Goal: Task Accomplishment & Management: Use online tool/utility

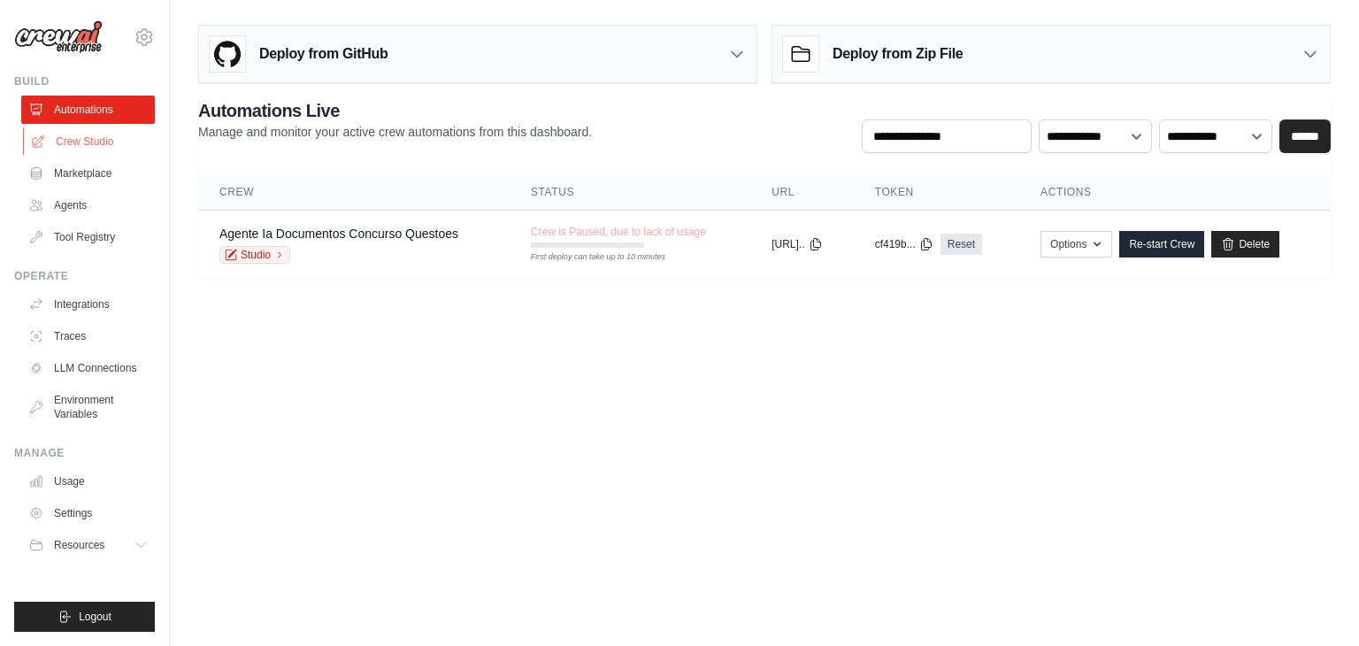
click at [103, 133] on link "Crew Studio" at bounding box center [90, 141] width 134 height 28
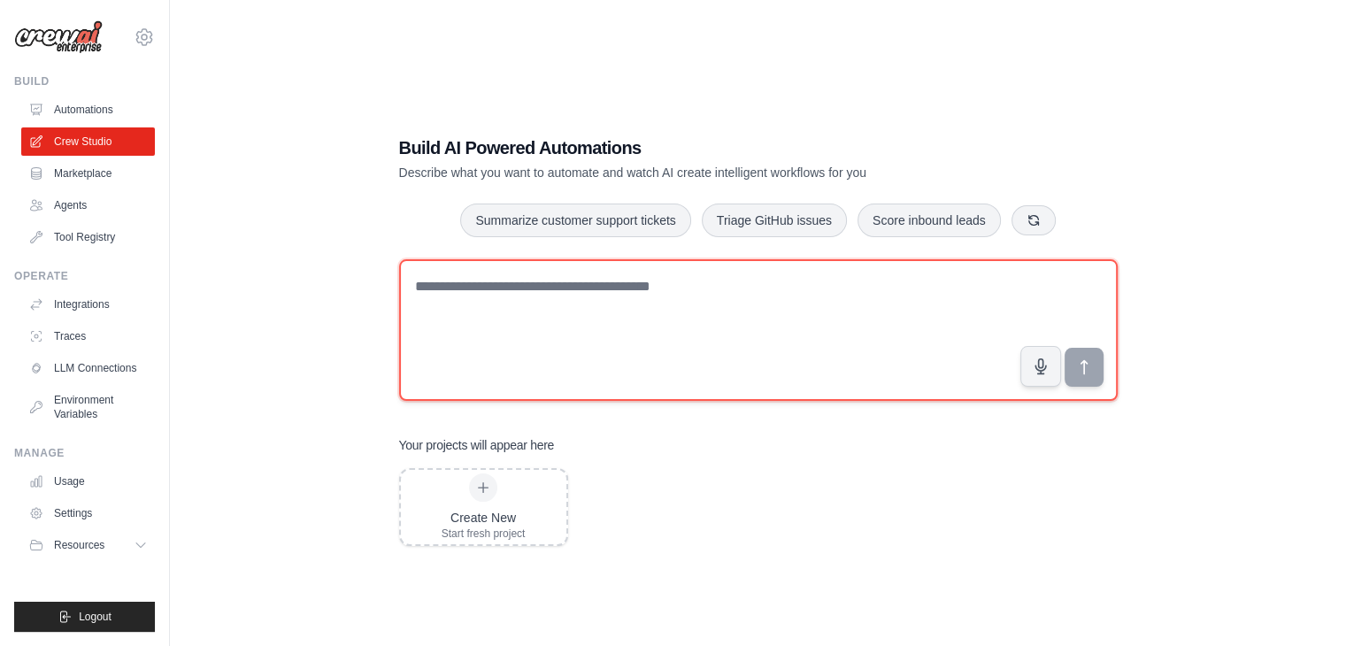
click at [566, 277] on textarea at bounding box center [758, 330] width 719 height 142
click at [797, 346] on textarea at bounding box center [758, 330] width 719 height 142
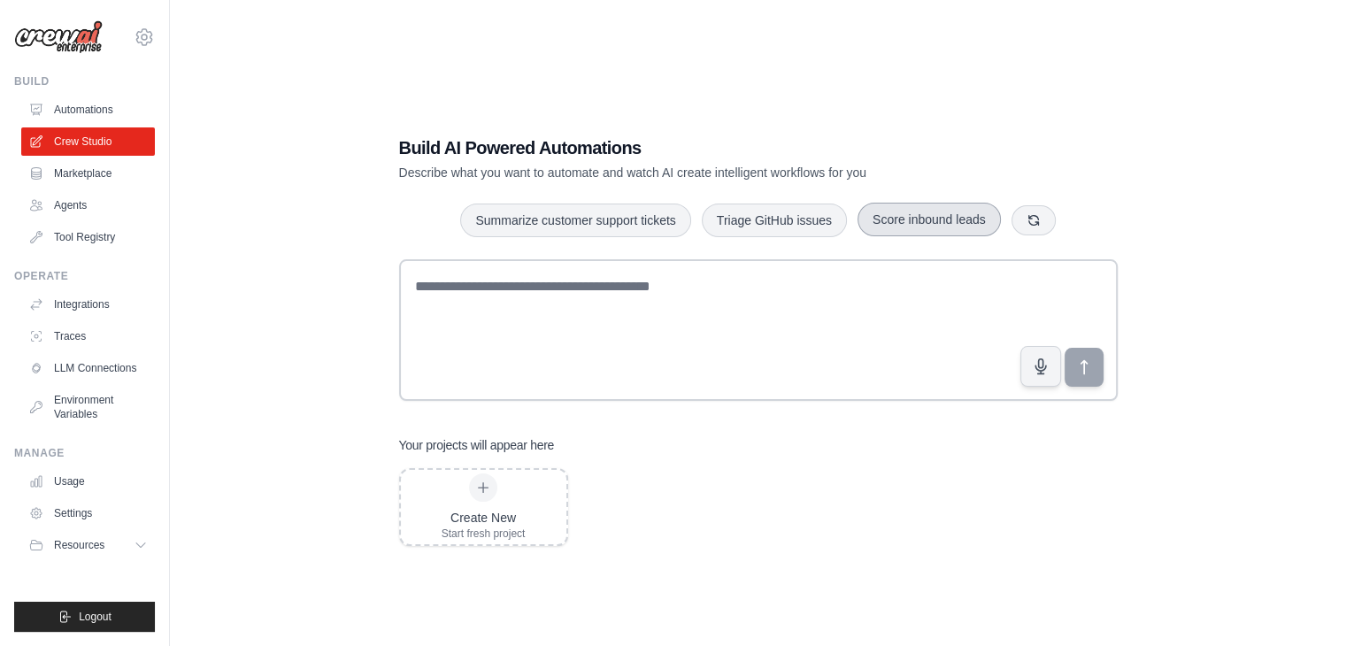
click at [917, 220] on button "Score inbound leads" at bounding box center [929, 220] width 143 height 34
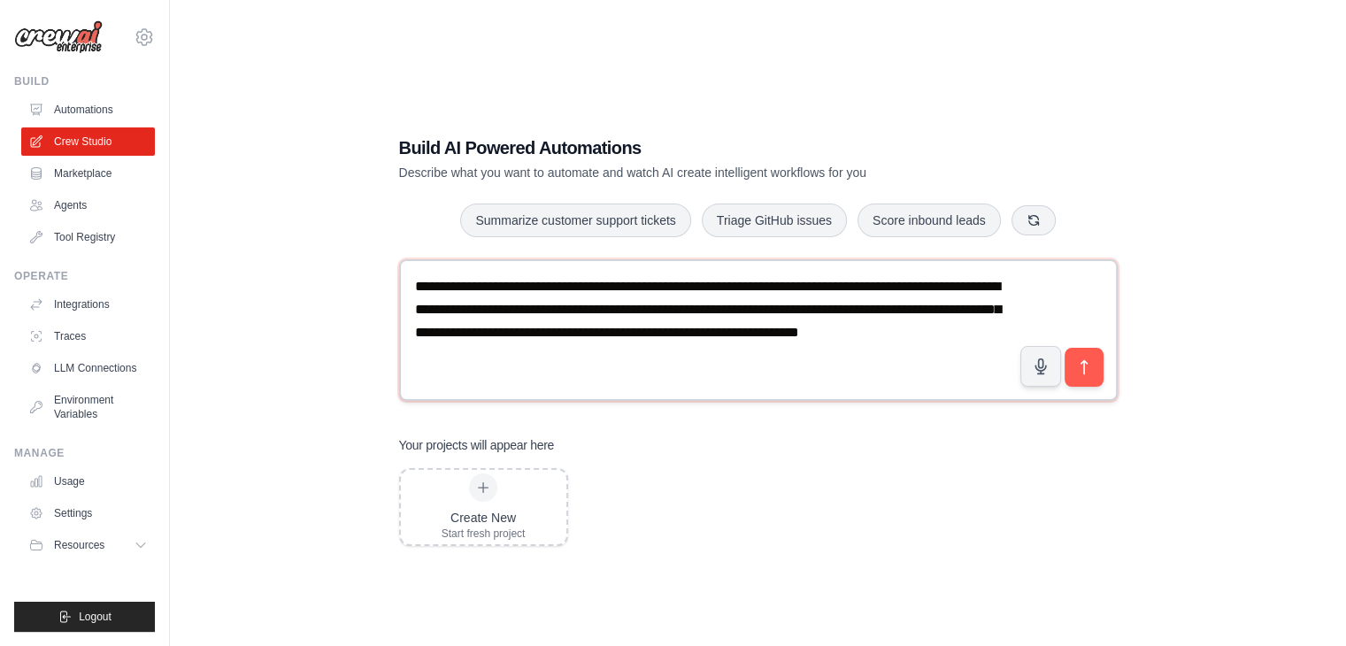
click at [775, 308] on textarea "**********" at bounding box center [758, 330] width 719 height 142
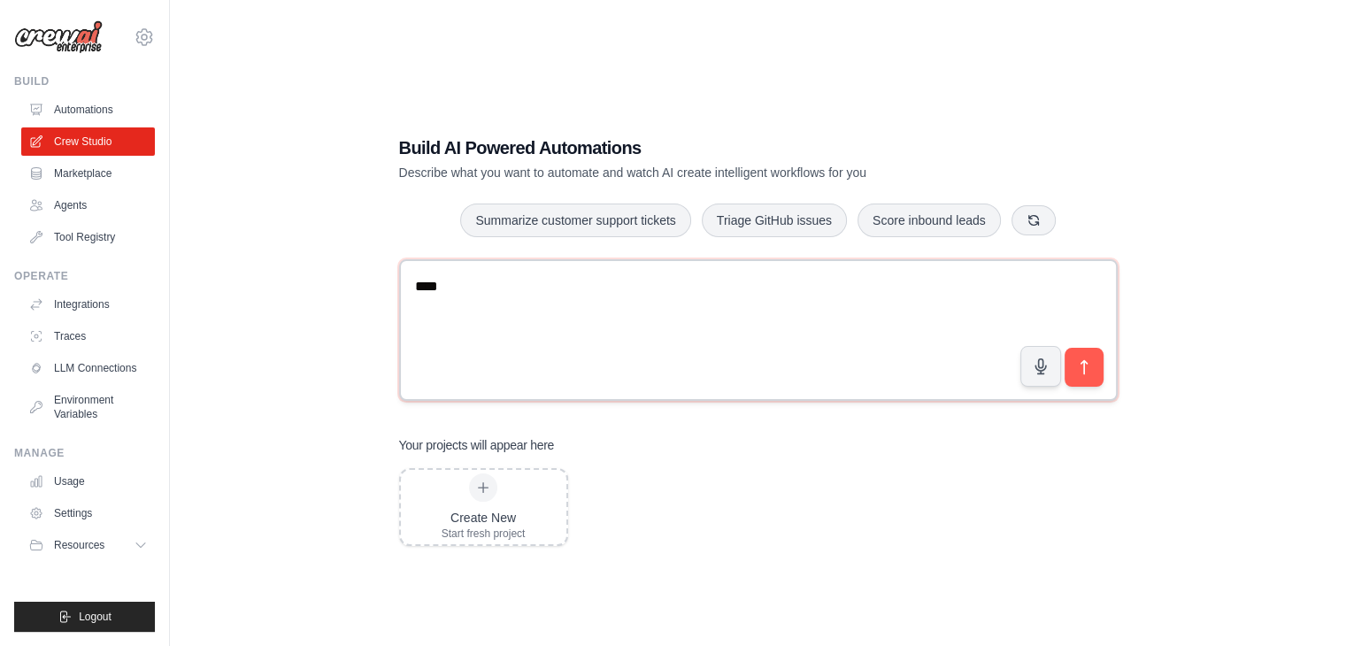
type textarea "****"
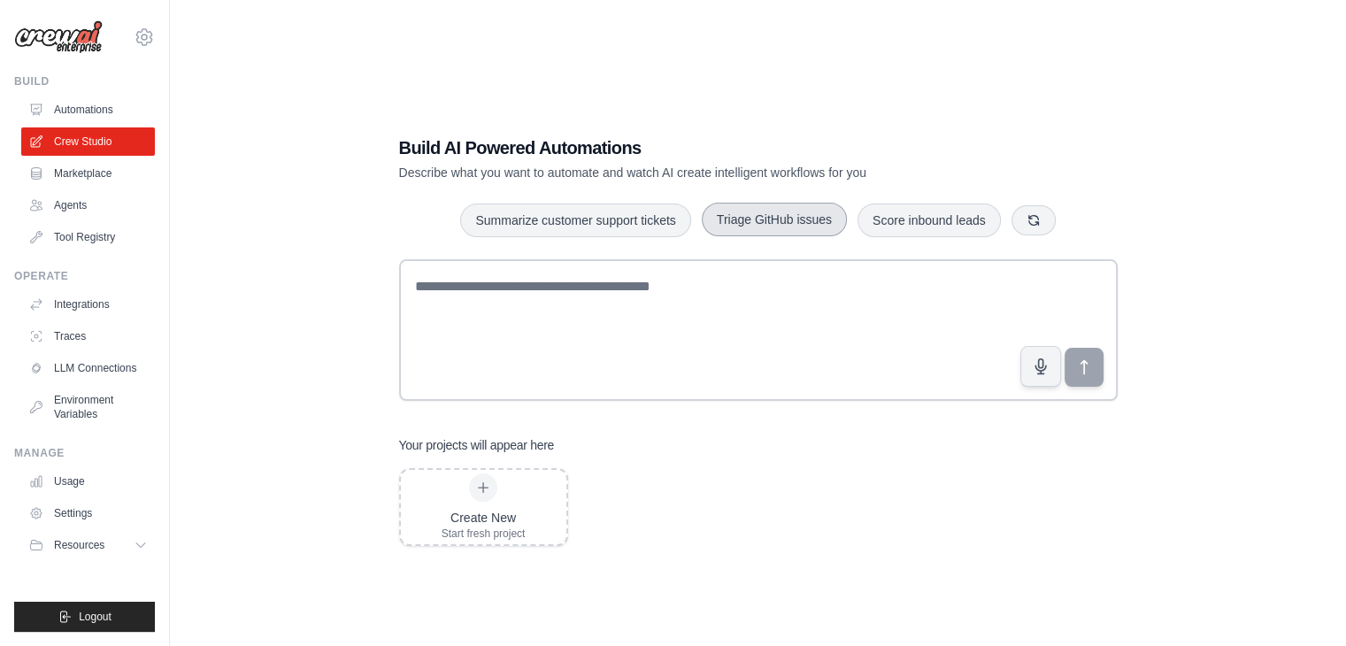
click at [796, 218] on button "Triage GitHub issues" at bounding box center [774, 220] width 145 height 34
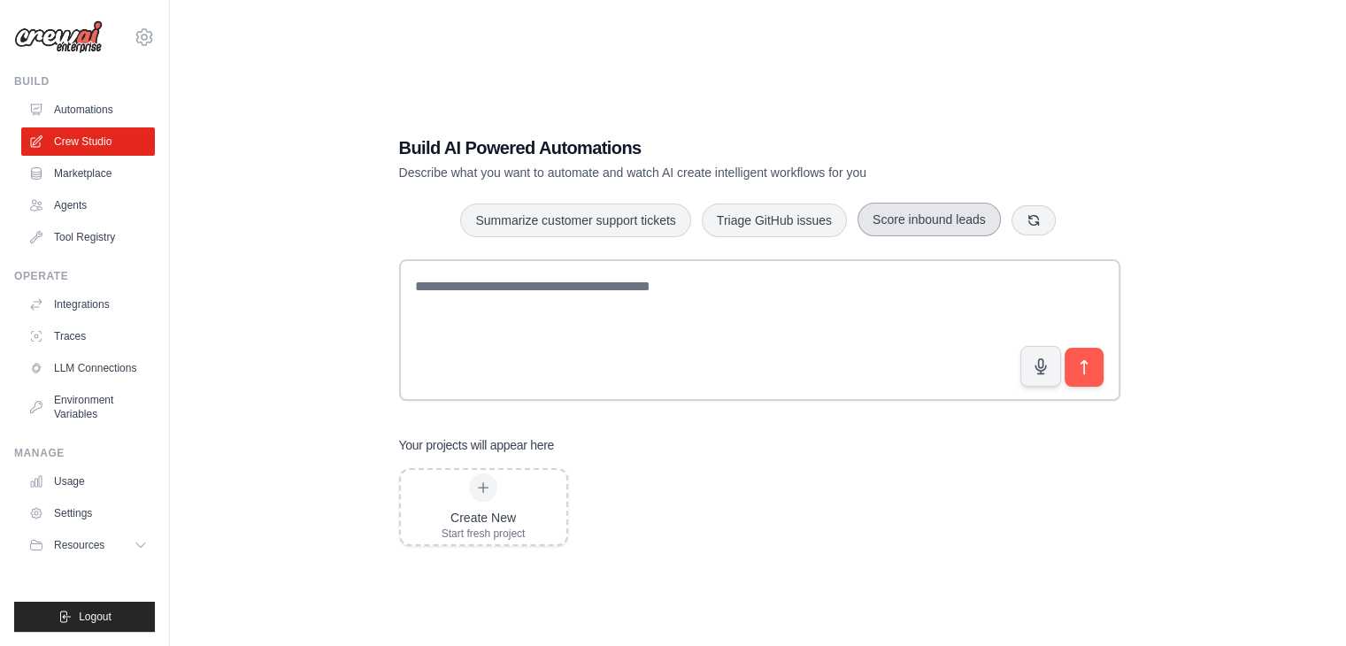
click at [892, 206] on button "Score inbound leads" at bounding box center [929, 220] width 143 height 34
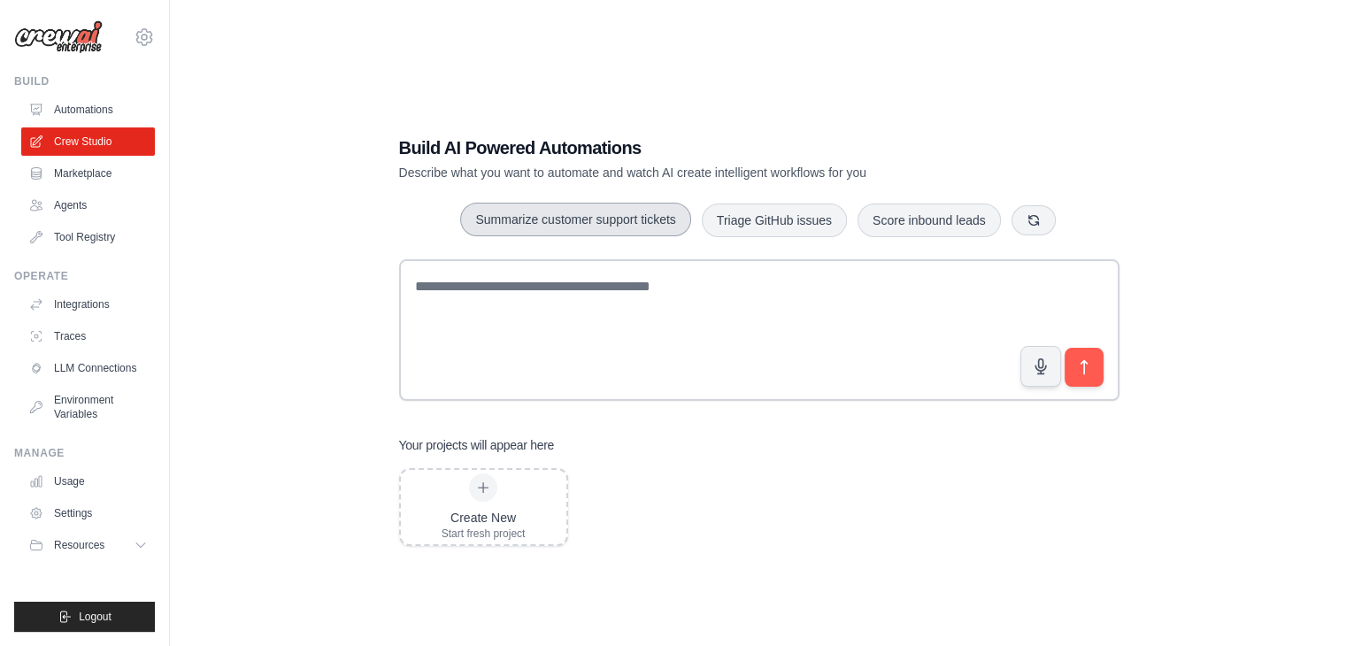
click at [614, 210] on button "Summarize customer support tickets" at bounding box center [575, 220] width 230 height 34
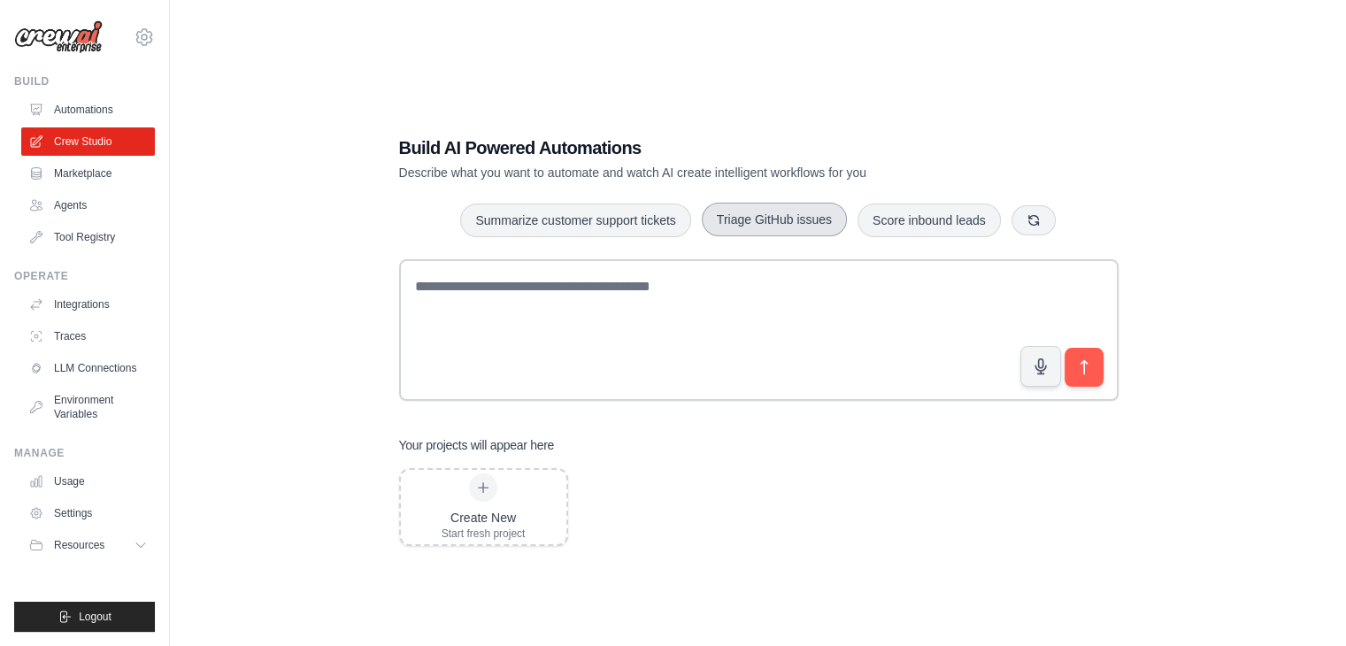
click at [784, 219] on button "Triage GitHub issues" at bounding box center [774, 220] width 145 height 34
click at [888, 215] on button "Score inbound leads" at bounding box center [929, 220] width 143 height 34
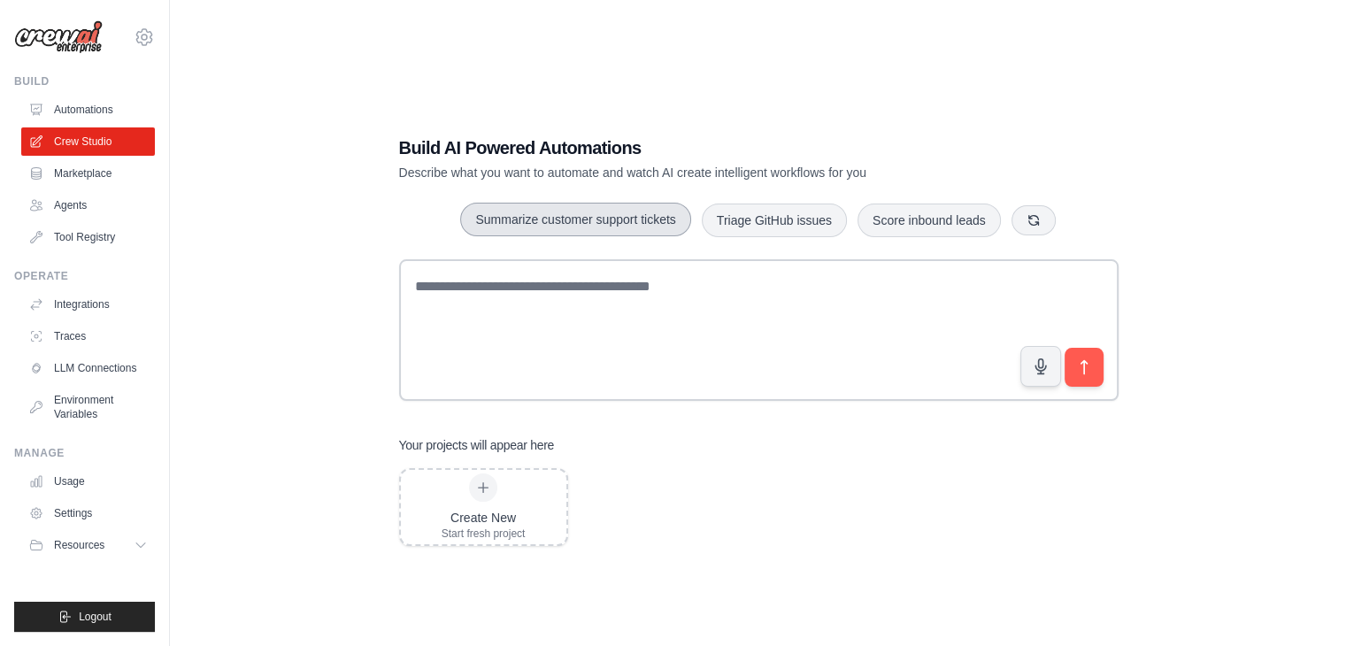
click at [591, 213] on button "Summarize customer support tickets" at bounding box center [575, 220] width 230 height 34
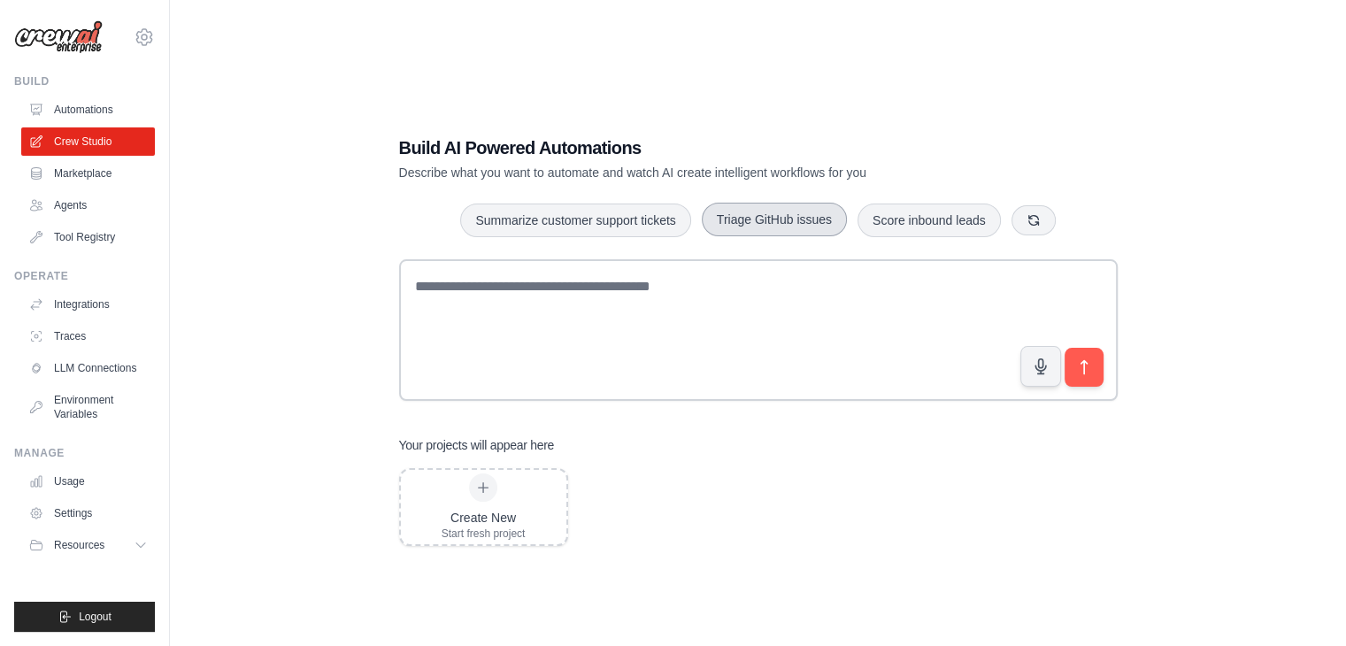
click at [765, 215] on button "Triage GitHub issues" at bounding box center [774, 220] width 145 height 34
click at [571, 352] on textarea "**********" at bounding box center [758, 330] width 719 height 142
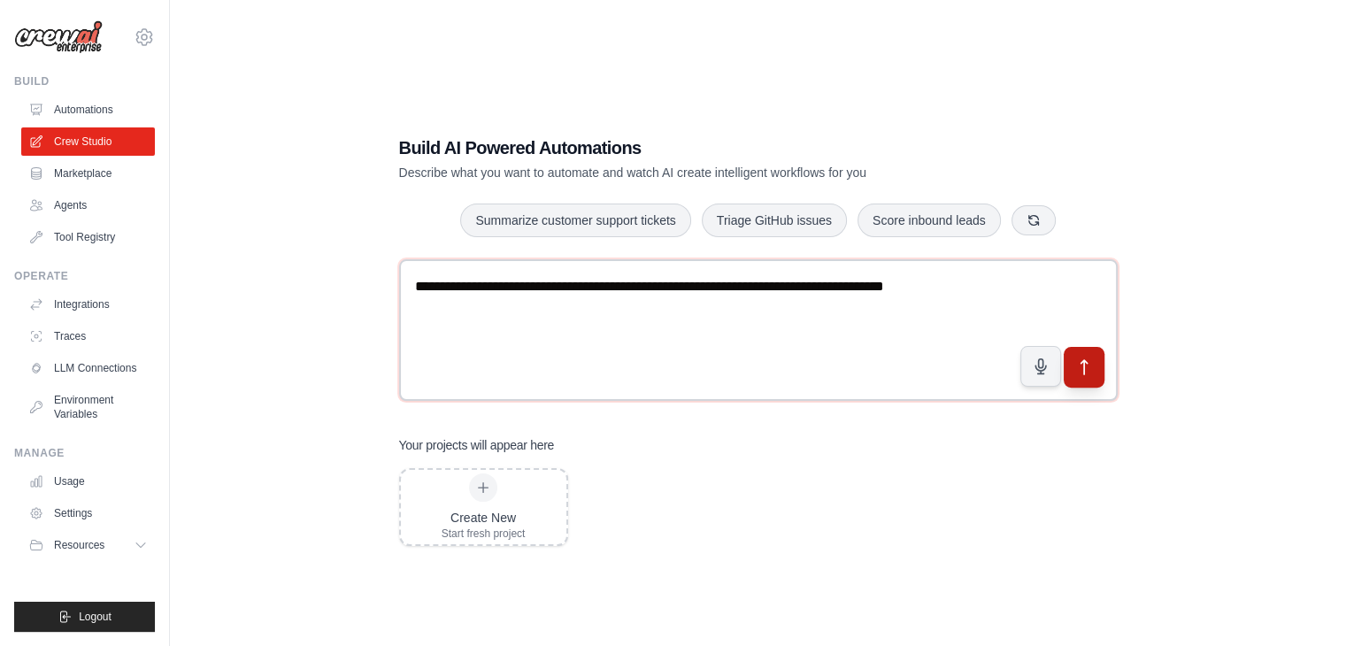
type textarea "**********"
click at [1088, 372] on icon "submit" at bounding box center [1083, 367] width 19 height 19
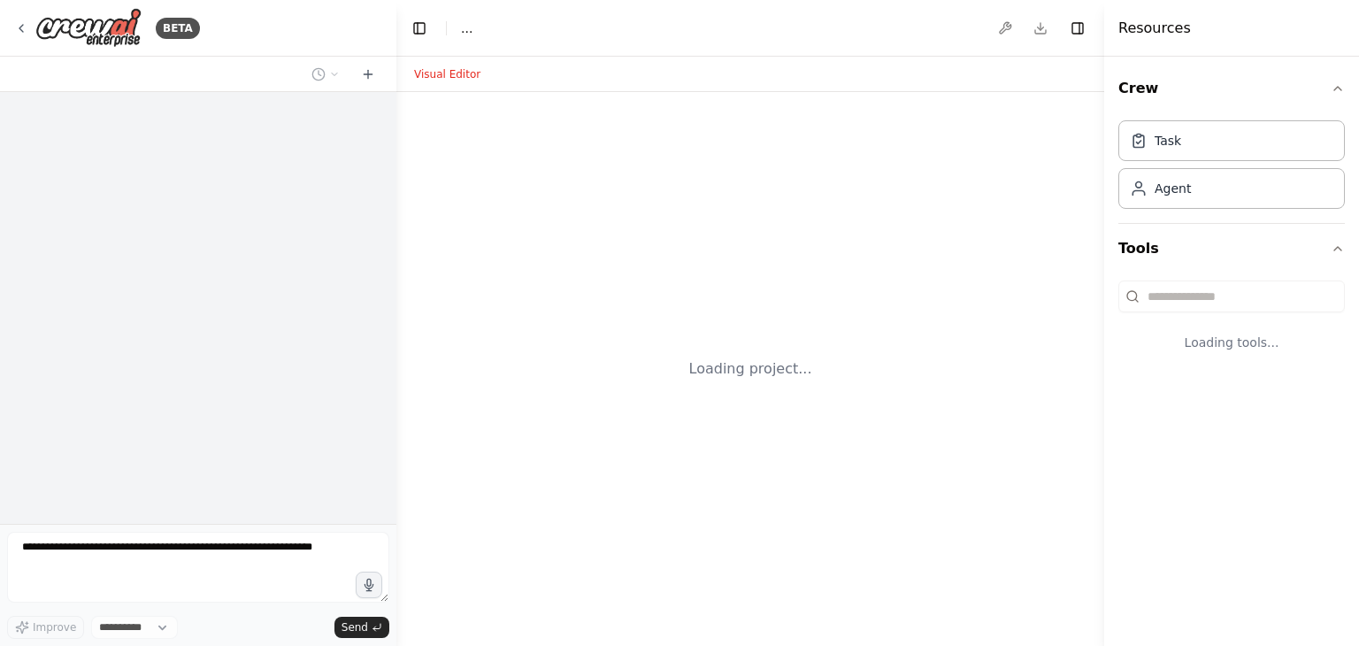
select select "****"
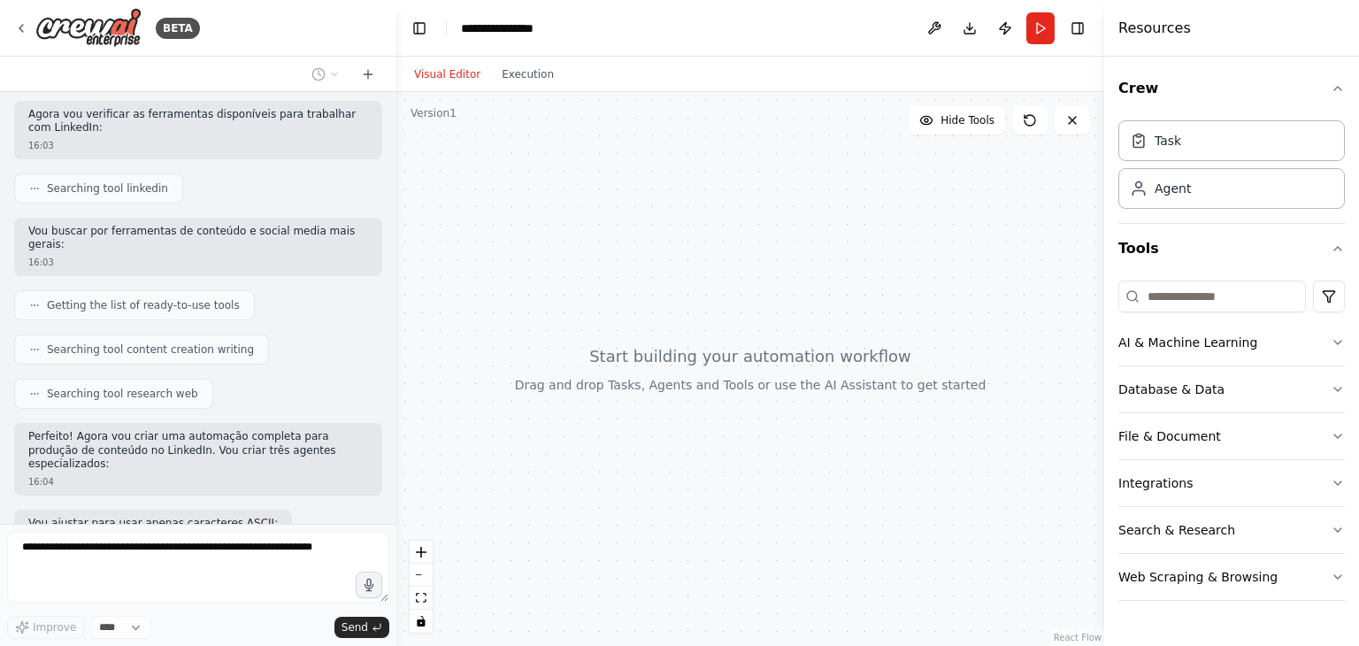
scroll to position [358, 0]
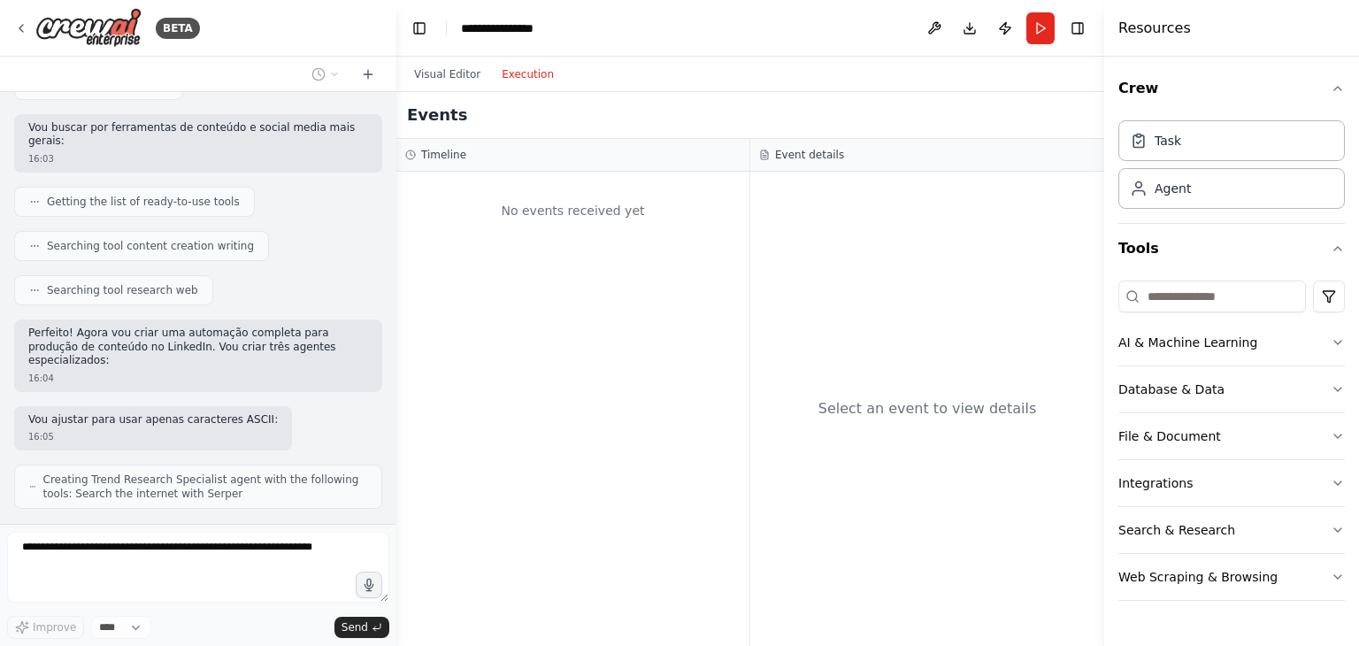
click at [545, 79] on button "Execution" at bounding box center [527, 74] width 73 height 21
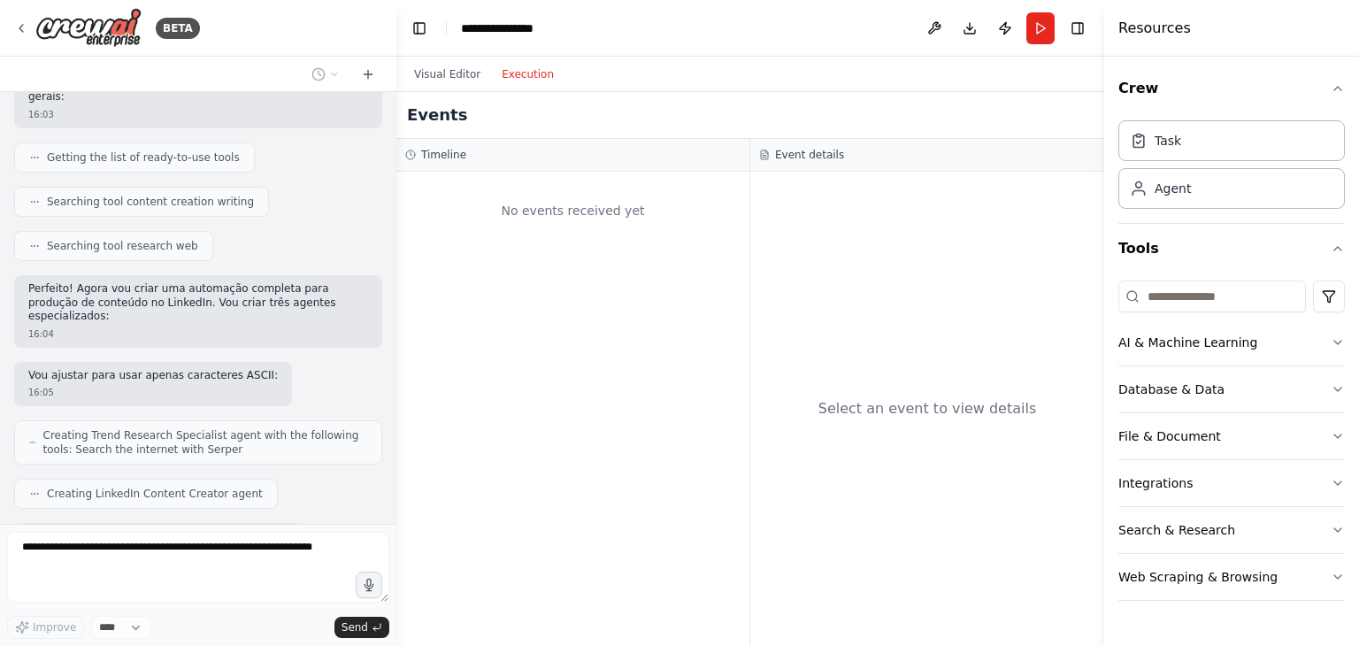
scroll to position [446, 0]
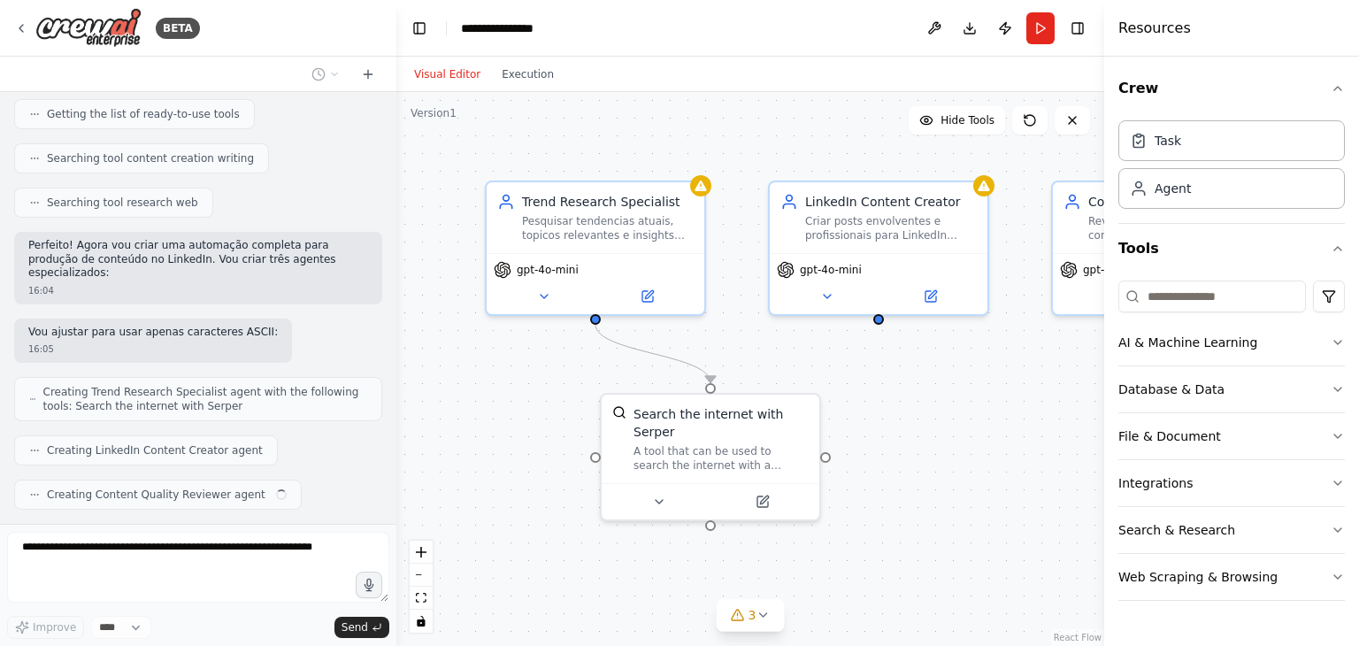
click at [449, 67] on button "Visual Editor" at bounding box center [448, 74] width 88 height 21
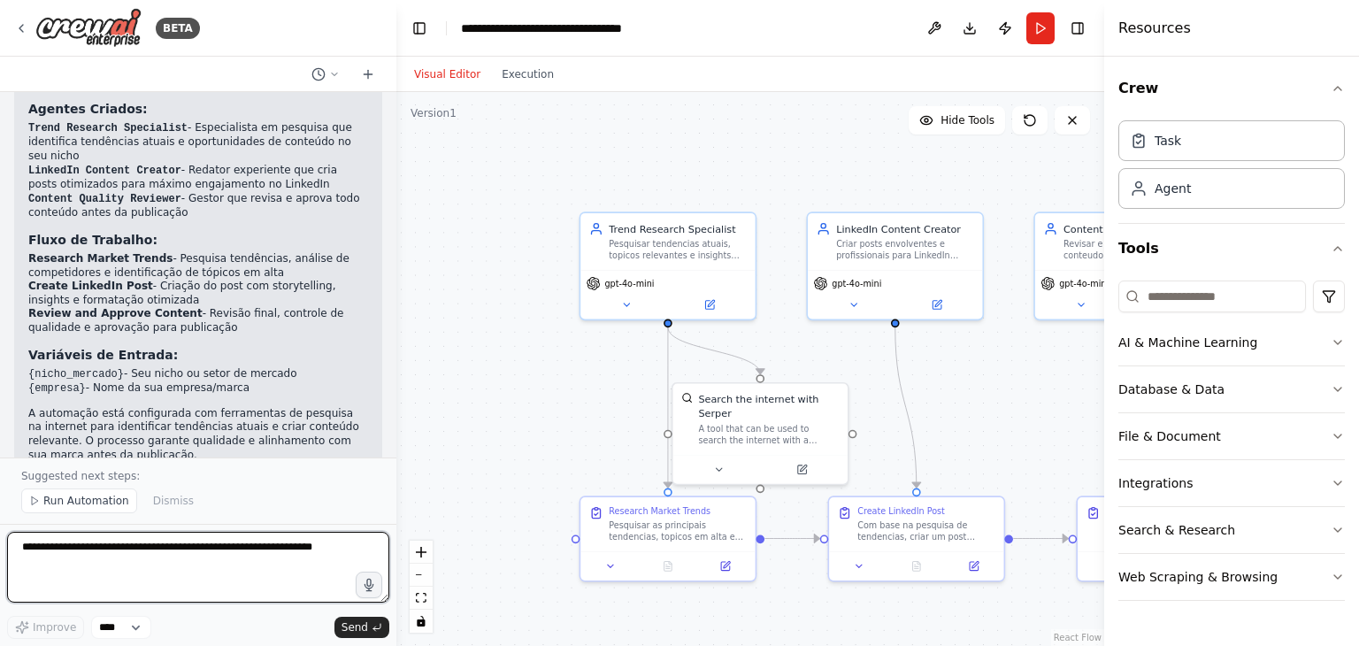
scroll to position [1356, 0]
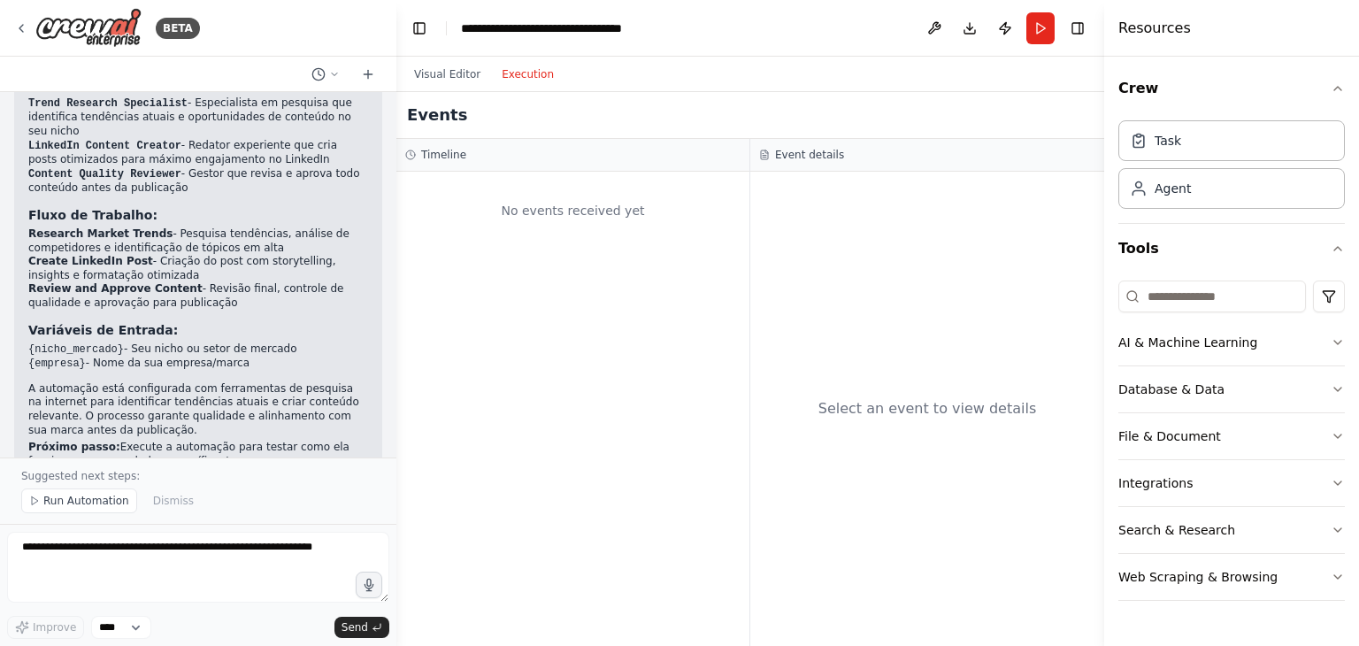
click at [510, 76] on button "Execution" at bounding box center [527, 74] width 73 height 21
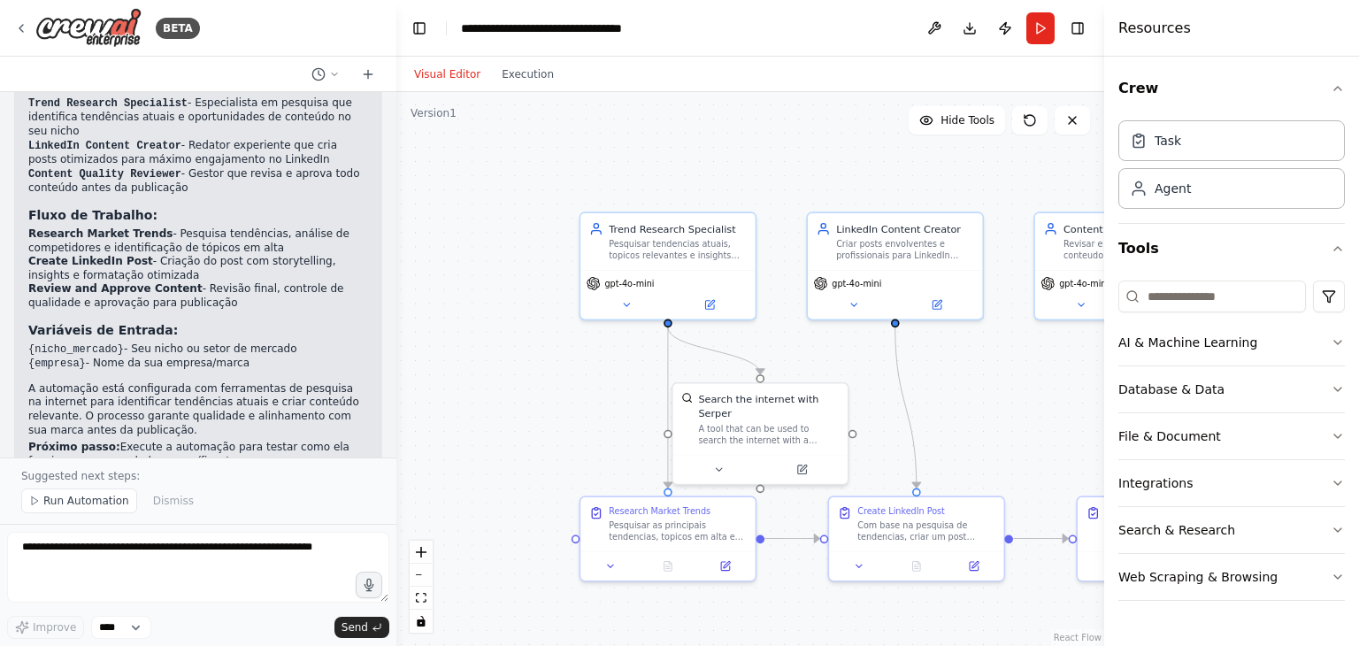
click at [447, 80] on button "Visual Editor" at bounding box center [448, 74] width 88 height 21
click at [666, 248] on div "Pesquisar tendencias atuais, topicos relevantes e insights sobre {nicho_mercado…" at bounding box center [678, 247] width 138 height 23
click at [719, 301] on button at bounding box center [710, 302] width 81 height 17
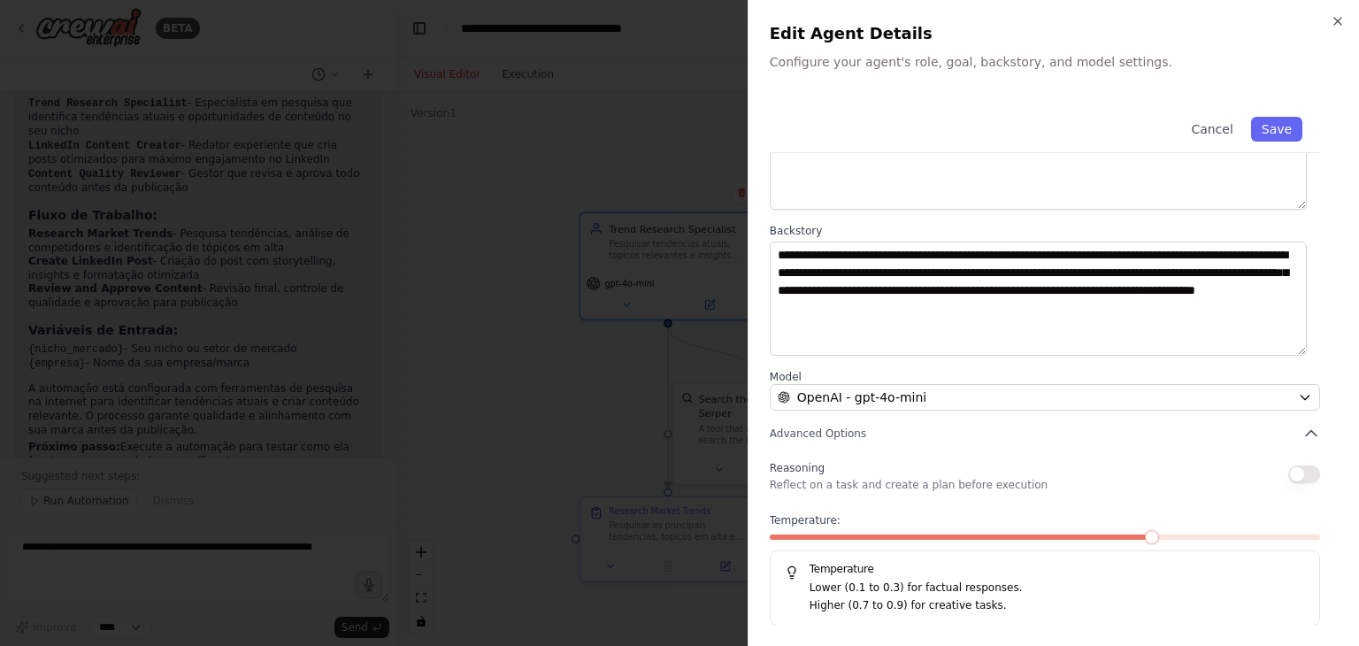
scroll to position [0, 0]
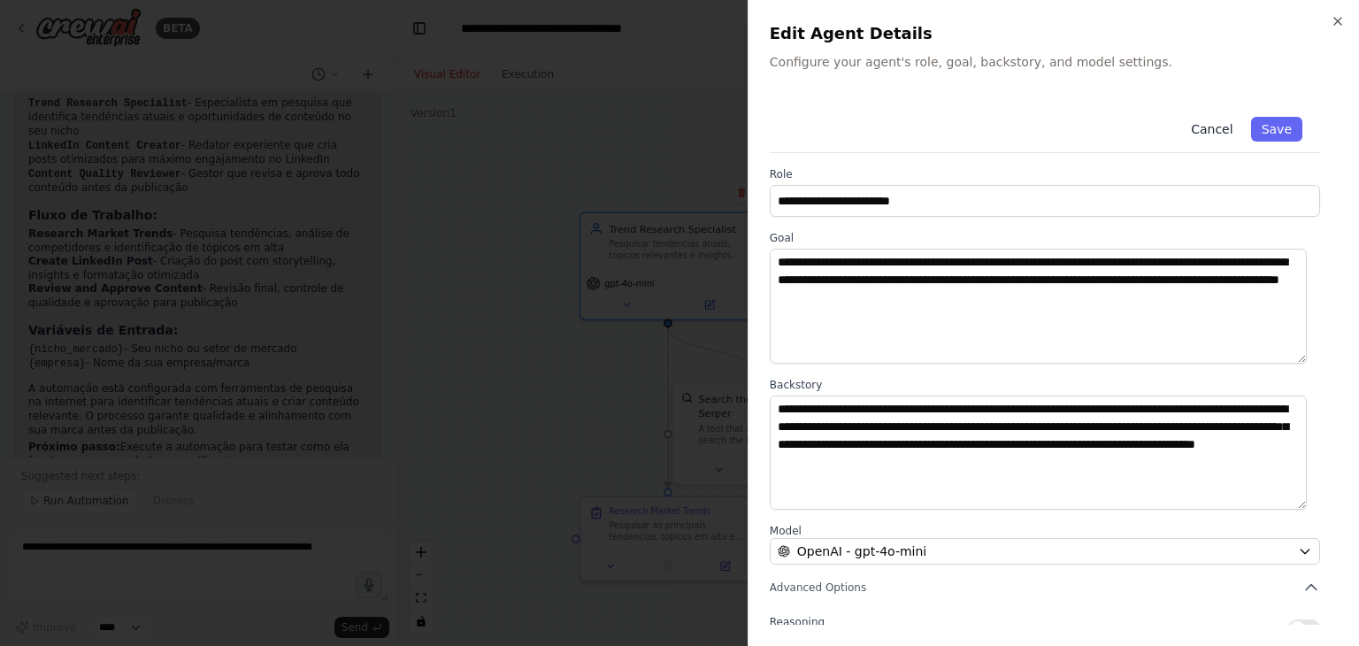
click at [1217, 135] on button "Cancel" at bounding box center [1212, 129] width 63 height 25
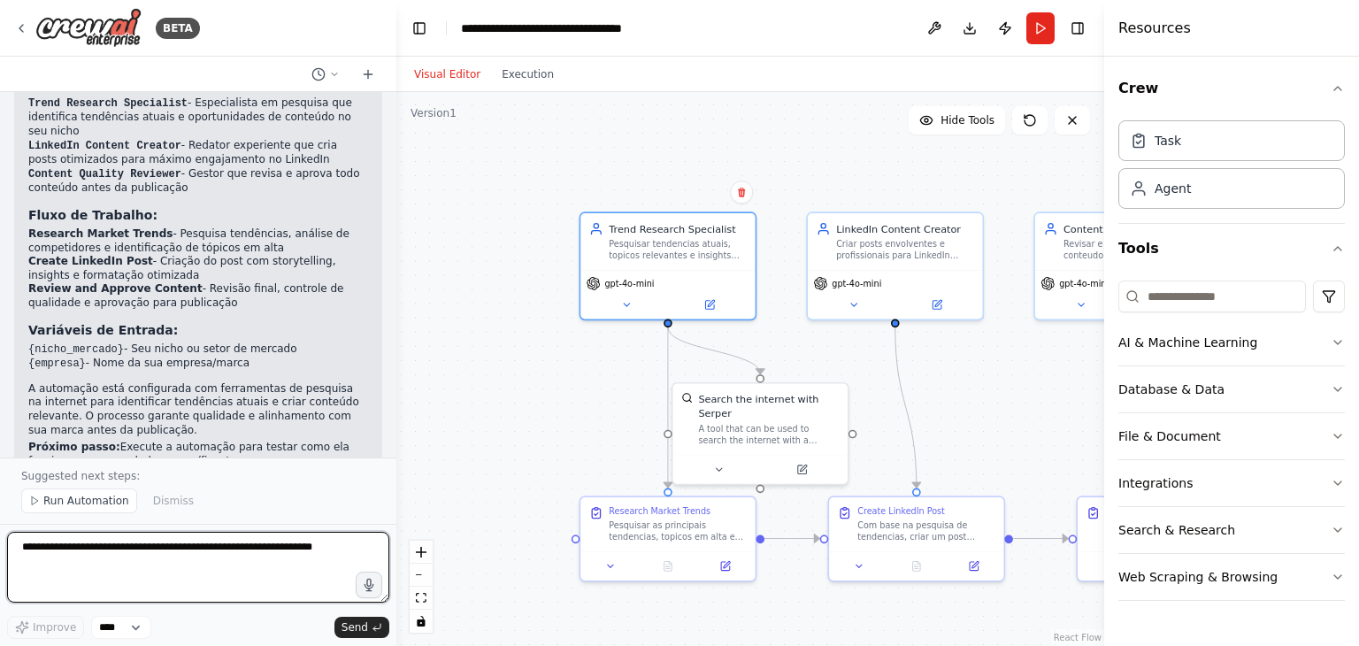
click at [294, 560] on textarea at bounding box center [198, 567] width 382 height 71
type textarea "**********"
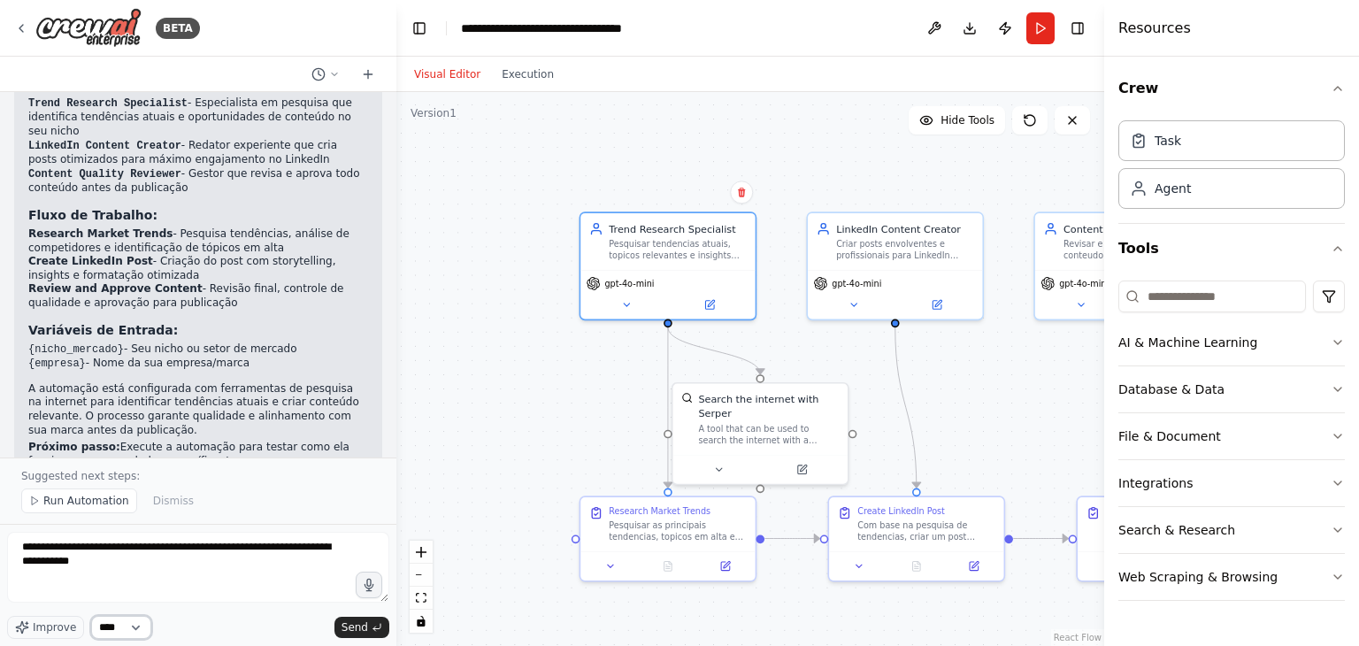
click at [106, 628] on select "****" at bounding box center [121, 627] width 60 height 23
click at [108, 631] on select "****" at bounding box center [121, 627] width 60 height 23
click at [358, 623] on span "Send" at bounding box center [355, 627] width 27 height 14
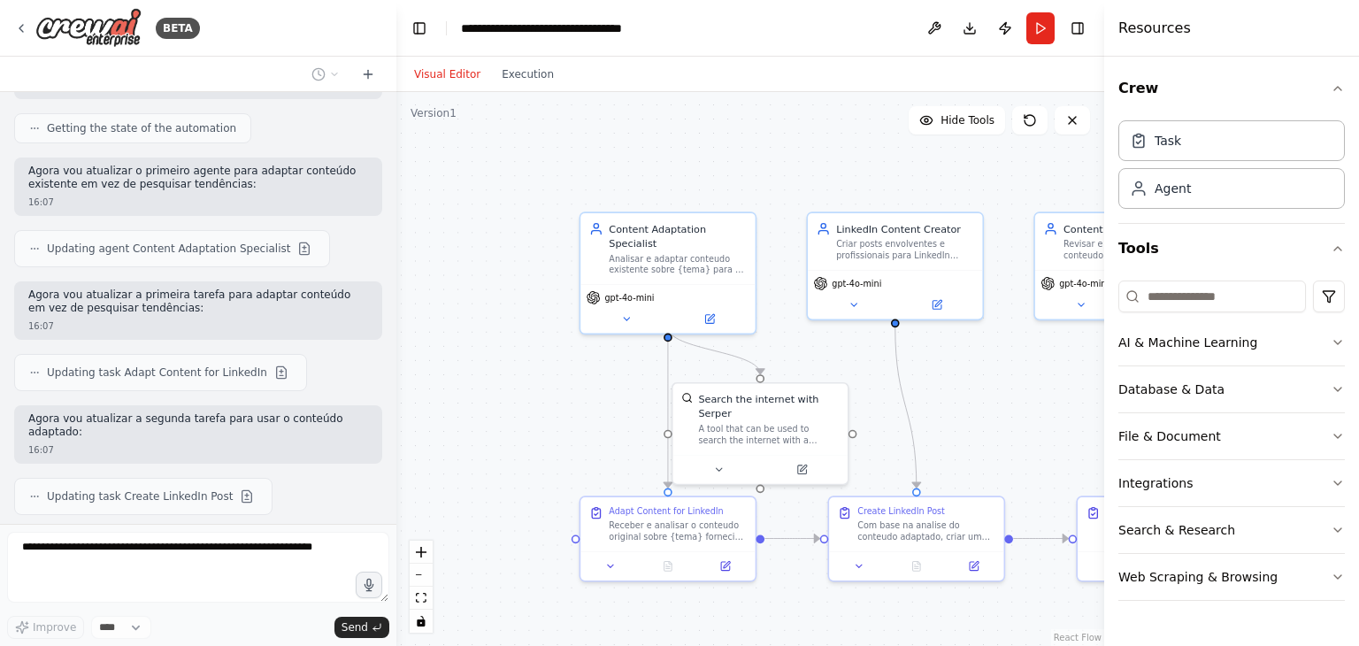
scroll to position [2176, 0]
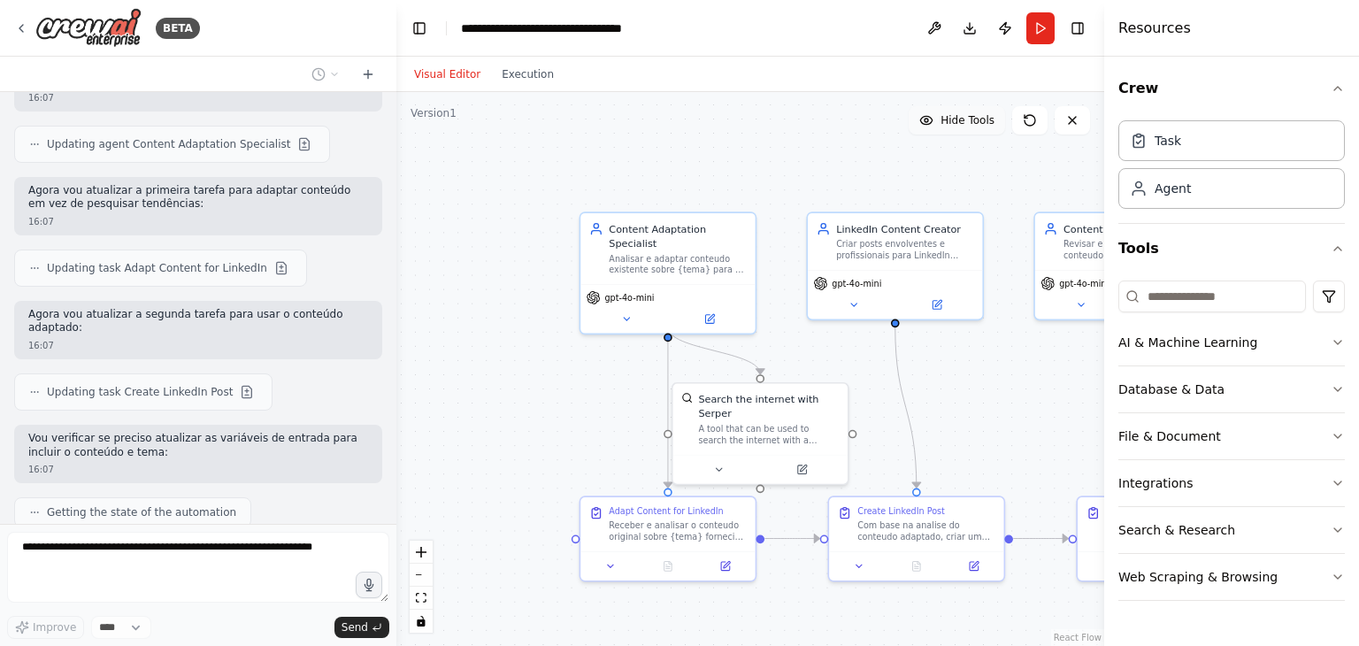
click at [971, 110] on button "Hide Tools" at bounding box center [957, 120] width 96 height 28
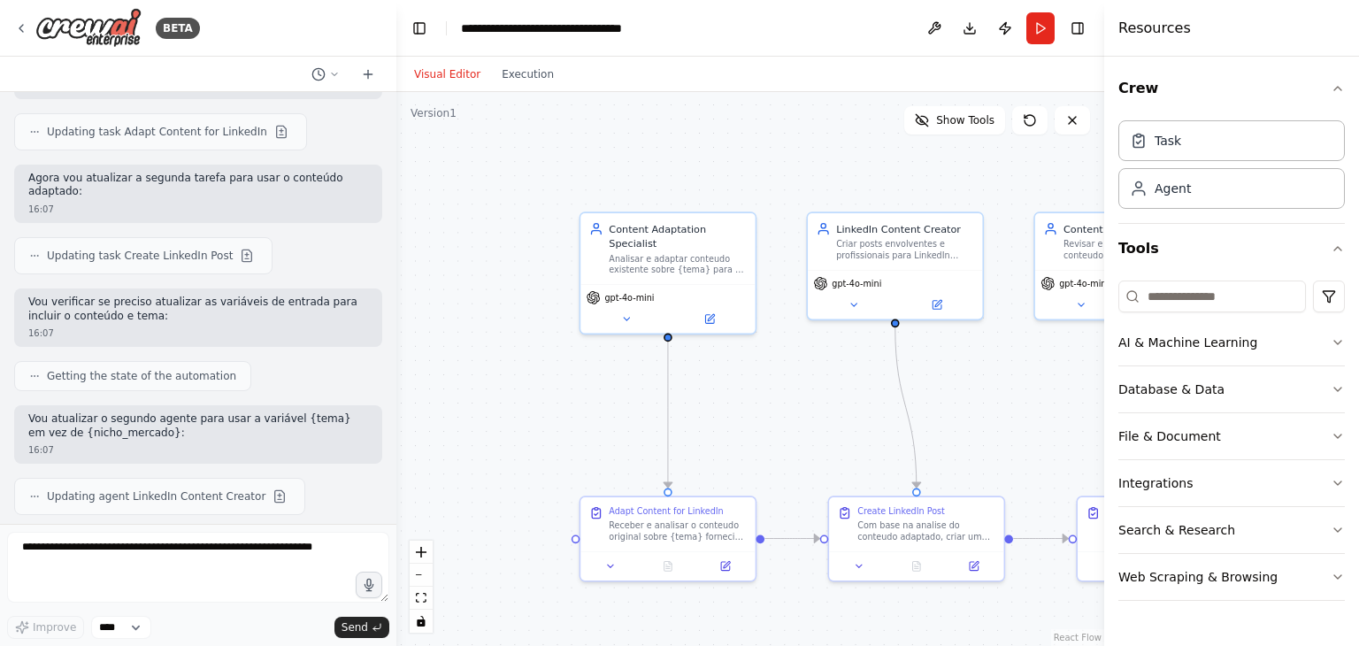
scroll to position [2416, 0]
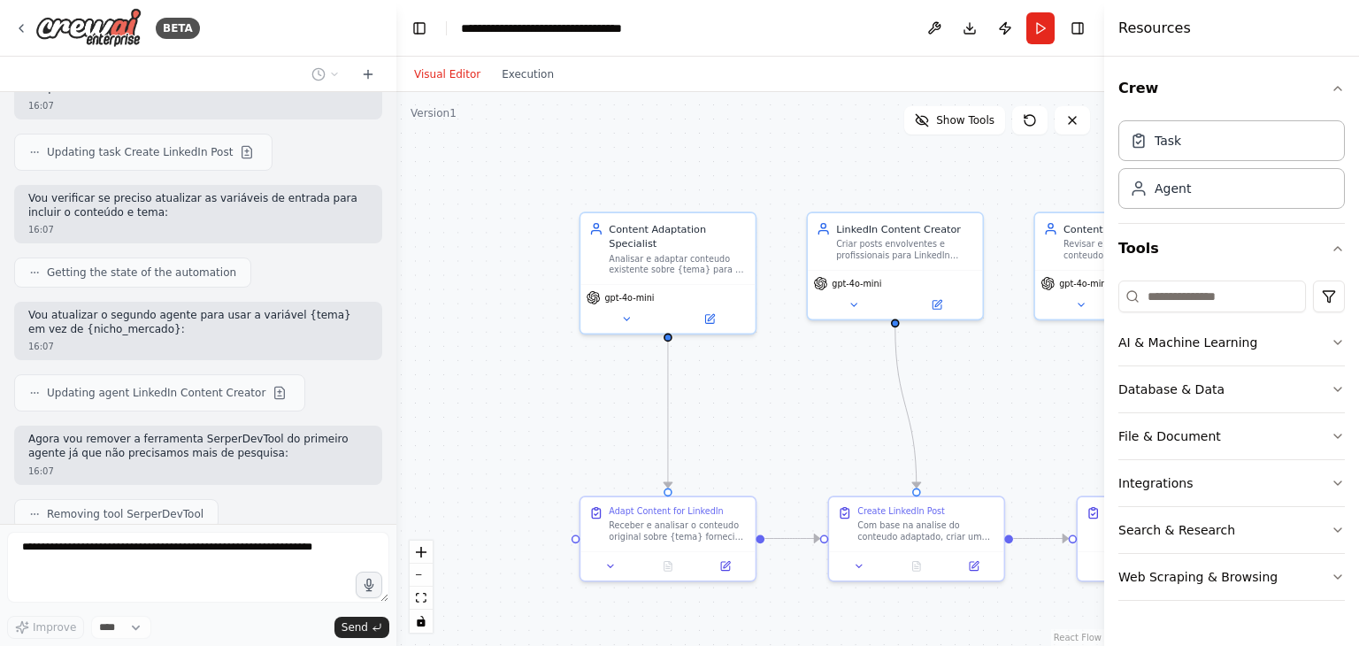
drag, startPoint x: 976, startPoint y: 380, endPoint x: 782, endPoint y: 312, distance: 205.2
drag, startPoint x: 782, startPoint y: 312, endPoint x: 704, endPoint y: 125, distance: 203.5
click at [704, 125] on div ".deletable-edge-delete-btn { width: 20px; height: 20px; border: 0px solid #ffff…" at bounding box center [750, 369] width 708 height 554
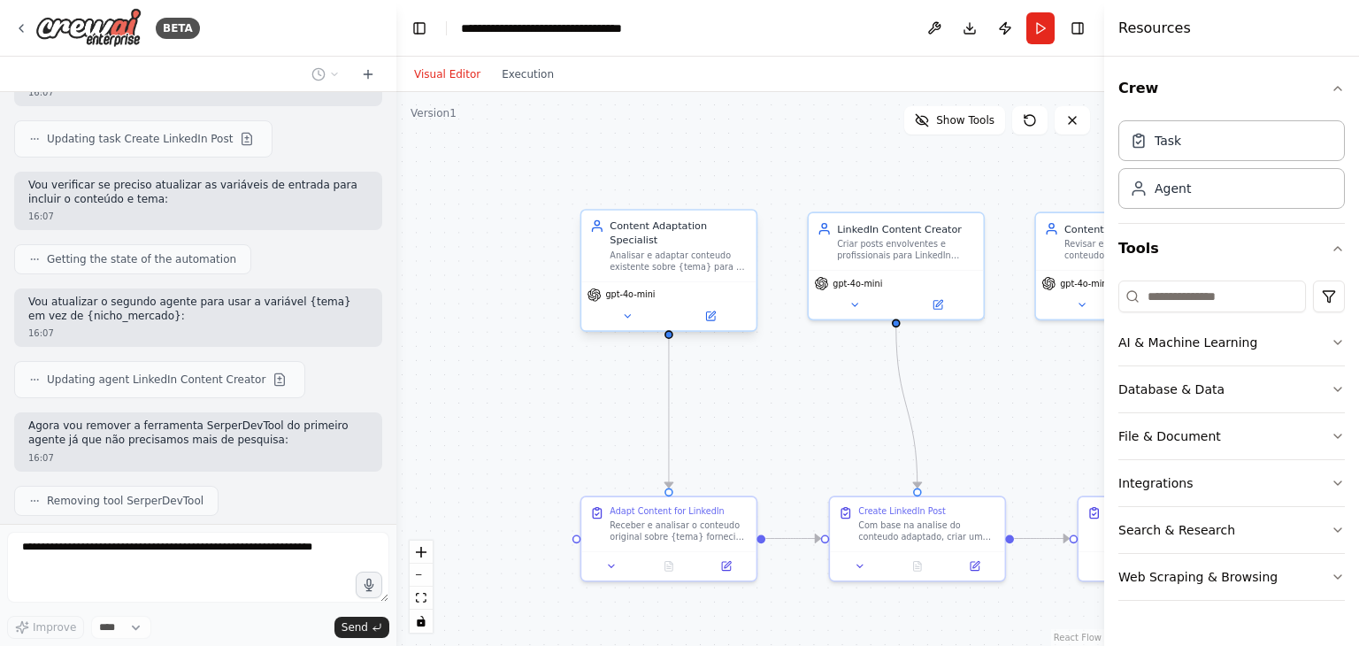
scroll to position [2520, 0]
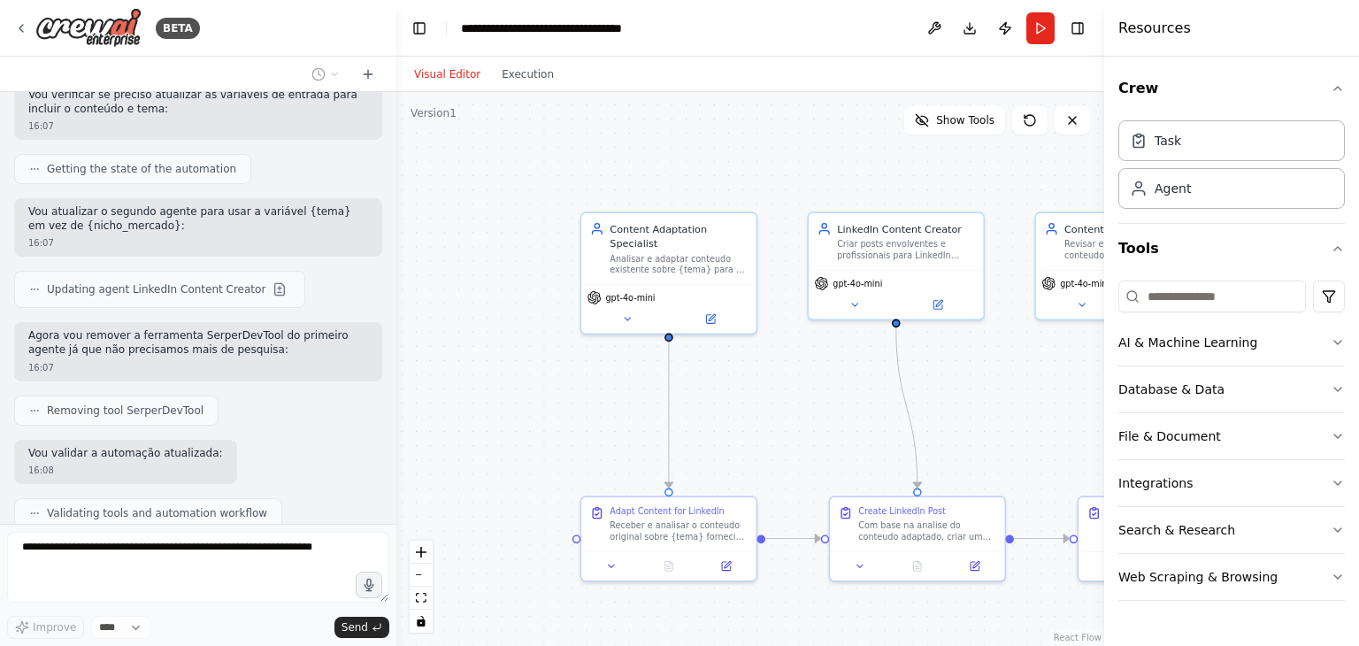
click at [538, 87] on div "Visual Editor Execution" at bounding box center [484, 74] width 161 height 35
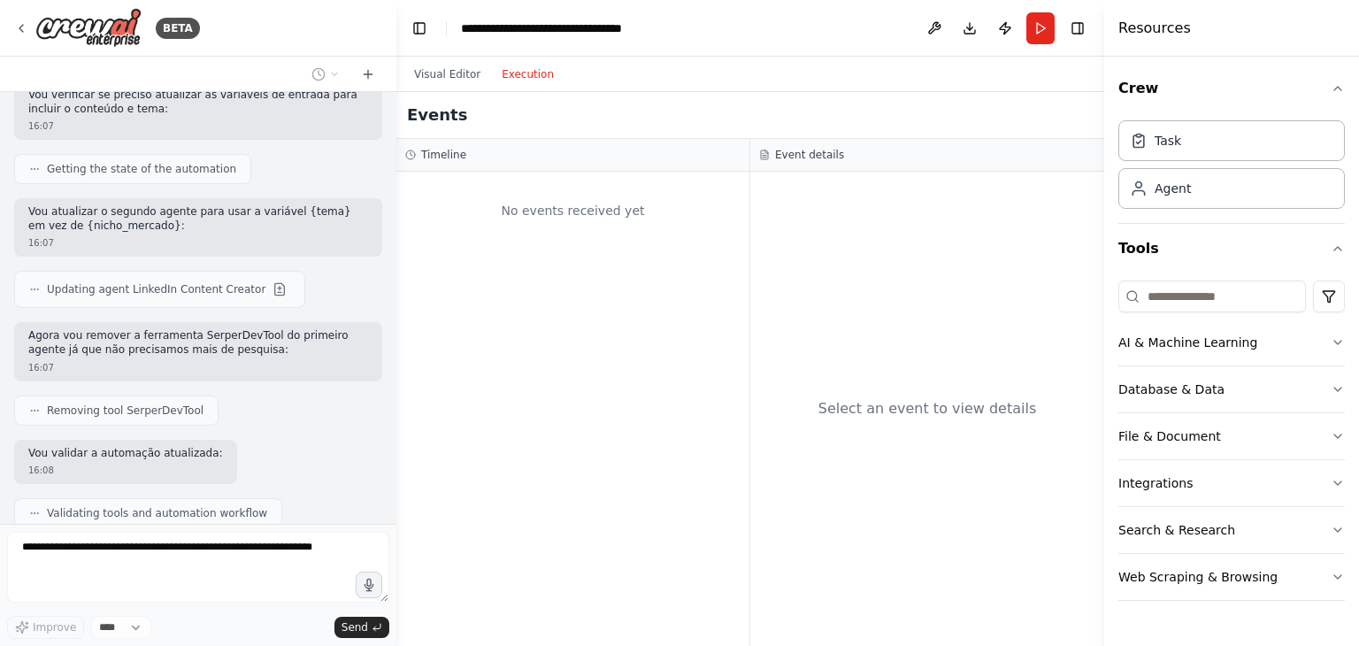
click at [517, 80] on button "Execution" at bounding box center [527, 74] width 73 height 21
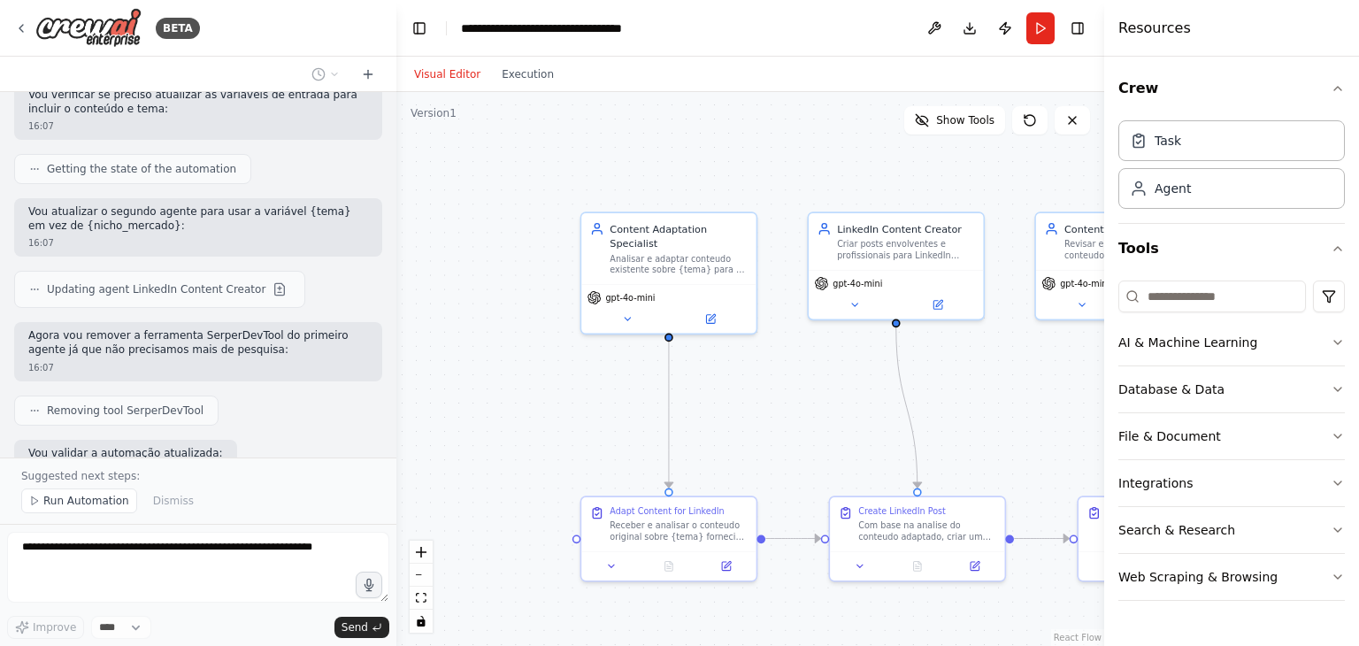
click at [454, 81] on button "Visual Editor" at bounding box center [448, 74] width 88 height 21
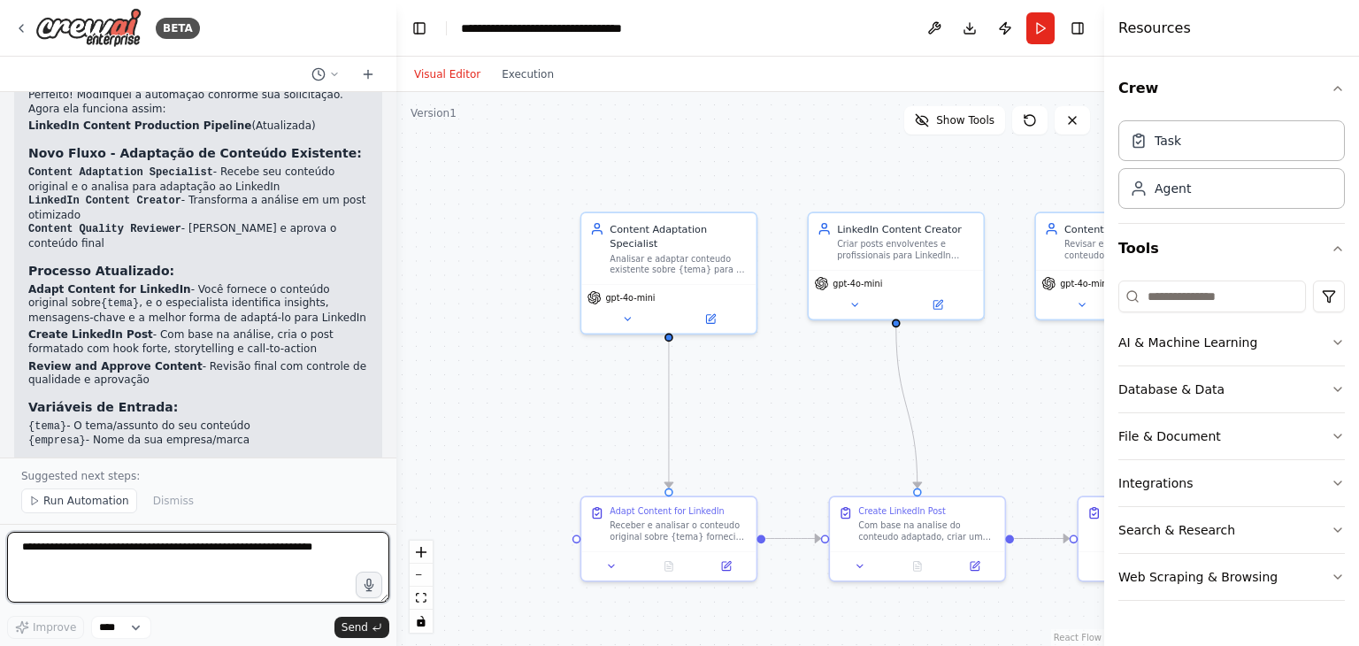
scroll to position [3013, 0]
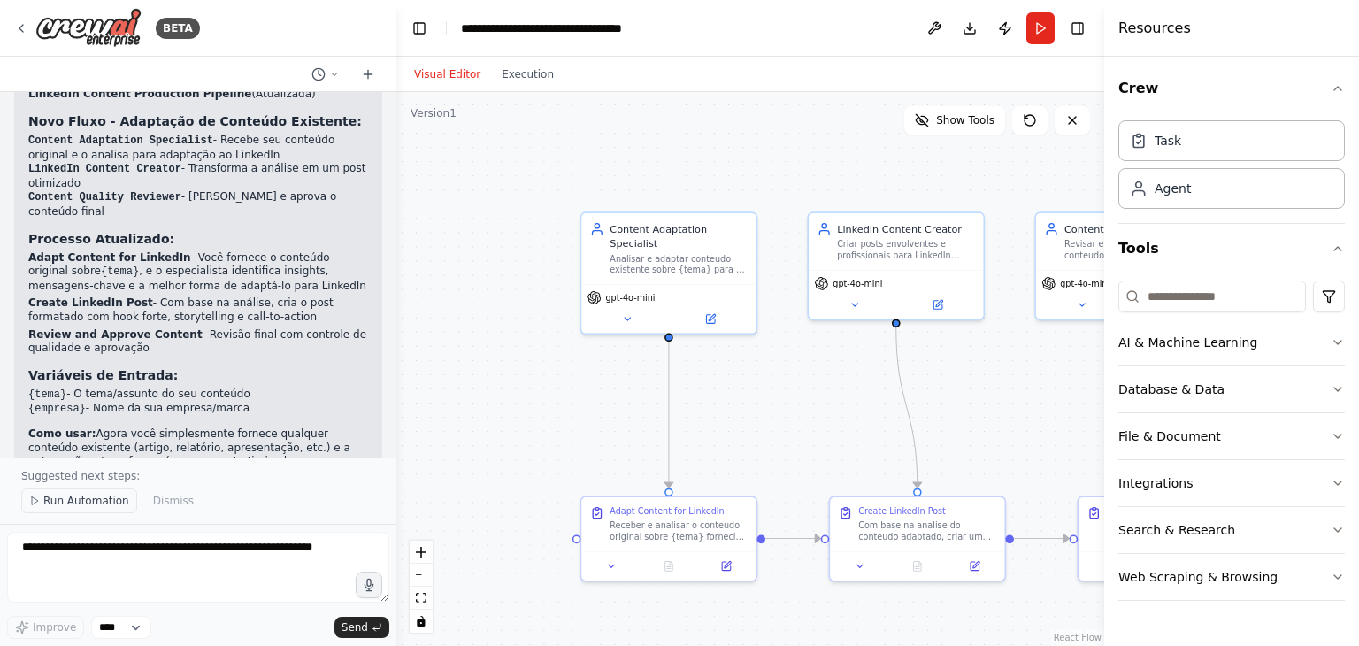
click at [73, 507] on span "Run Automation" at bounding box center [86, 501] width 86 height 14
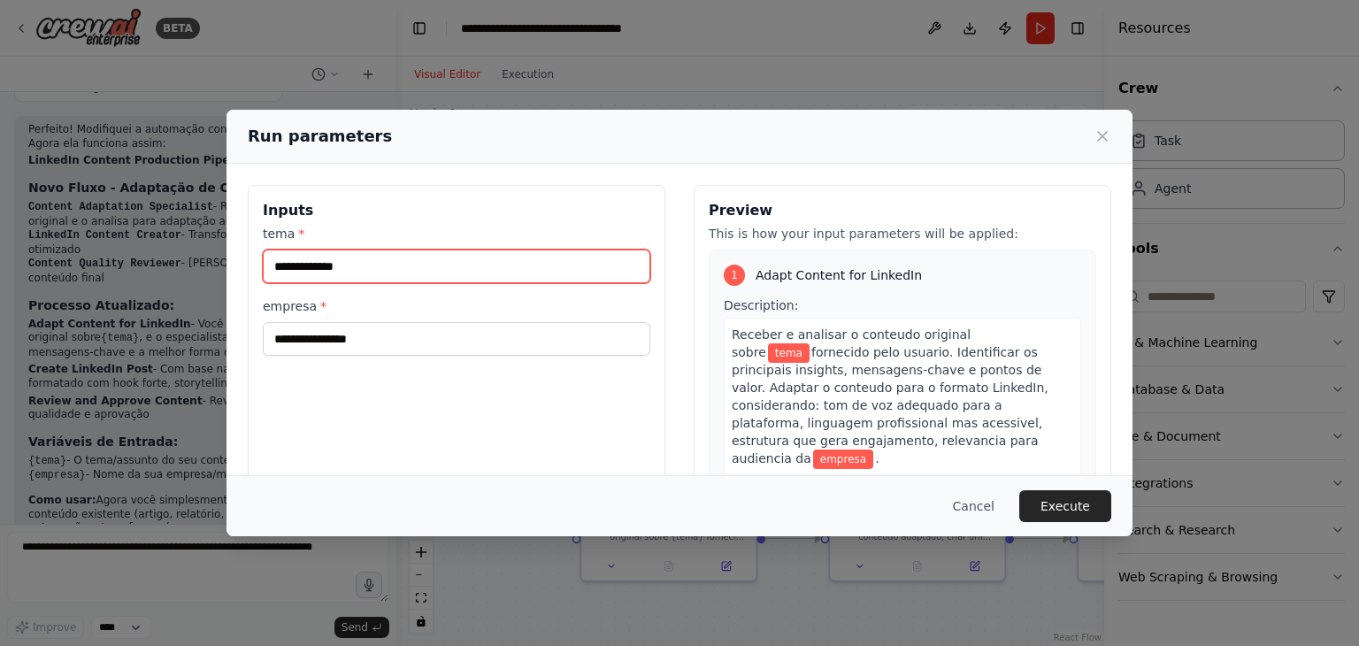
click at [434, 273] on input "tema *" at bounding box center [457, 267] width 388 height 34
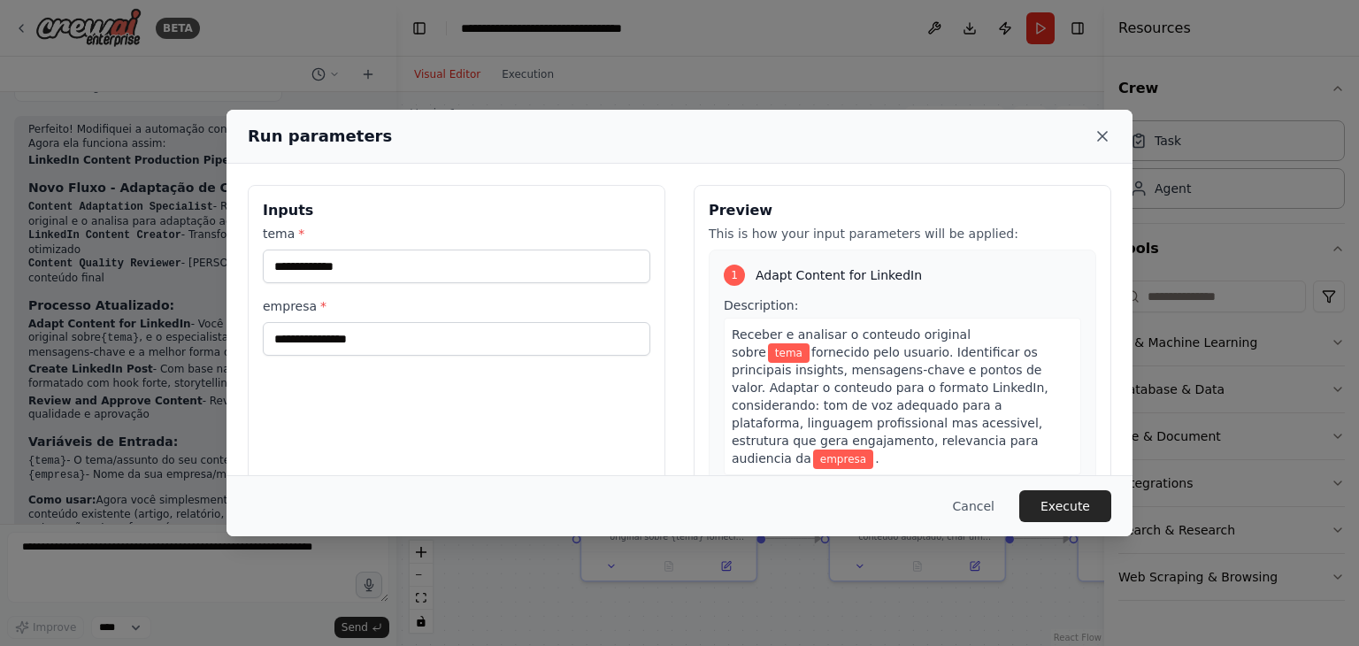
click at [1101, 135] on icon at bounding box center [1102, 136] width 9 height 9
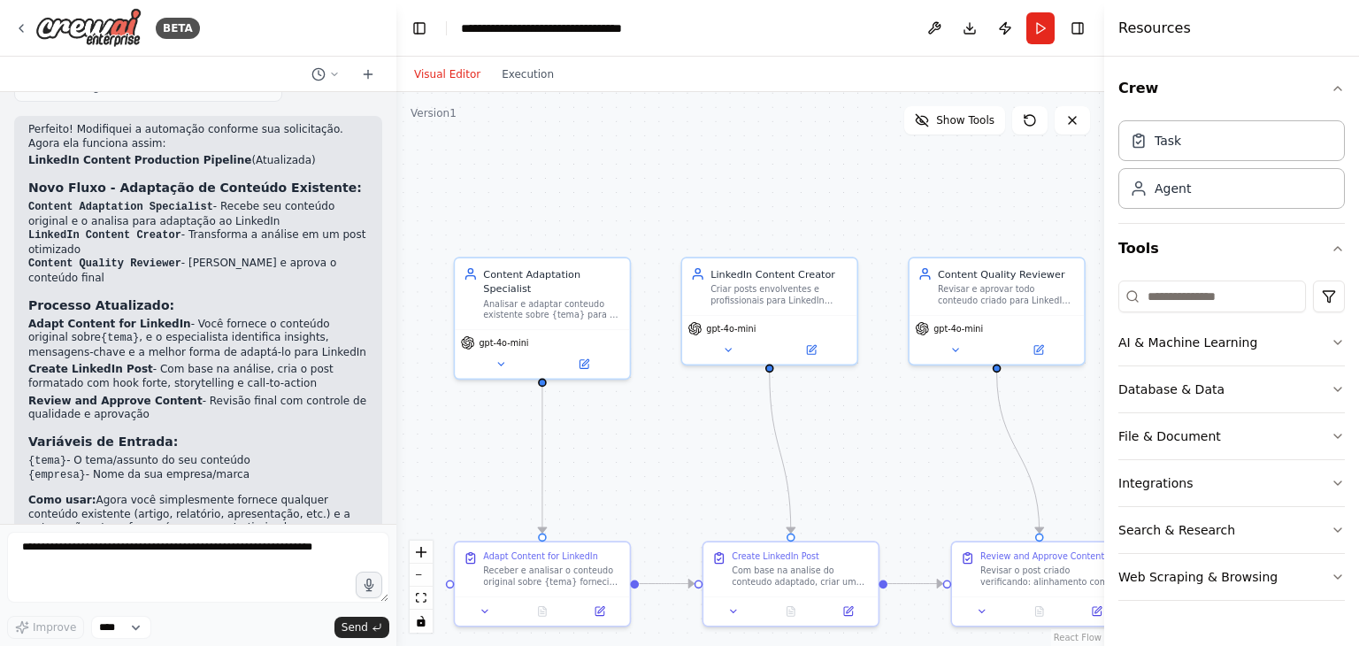
drag, startPoint x: 753, startPoint y: 386, endPoint x: 627, endPoint y: 431, distance: 134.4
click at [627, 431] on div ".deletable-edge-delete-btn { width: 20px; height: 20px; border: 0px solid #ffff…" at bounding box center [750, 369] width 708 height 554
click at [1177, 341] on button "AI & Machine Learning" at bounding box center [1232, 342] width 227 height 46
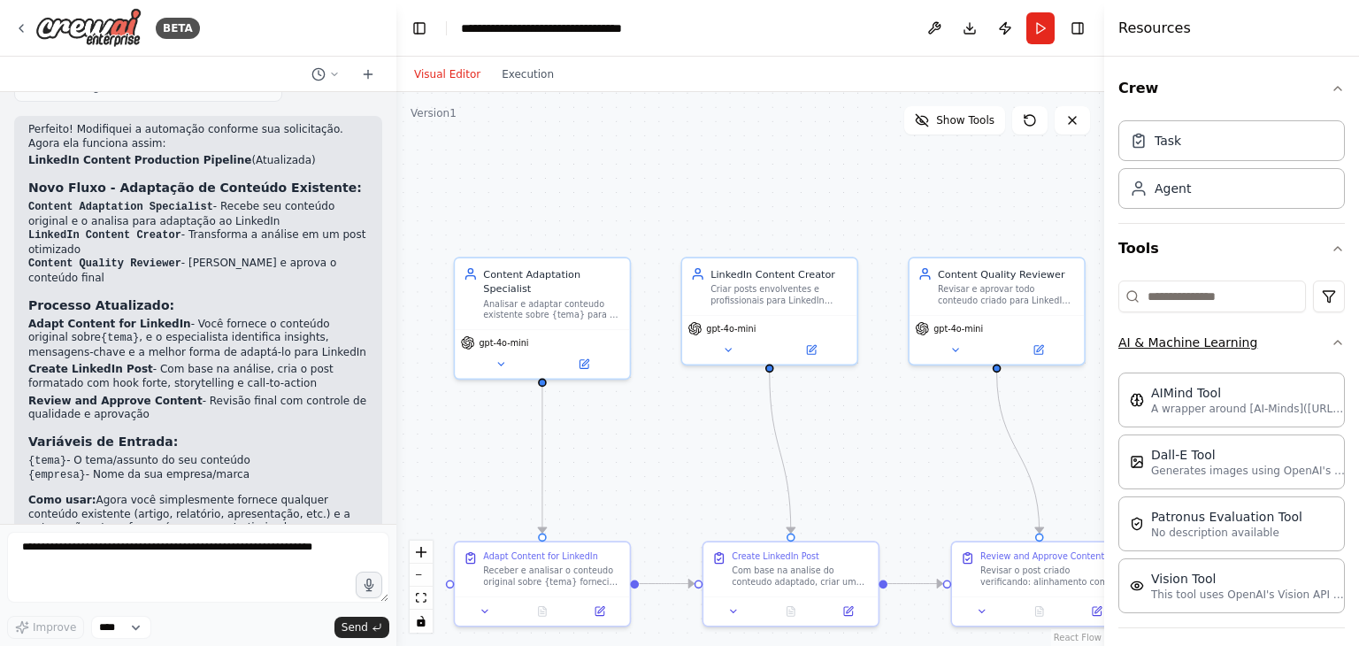
click at [1304, 341] on button "AI & Machine Learning" at bounding box center [1232, 342] width 227 height 46
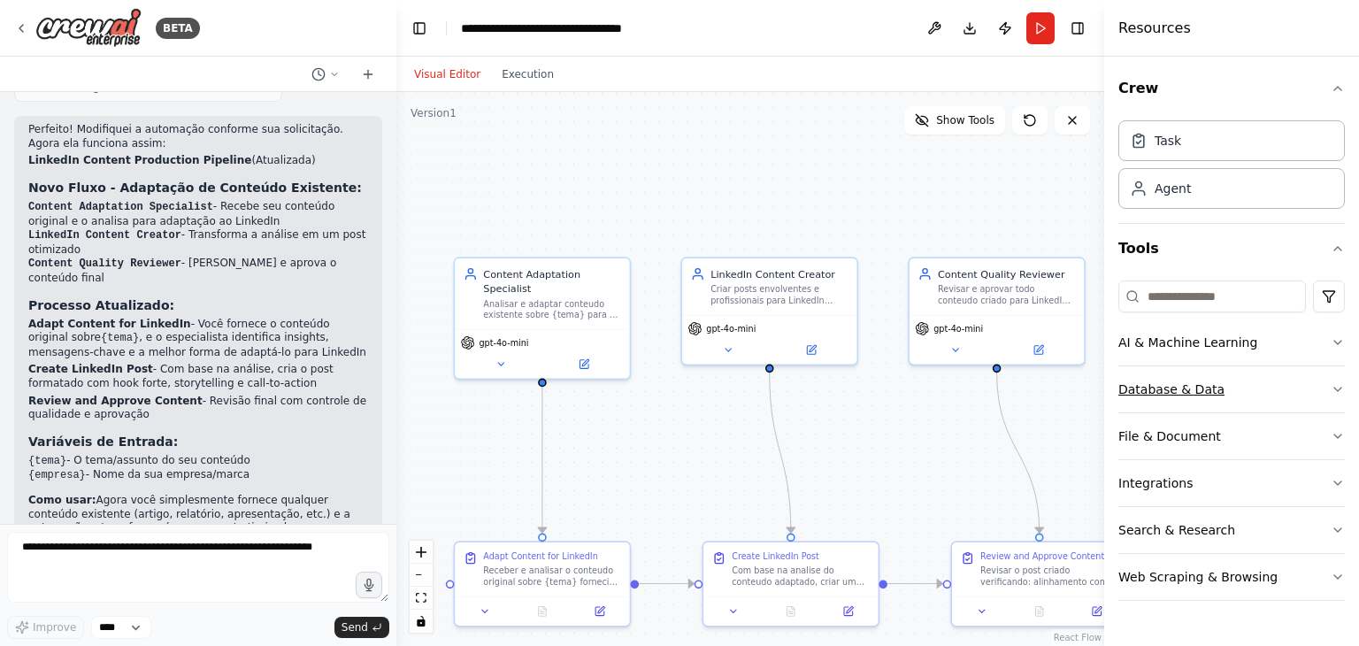
click at [1229, 396] on button "Database & Data" at bounding box center [1232, 389] width 227 height 46
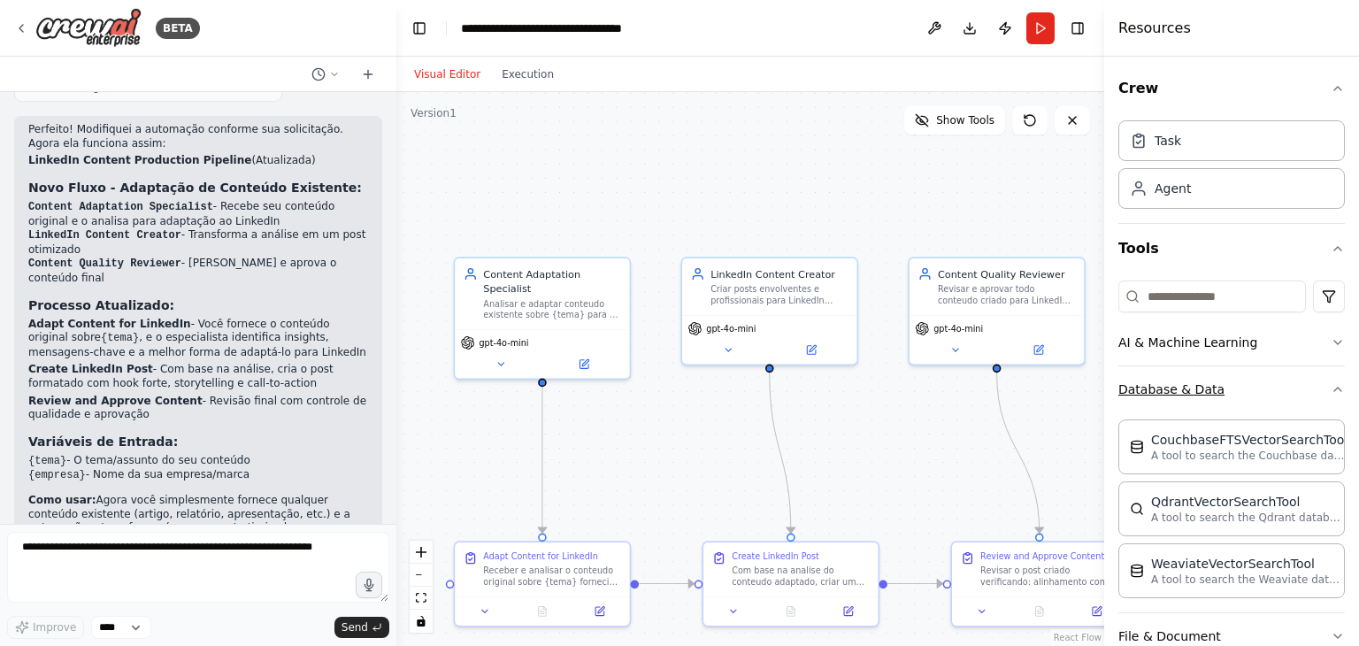
click at [1229, 396] on button "Database & Data" at bounding box center [1232, 389] width 227 height 46
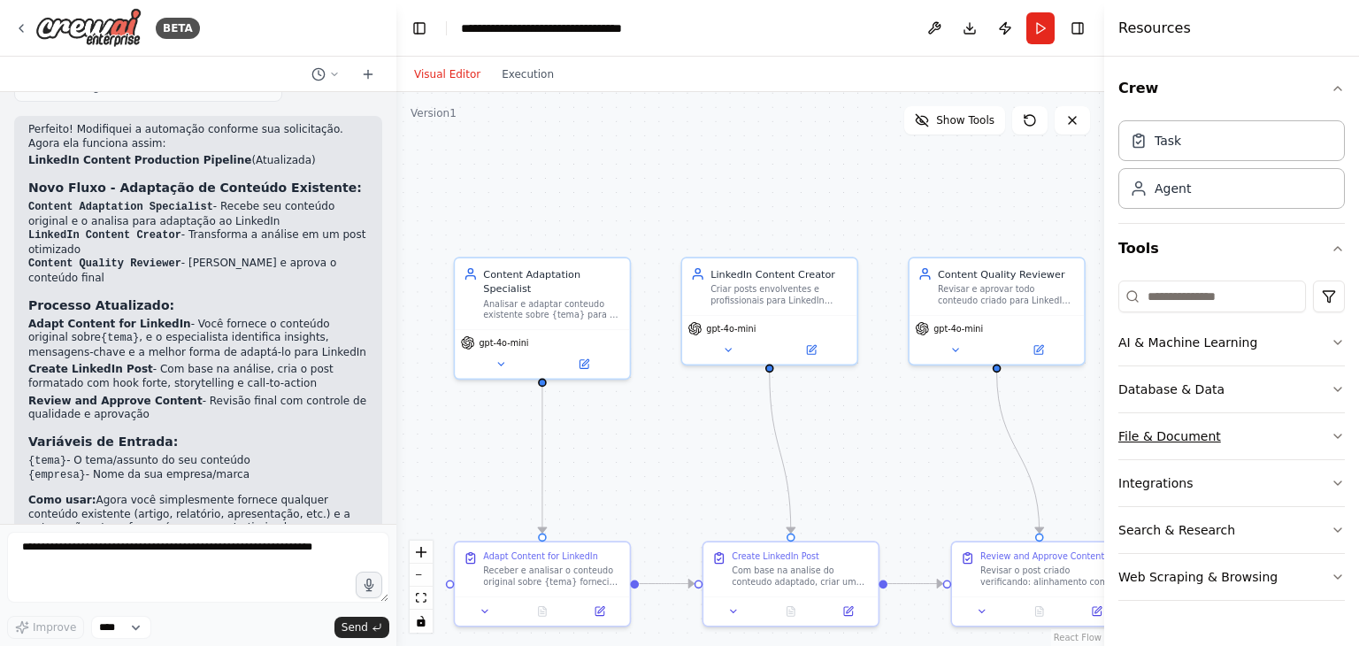
click at [1225, 443] on button "File & Document" at bounding box center [1232, 436] width 227 height 46
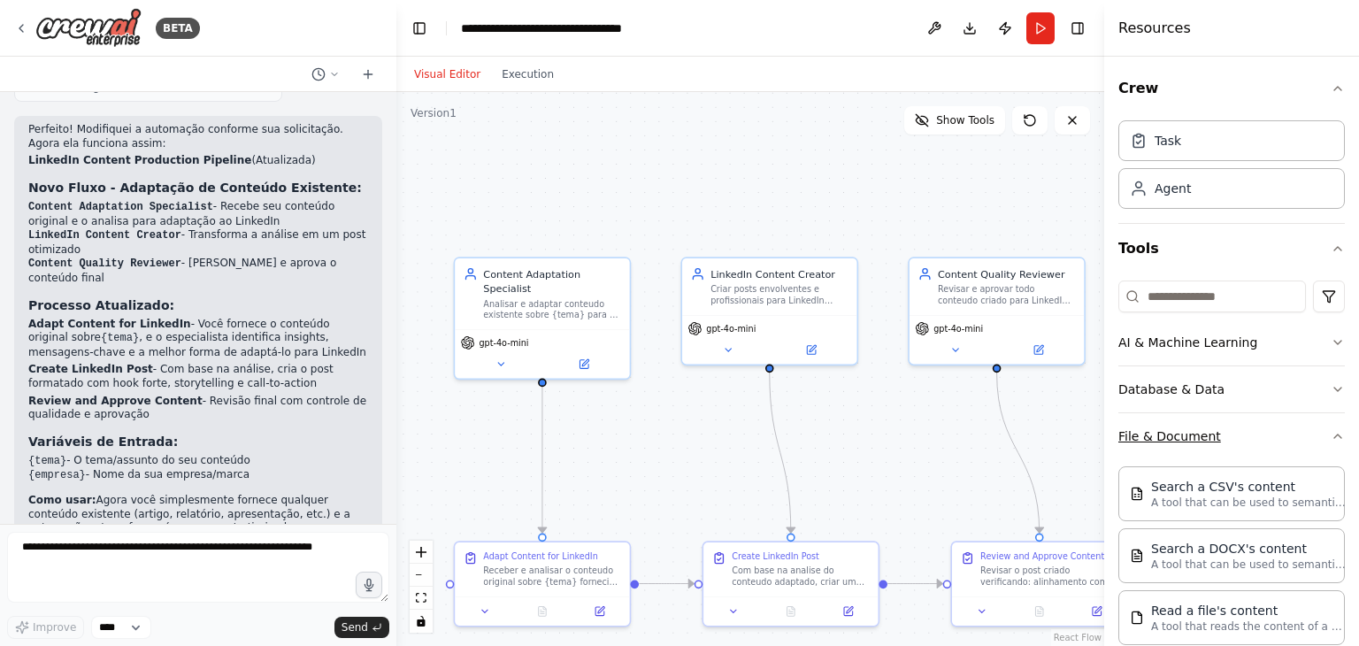
click at [1225, 443] on button "File & Document" at bounding box center [1232, 436] width 227 height 46
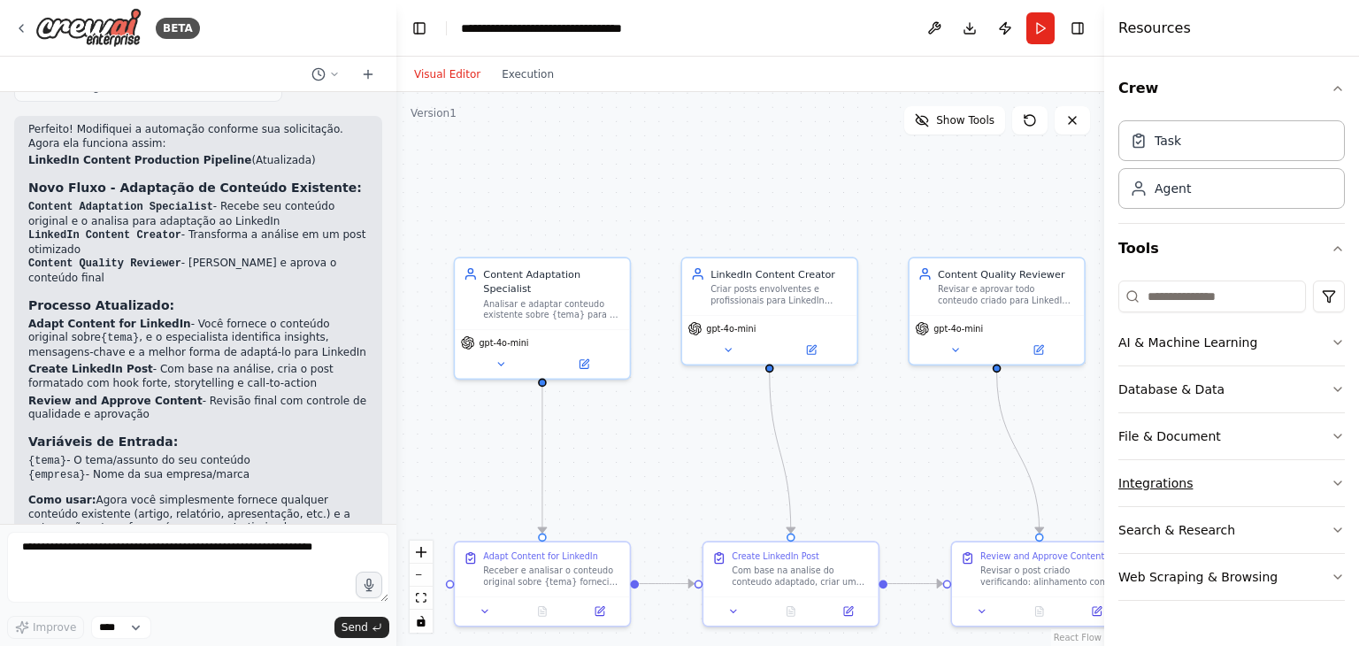
click at [1221, 476] on button "Integrations" at bounding box center [1232, 483] width 227 height 46
click at [1221, 518] on button "Search & Research" at bounding box center [1232, 530] width 227 height 46
click at [1235, 572] on button "Web Scraping & Browsing" at bounding box center [1232, 577] width 227 height 46
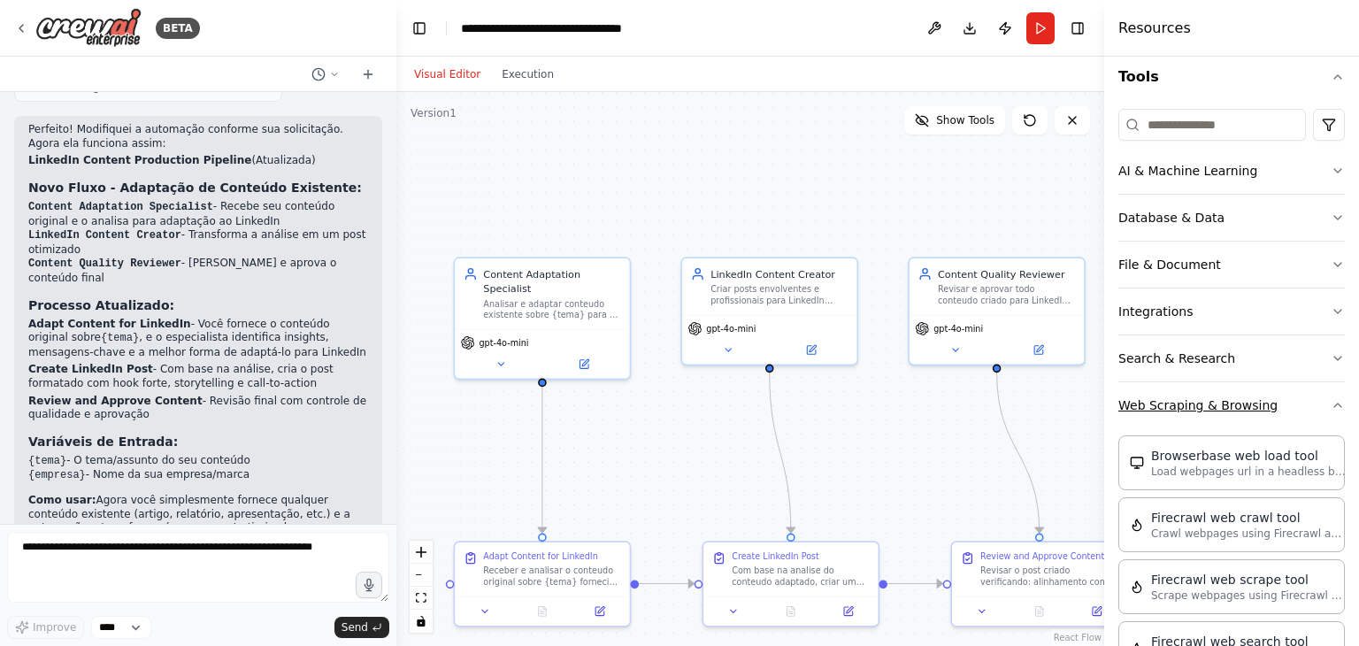
scroll to position [127, 0]
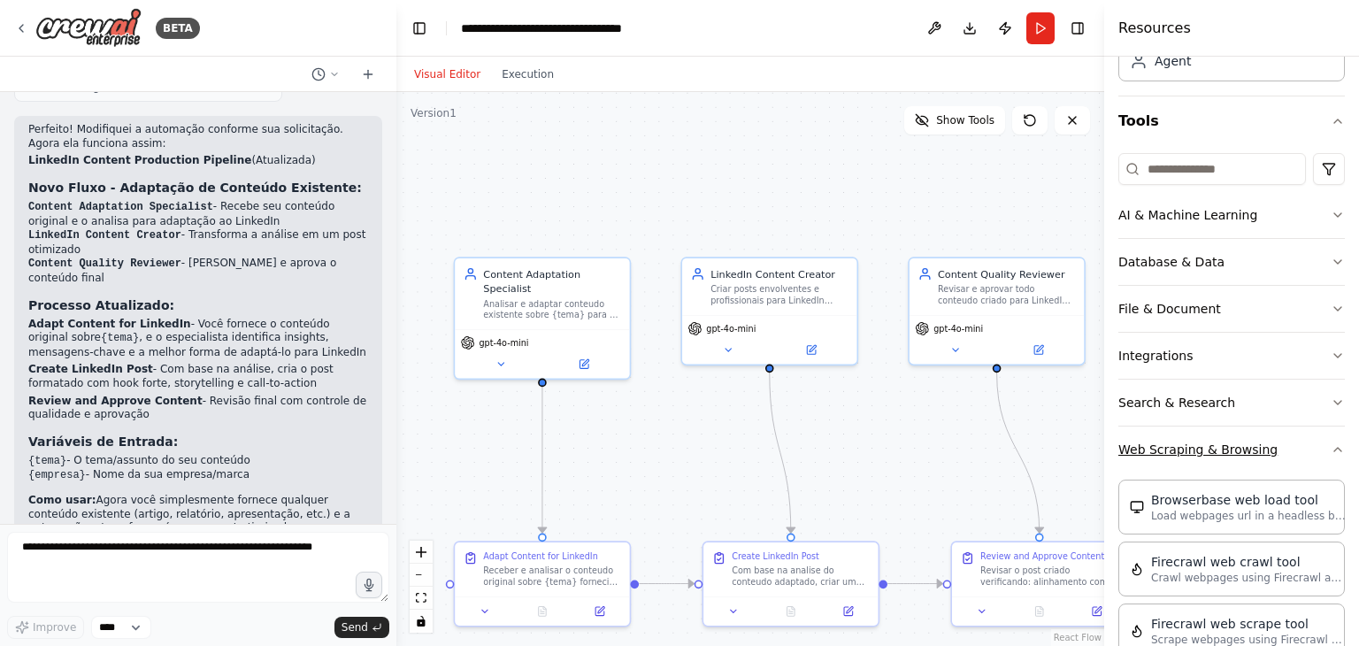
click at [1277, 443] on button "Web Scraping & Browsing" at bounding box center [1232, 450] width 227 height 46
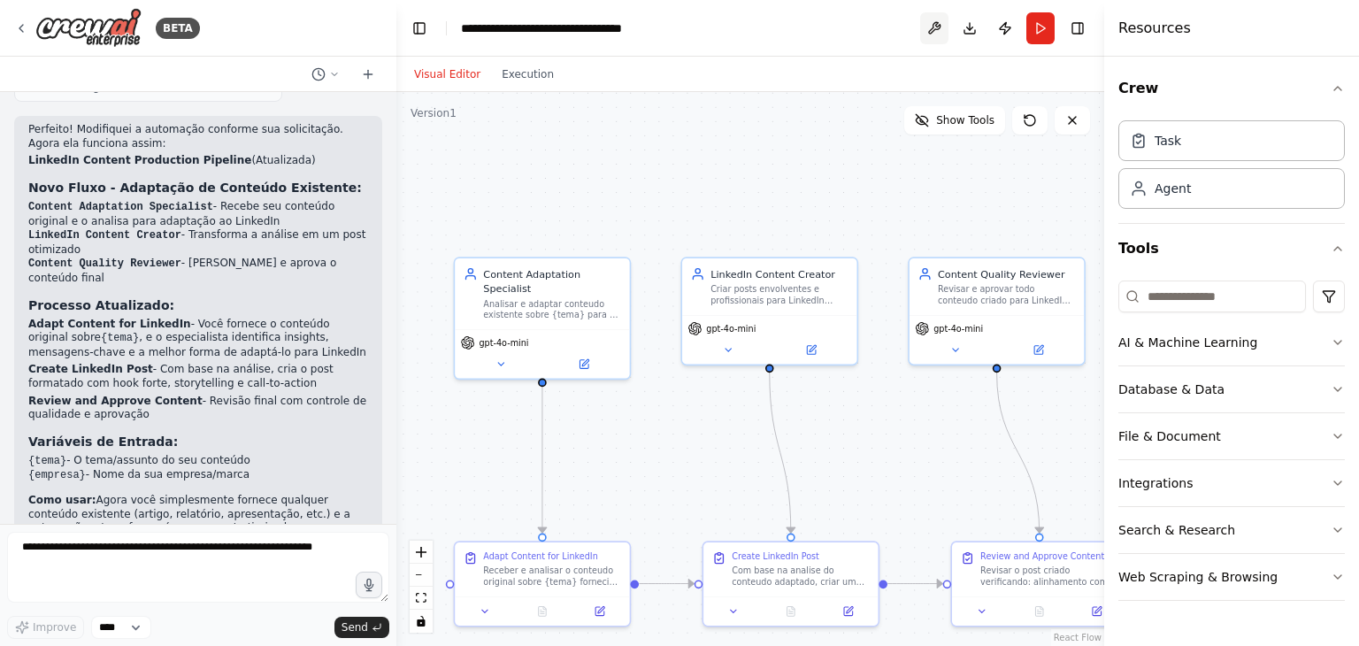
click at [945, 27] on button at bounding box center [934, 28] width 28 height 32
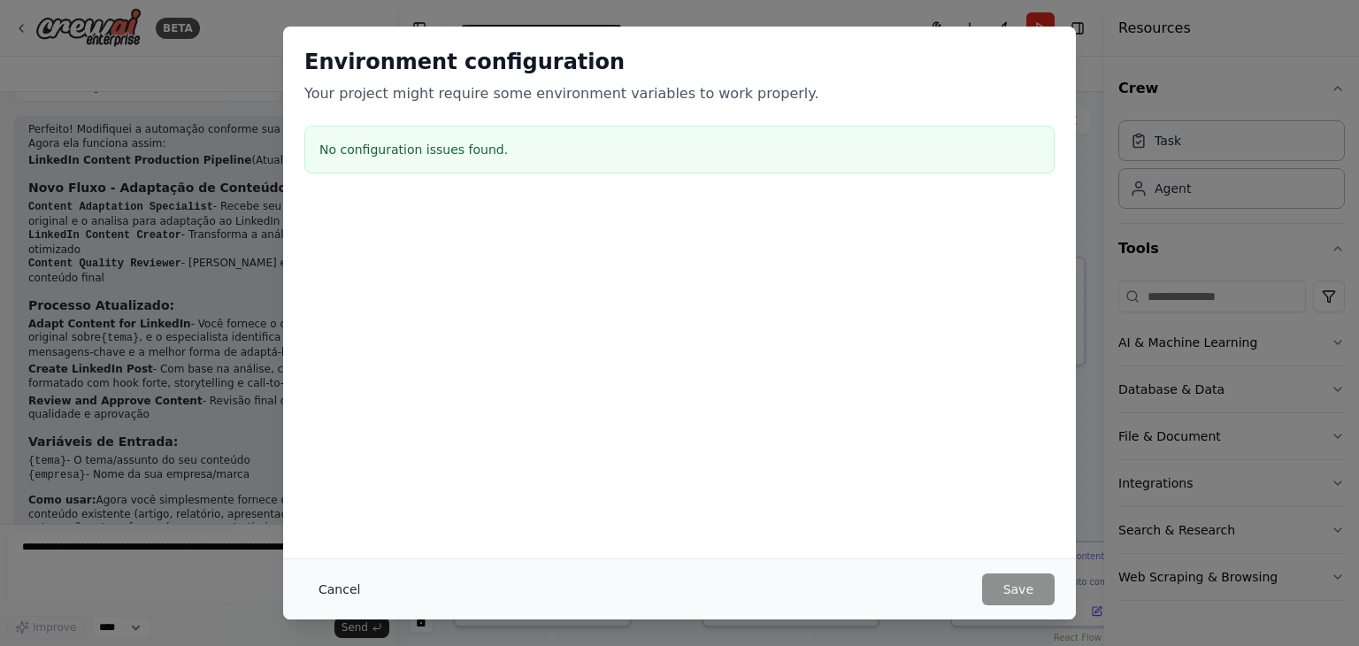
click at [335, 589] on button "Cancel" at bounding box center [339, 589] width 70 height 32
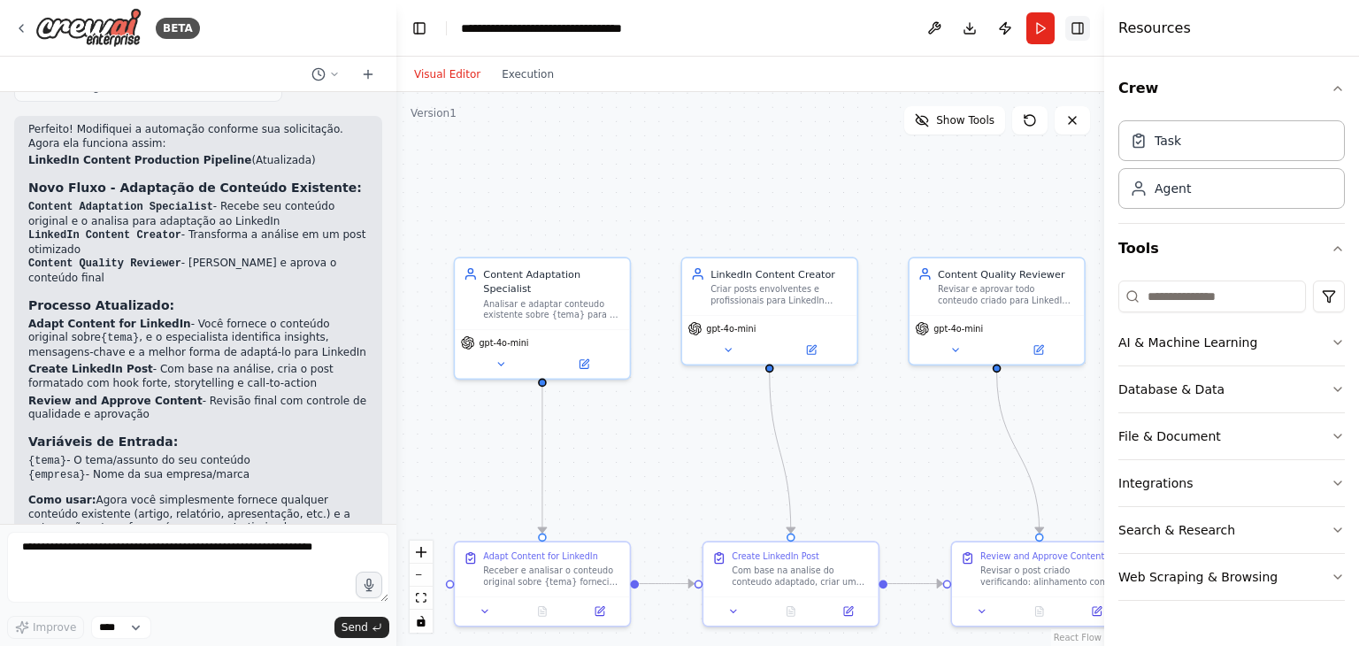
click at [1076, 21] on button "Toggle Right Sidebar" at bounding box center [1078, 28] width 25 height 25
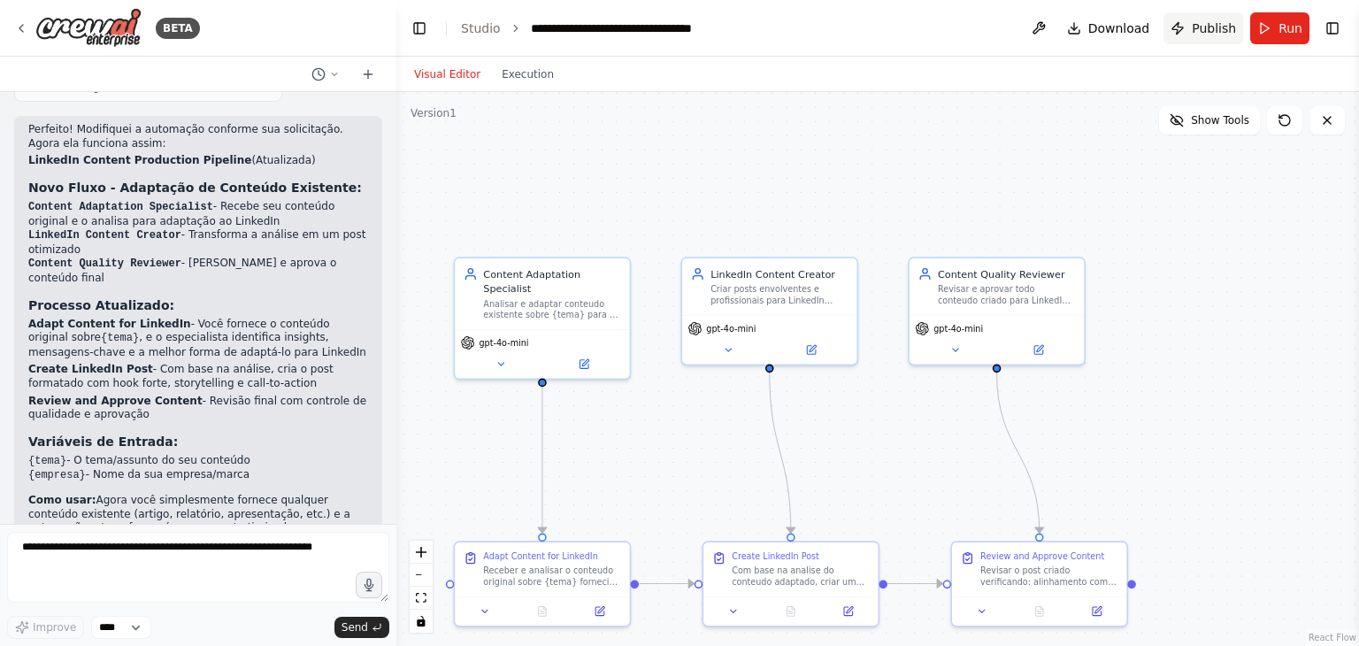
click at [1215, 36] on span "Publish" at bounding box center [1214, 28] width 44 height 18
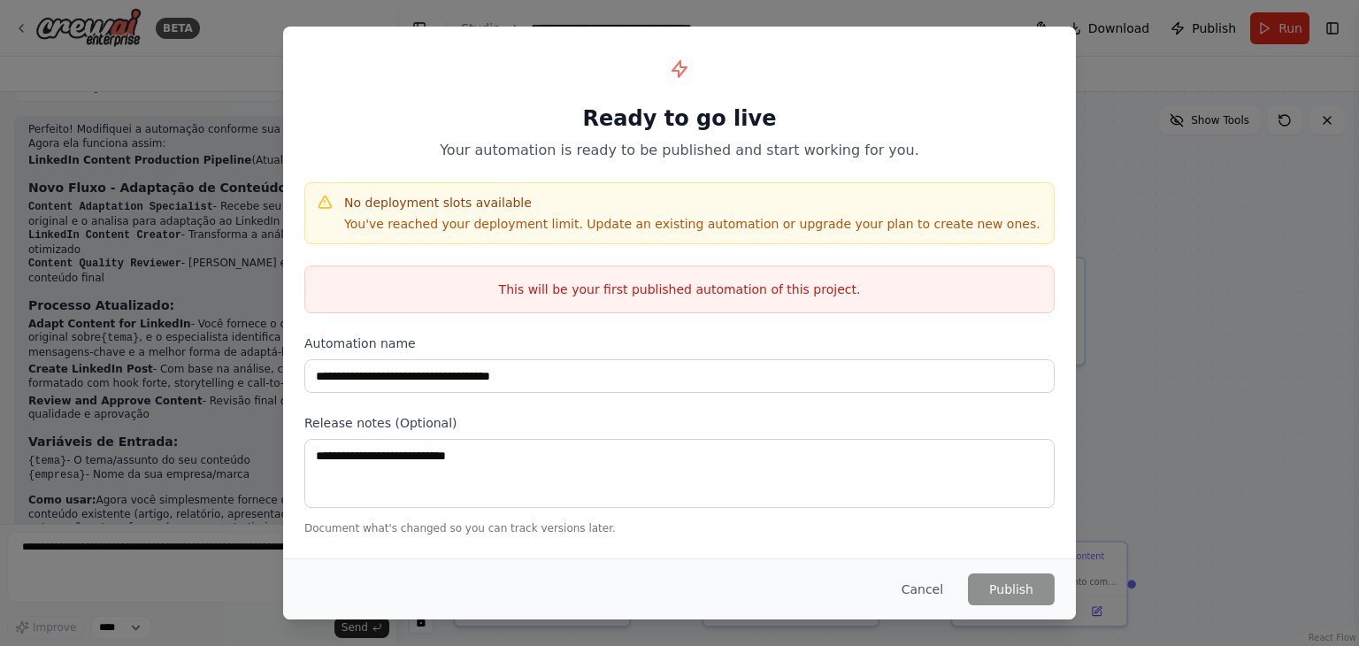
click at [1159, 286] on div "**********" at bounding box center [679, 323] width 1359 height 646
click at [919, 582] on button "Cancel" at bounding box center [923, 589] width 70 height 32
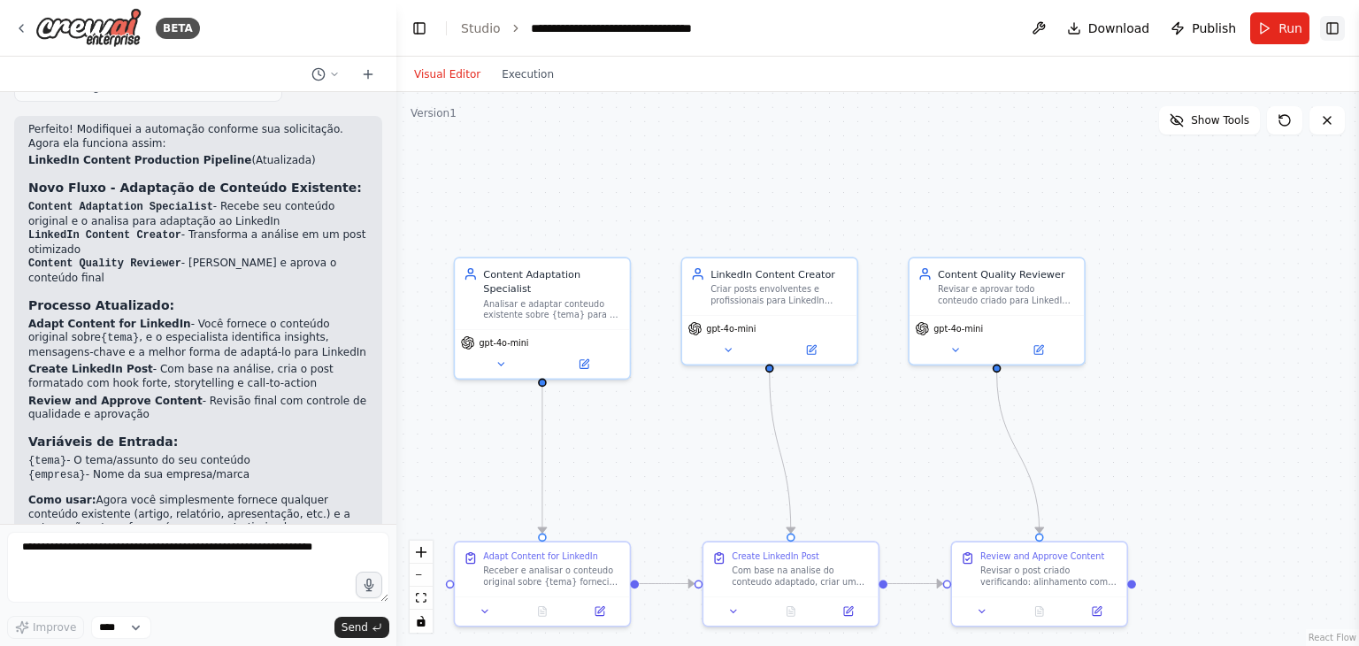
click at [1330, 37] on button "Toggle Right Sidebar" at bounding box center [1332, 28] width 25 height 25
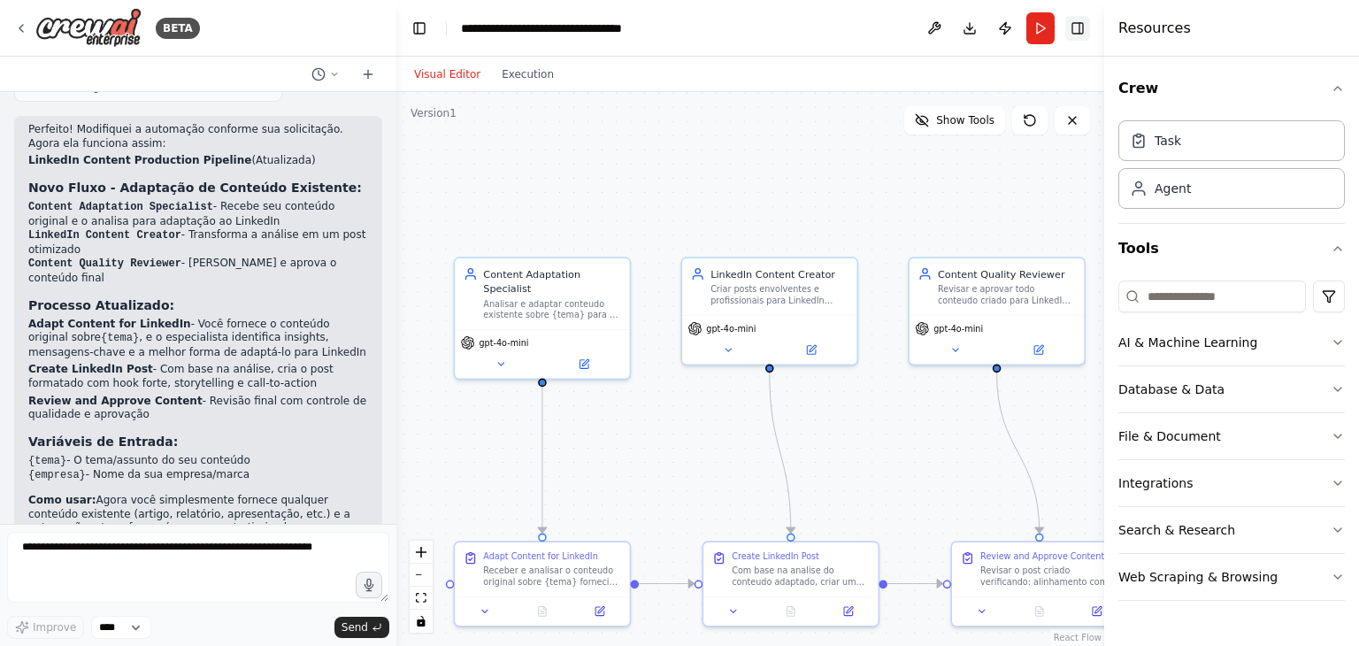
click at [1089, 27] on button "Toggle Right Sidebar" at bounding box center [1078, 28] width 25 height 25
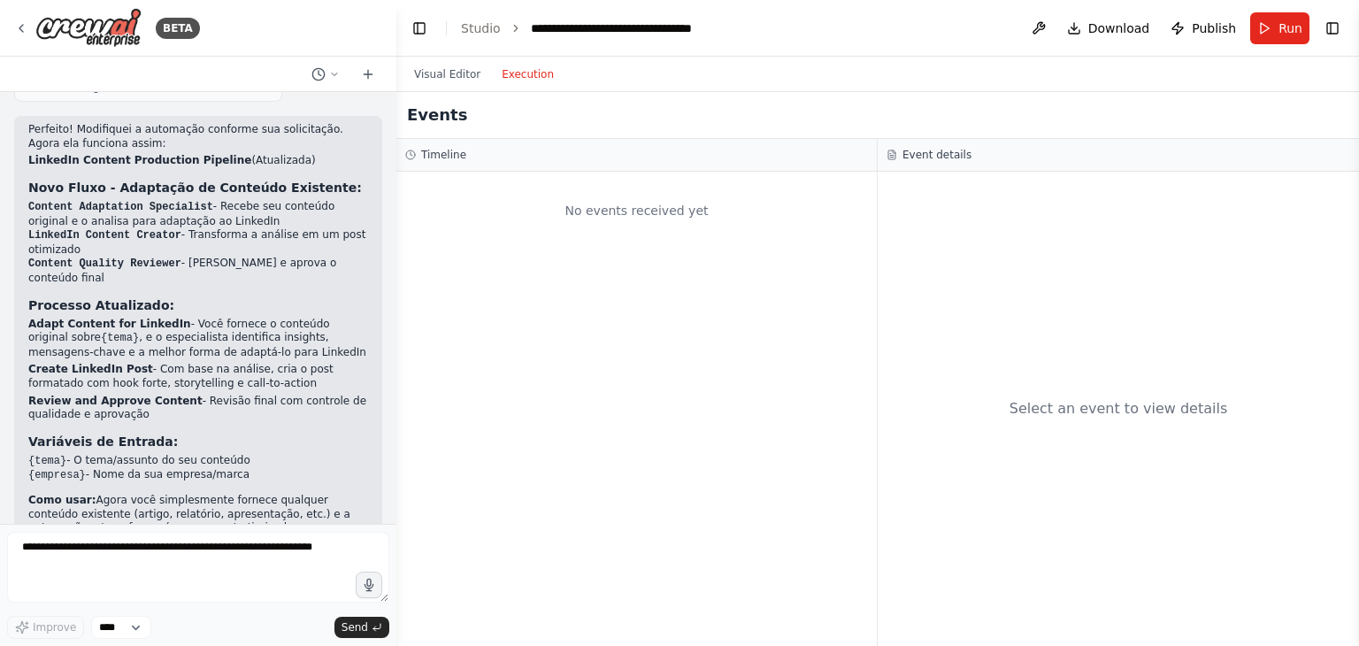
click at [526, 68] on button "Execution" at bounding box center [527, 74] width 73 height 21
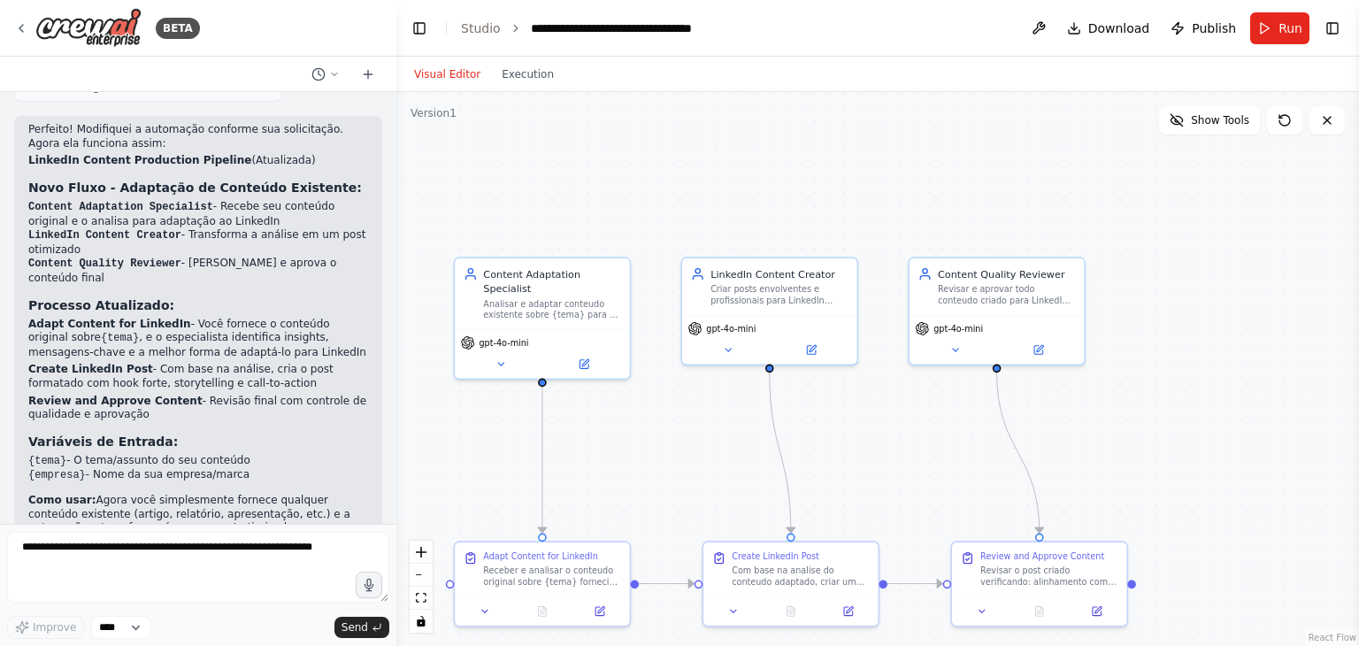
click at [441, 73] on button "Visual Editor" at bounding box center [448, 74] width 88 height 21
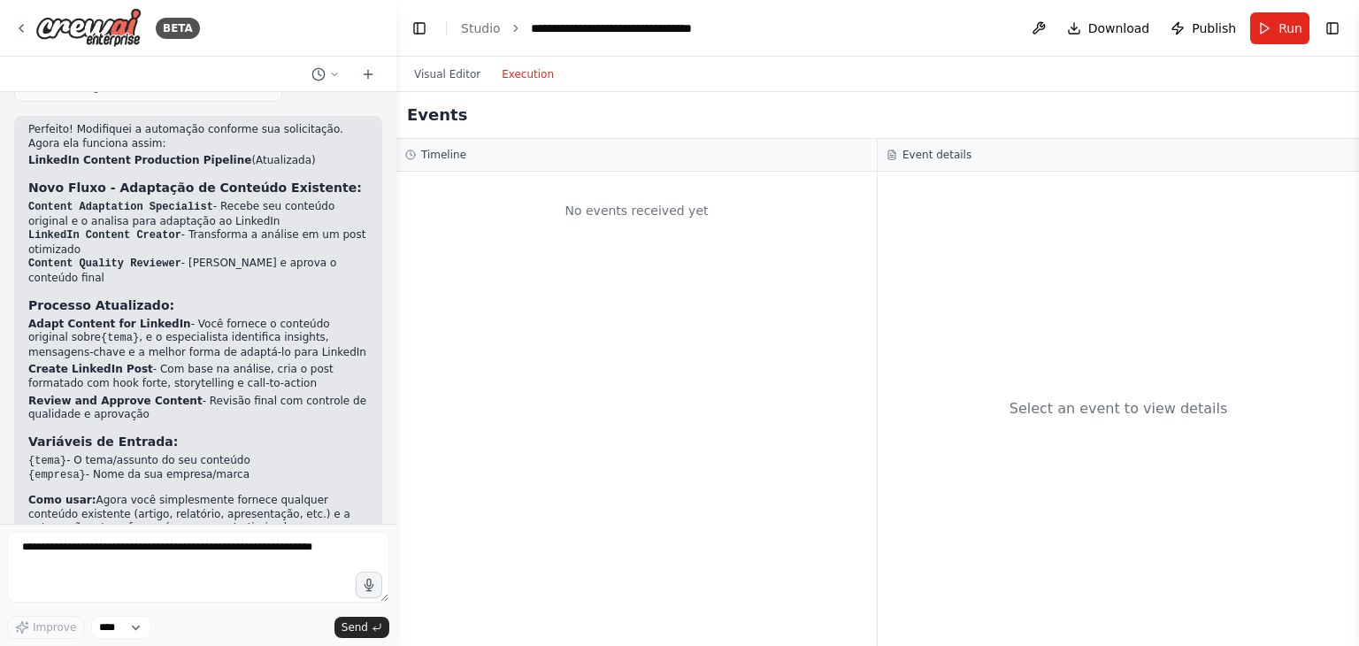
click at [516, 83] on button "Execution" at bounding box center [527, 74] width 73 height 21
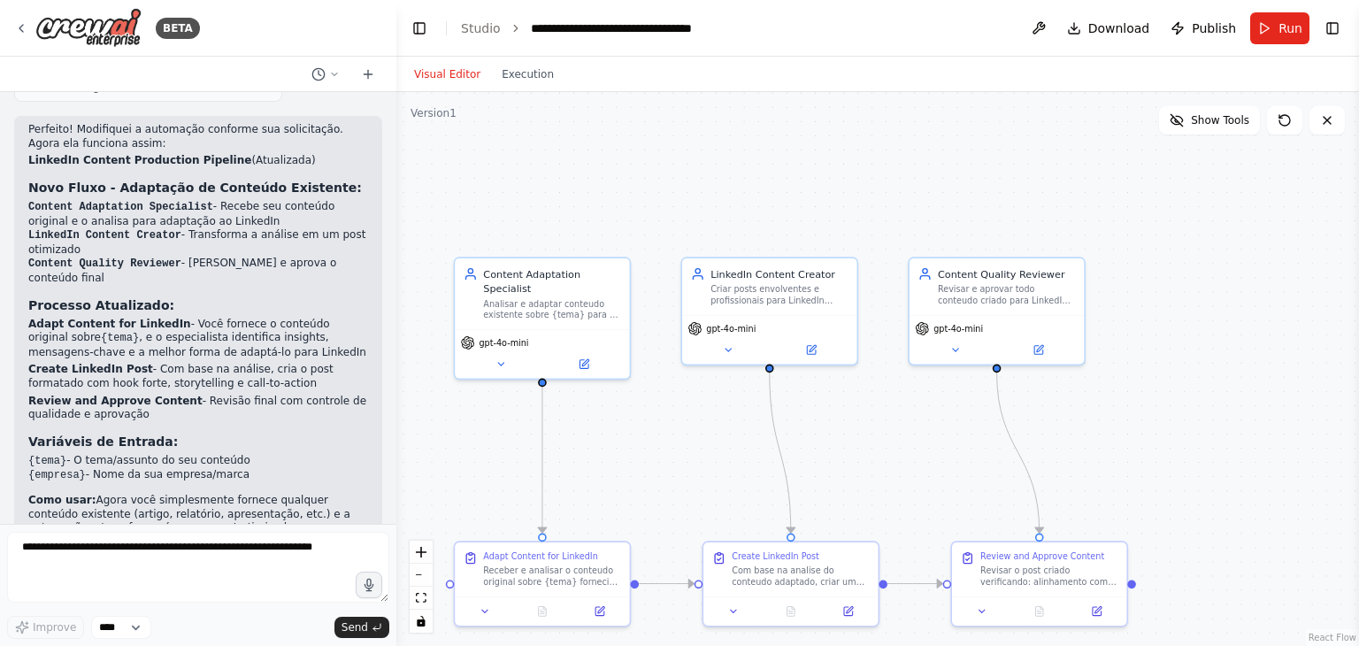
click at [450, 75] on button "Visual Editor" at bounding box center [448, 74] width 88 height 21
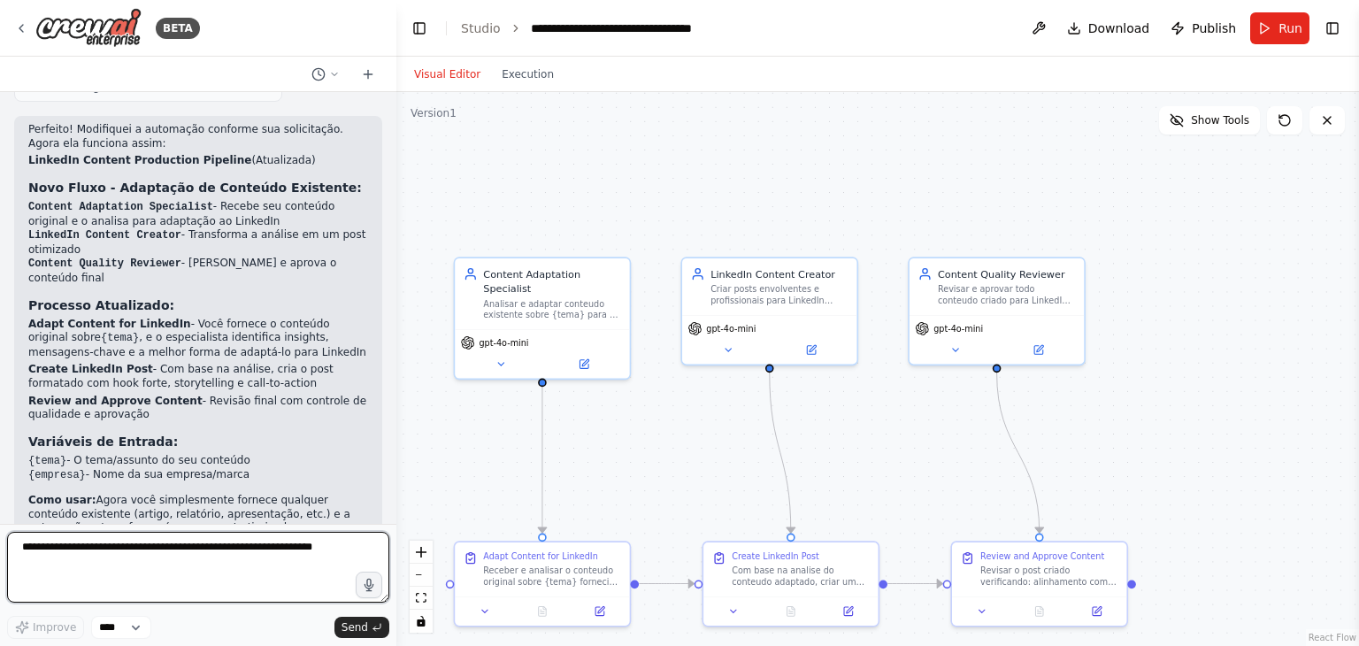
click at [110, 560] on textarea at bounding box center [198, 567] width 382 height 71
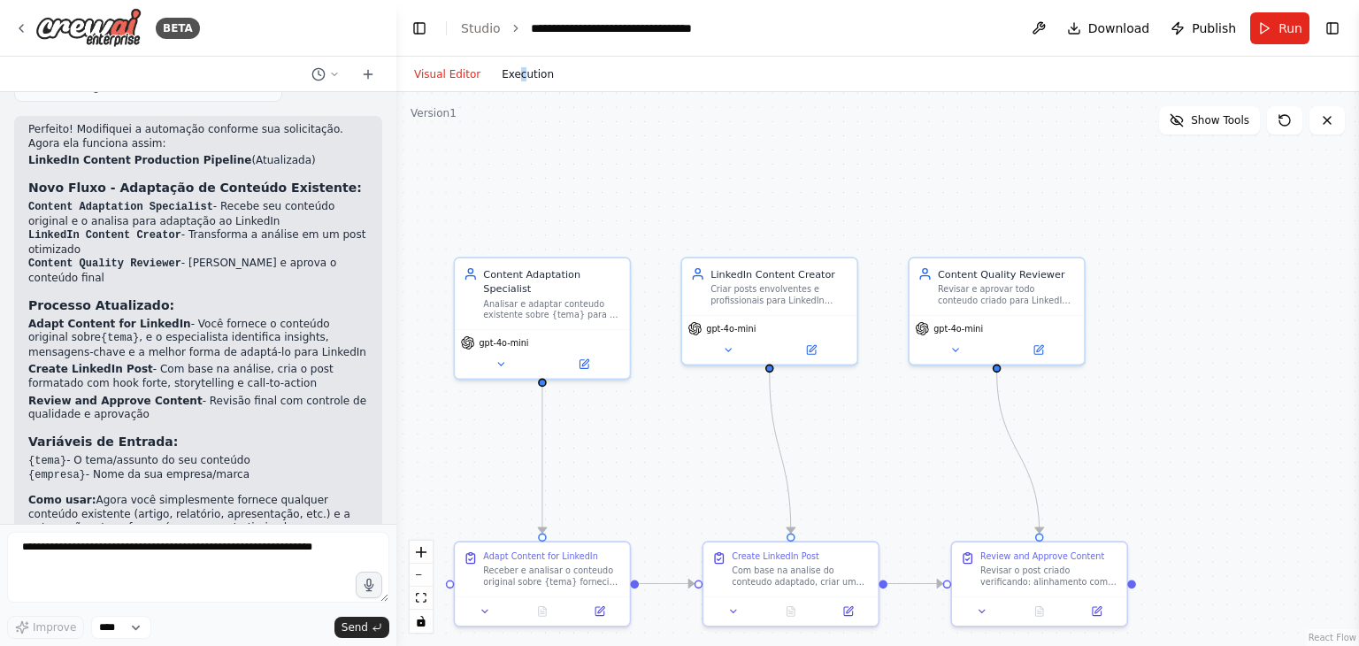
drag, startPoint x: 510, startPoint y: 90, endPoint x: 518, endPoint y: 78, distance: 14.7
click at [518, 78] on div "Visual Editor Execution" at bounding box center [484, 74] width 161 height 35
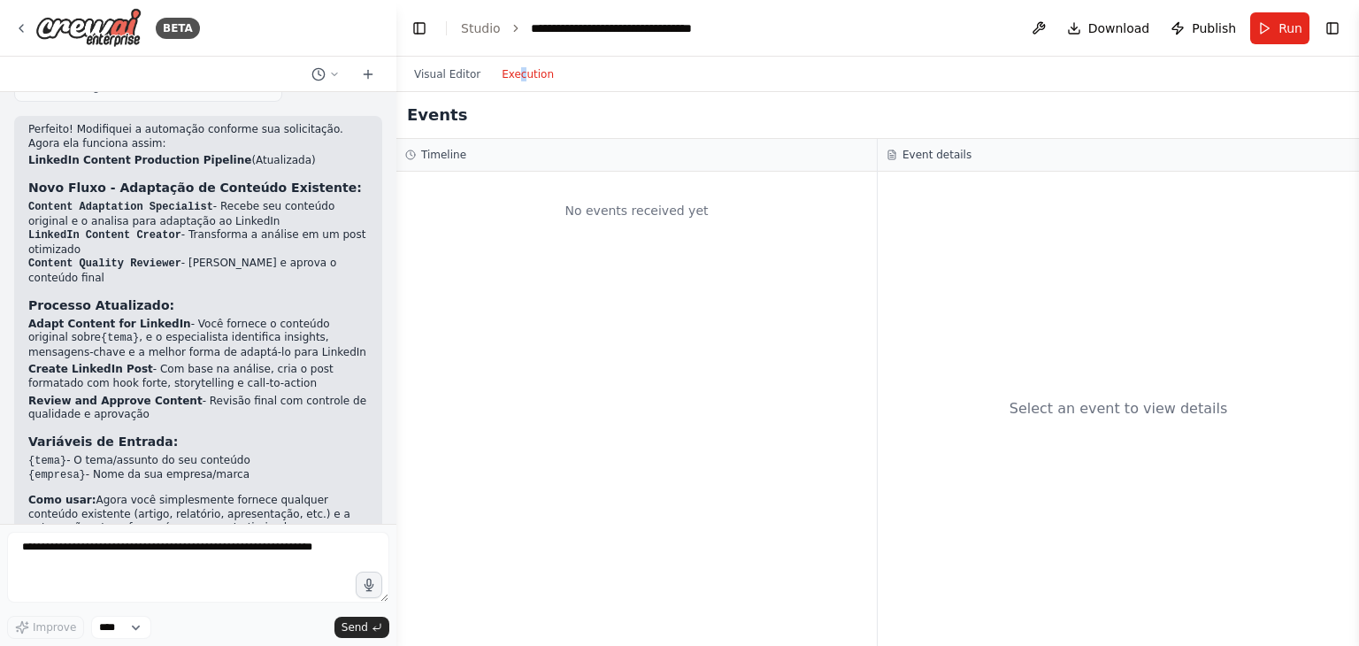
click at [518, 78] on button "Execution" at bounding box center [527, 74] width 73 height 21
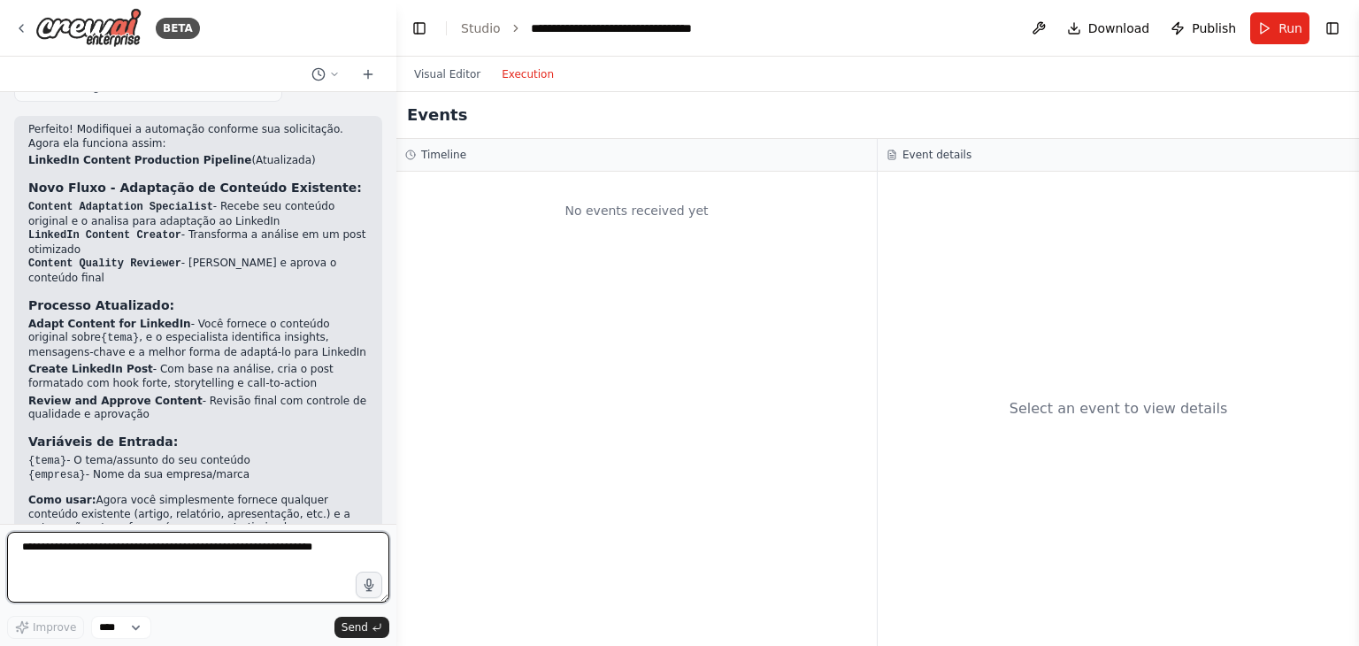
click at [223, 537] on textarea at bounding box center [198, 567] width 382 height 71
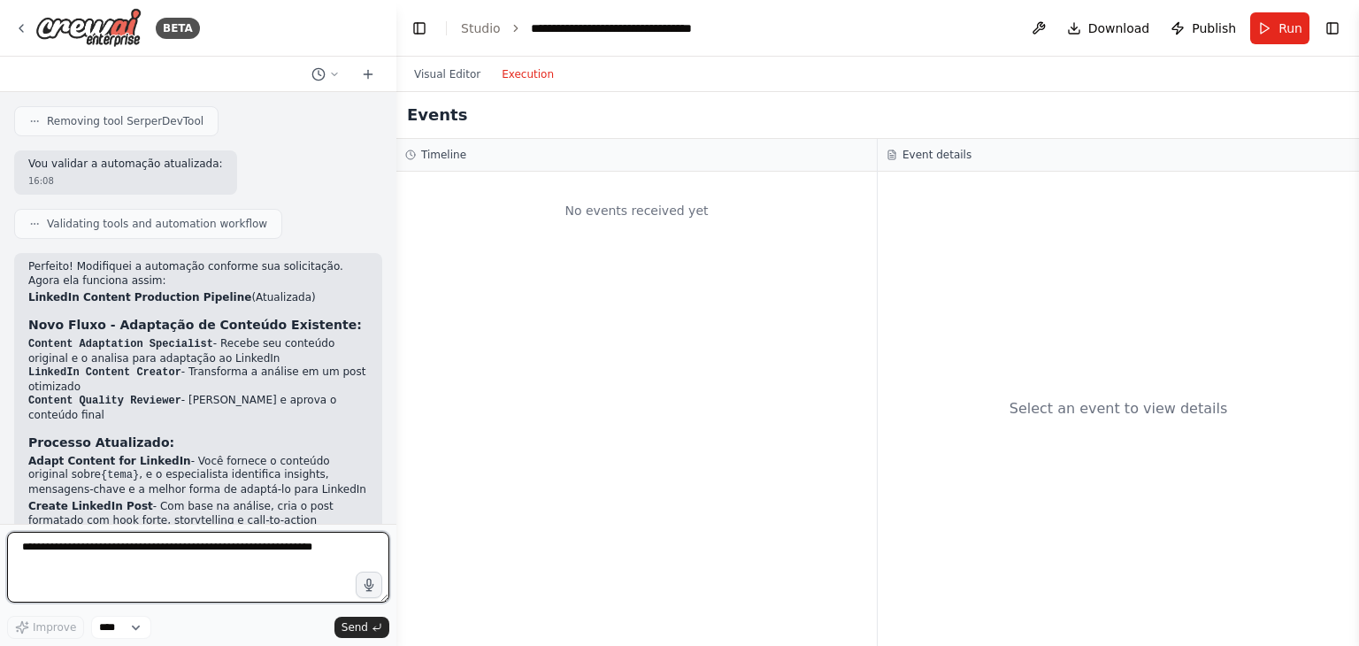
scroll to position [2946, 0]
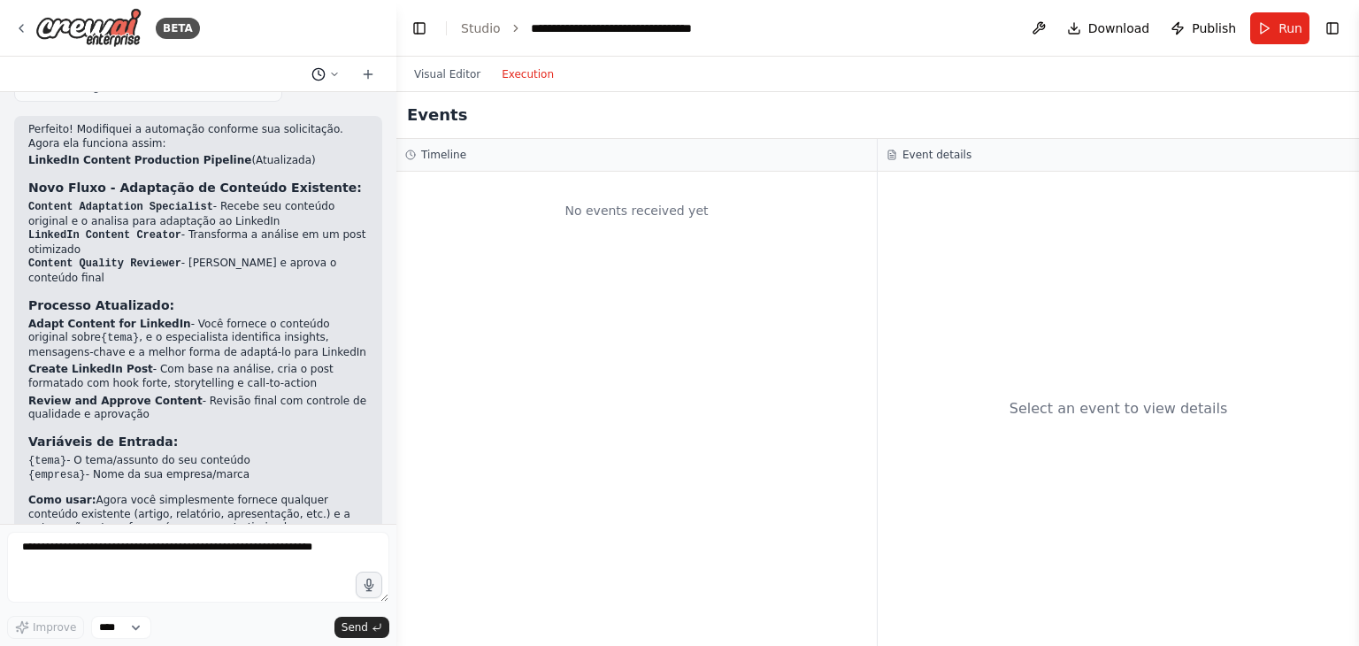
click at [335, 78] on icon at bounding box center [334, 74] width 11 height 11
click at [335, 78] on div at bounding box center [198, 323] width 396 height 646
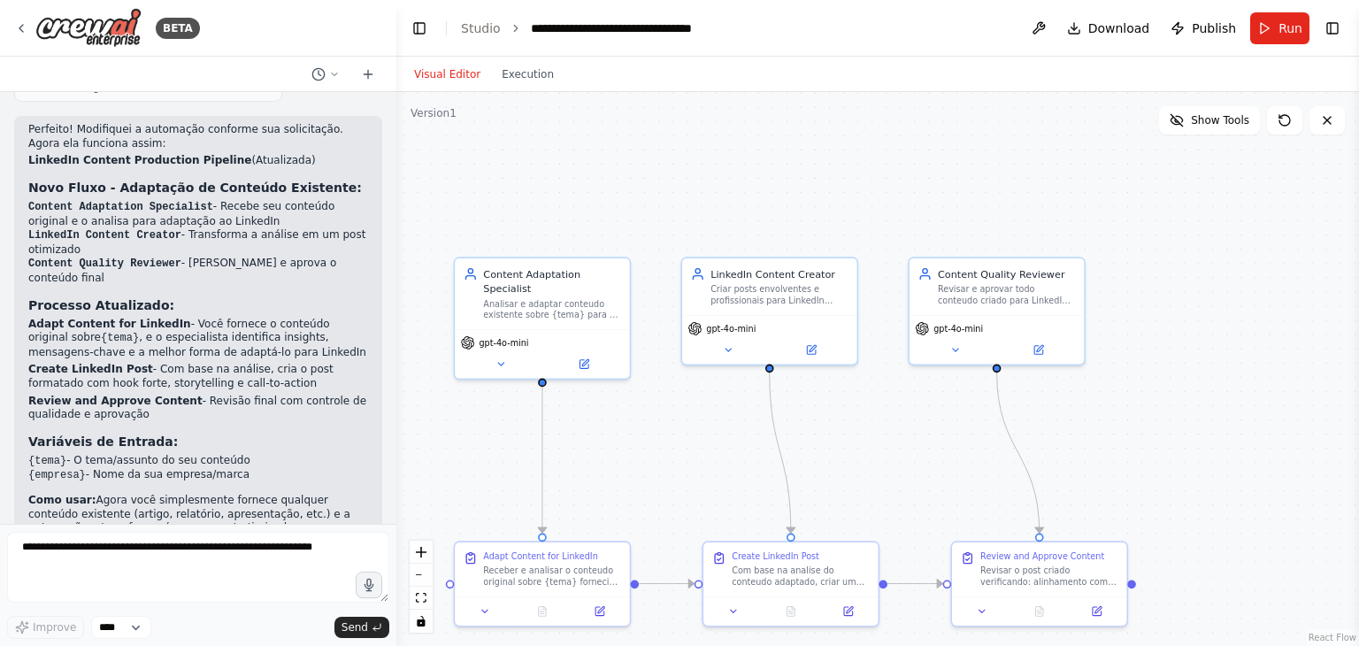
click at [449, 75] on button "Visual Editor" at bounding box center [448, 74] width 88 height 21
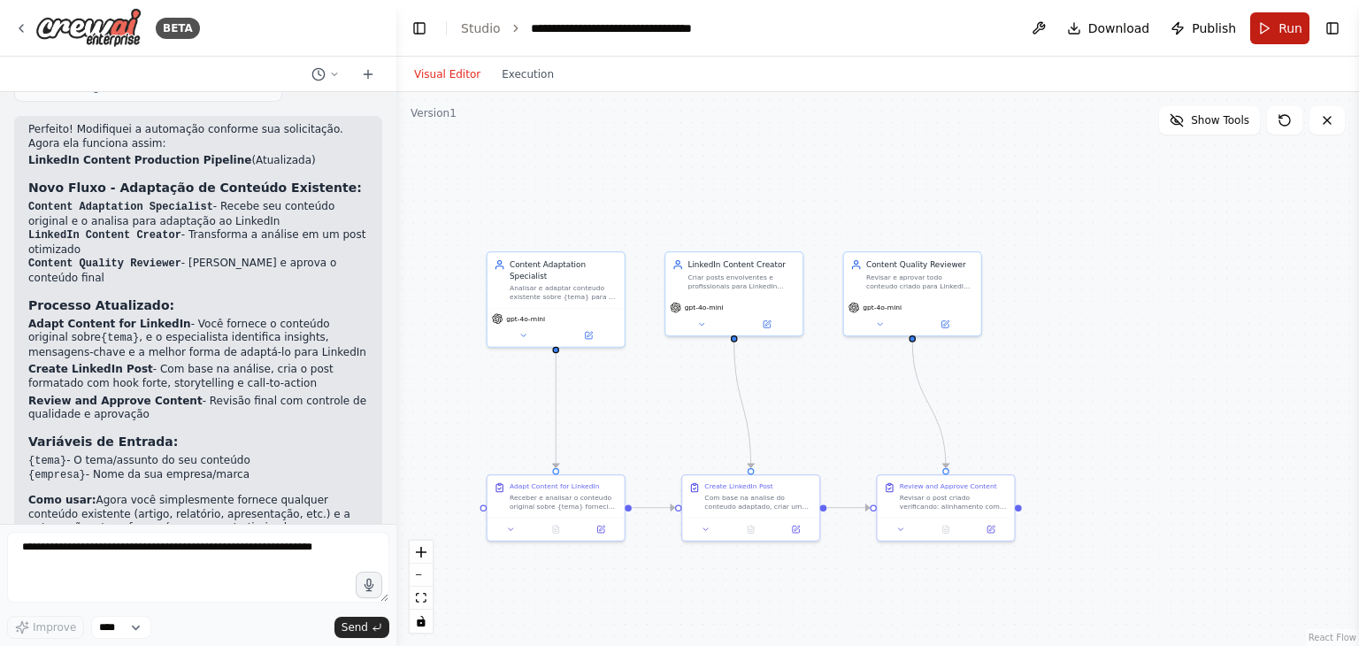
click at [1263, 37] on button "Run" at bounding box center [1280, 28] width 59 height 32
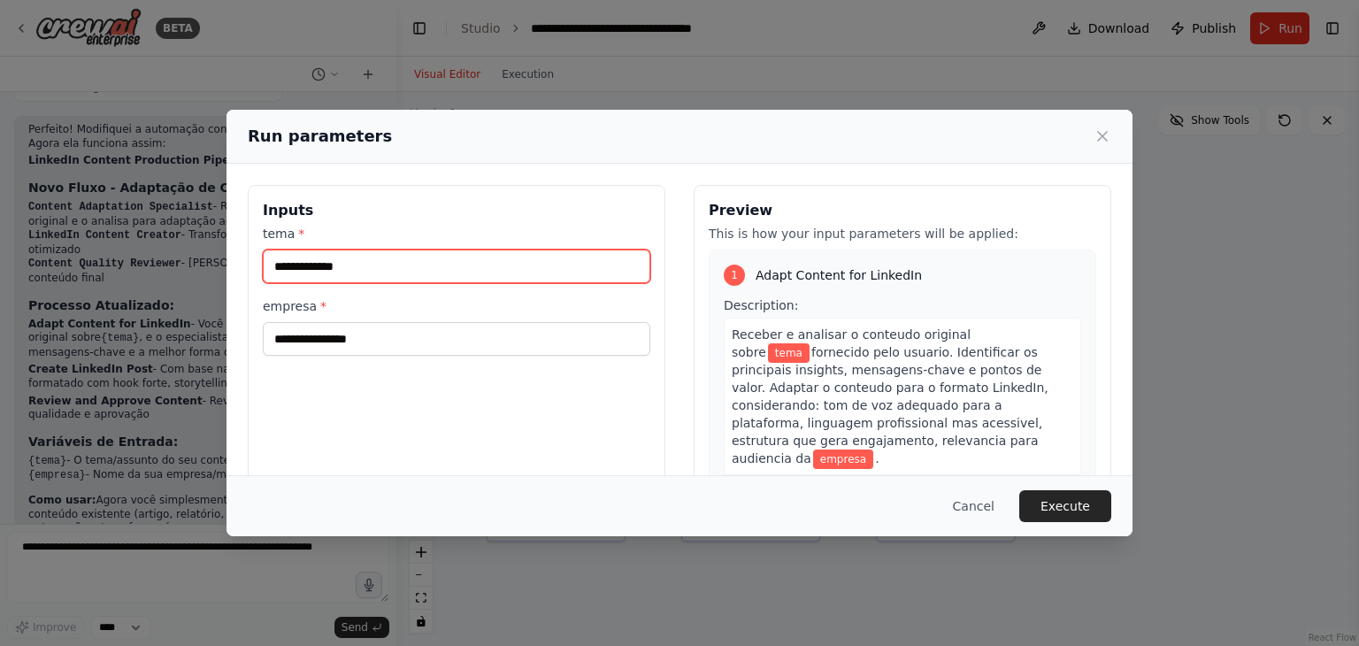
click at [402, 270] on input "tema *" at bounding box center [457, 267] width 388 height 34
type input "*"
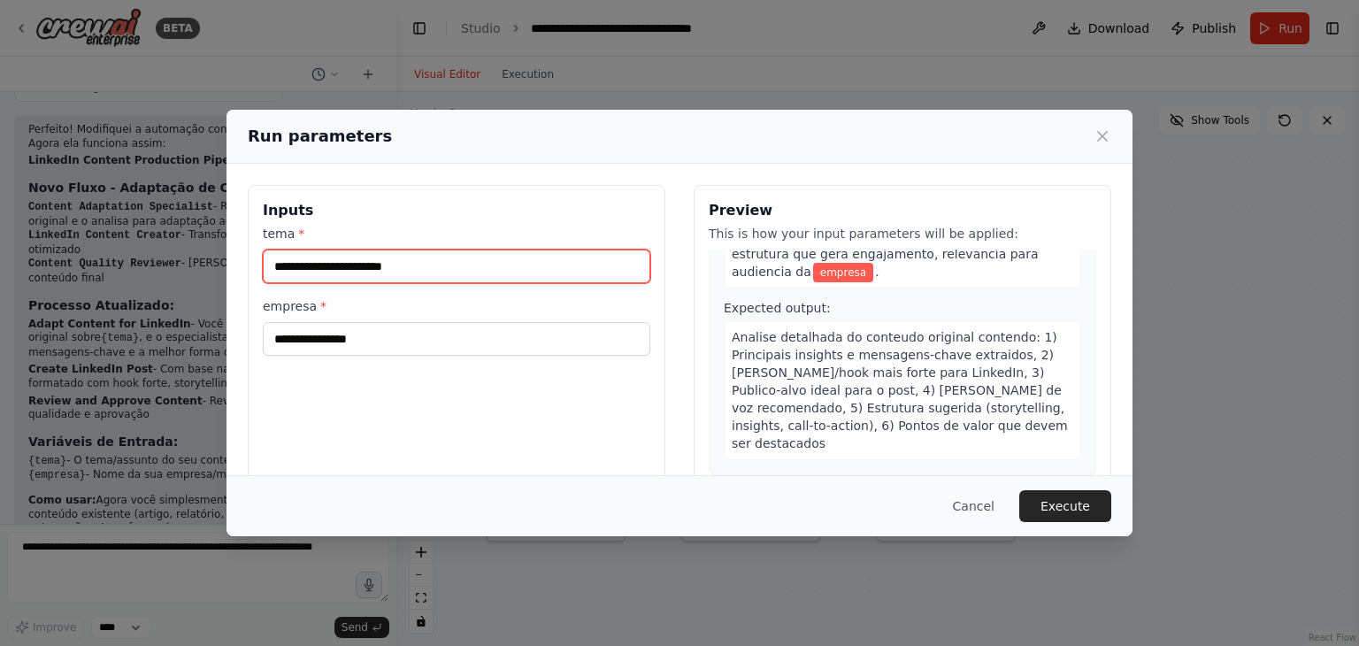
scroll to position [189, 0]
type input "**********"
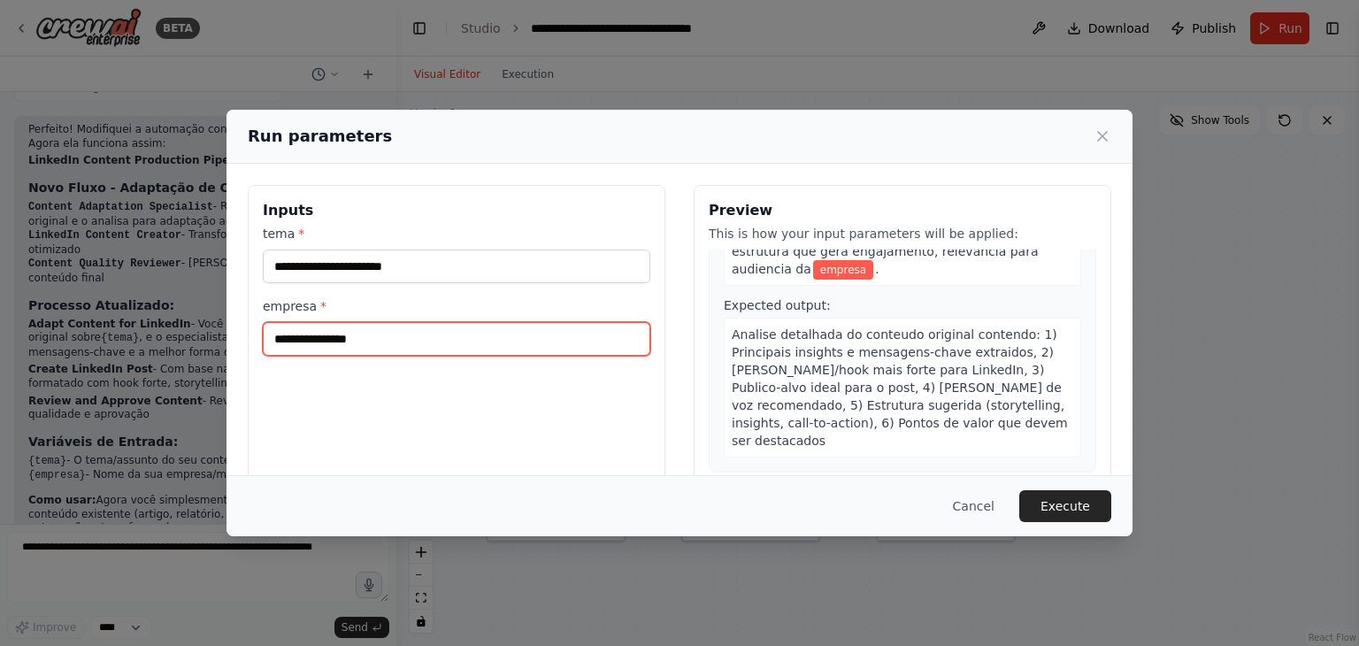
click at [460, 342] on input "empresa *" at bounding box center [457, 339] width 388 height 34
type input "******"
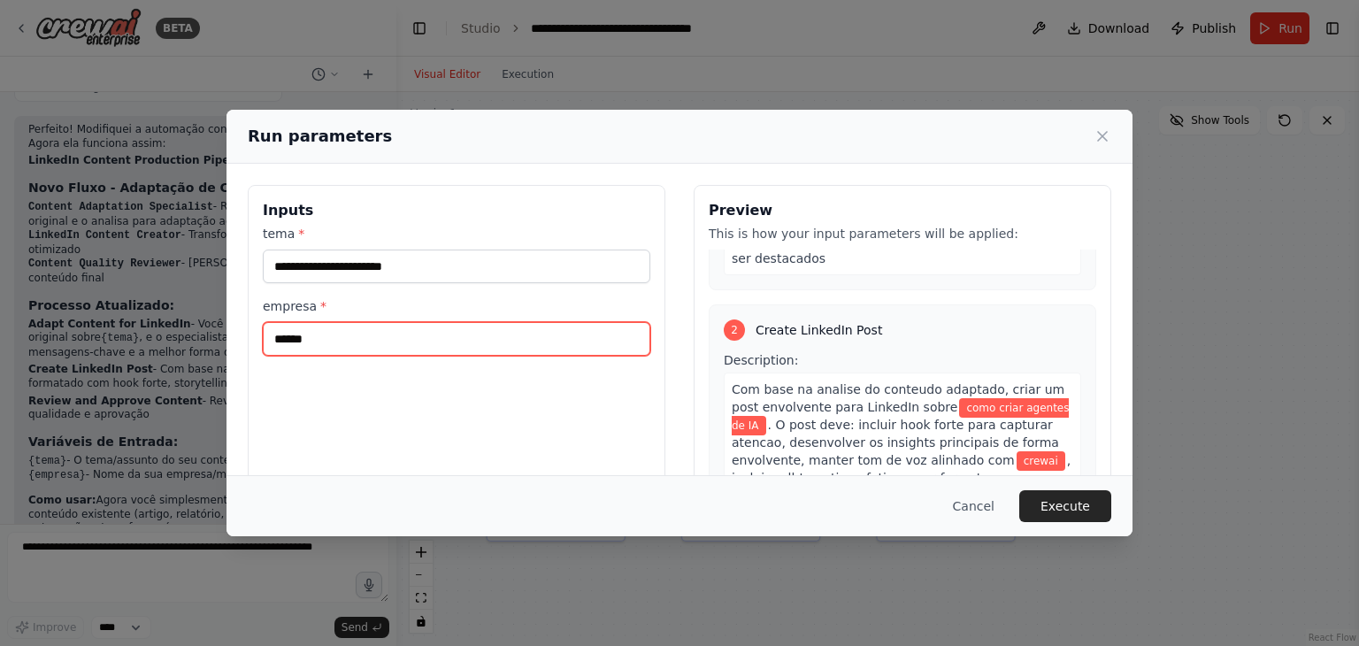
scroll to position [373, 0]
type input "*"
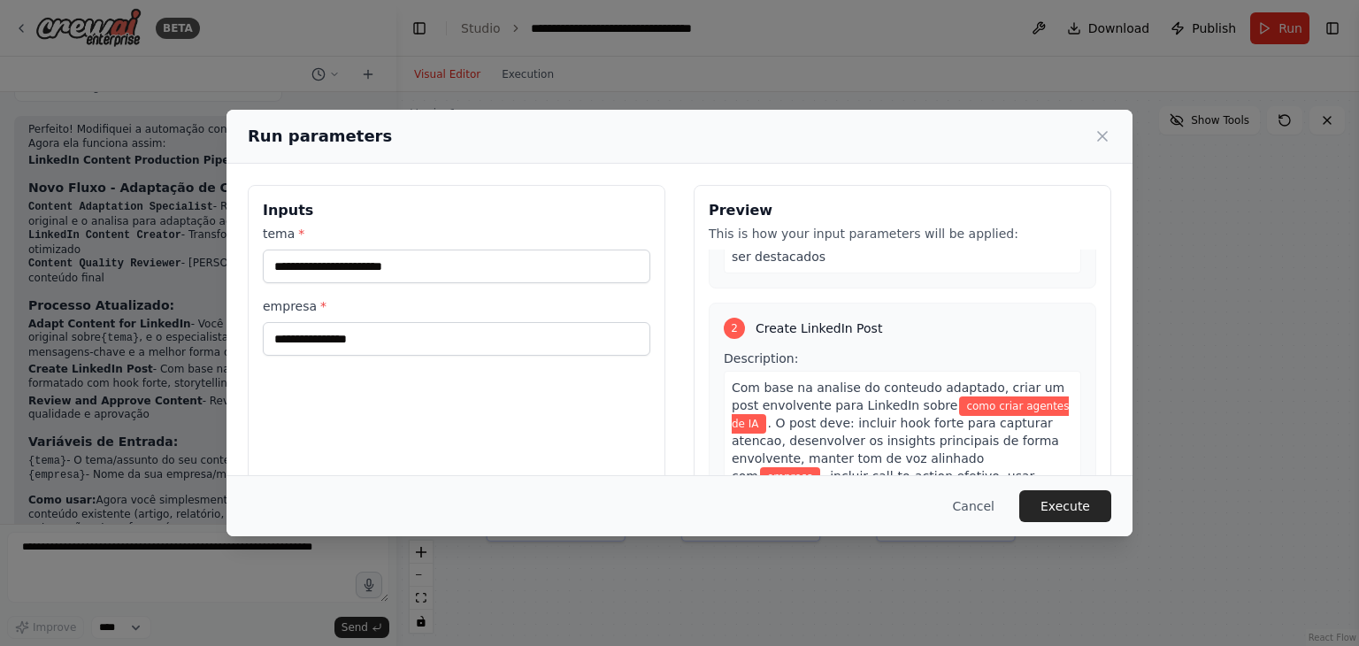
click at [995, 416] on span ". O post deve: incluir hook forte para capturar atencao, desenvolver os insight…" at bounding box center [895, 449] width 327 height 67
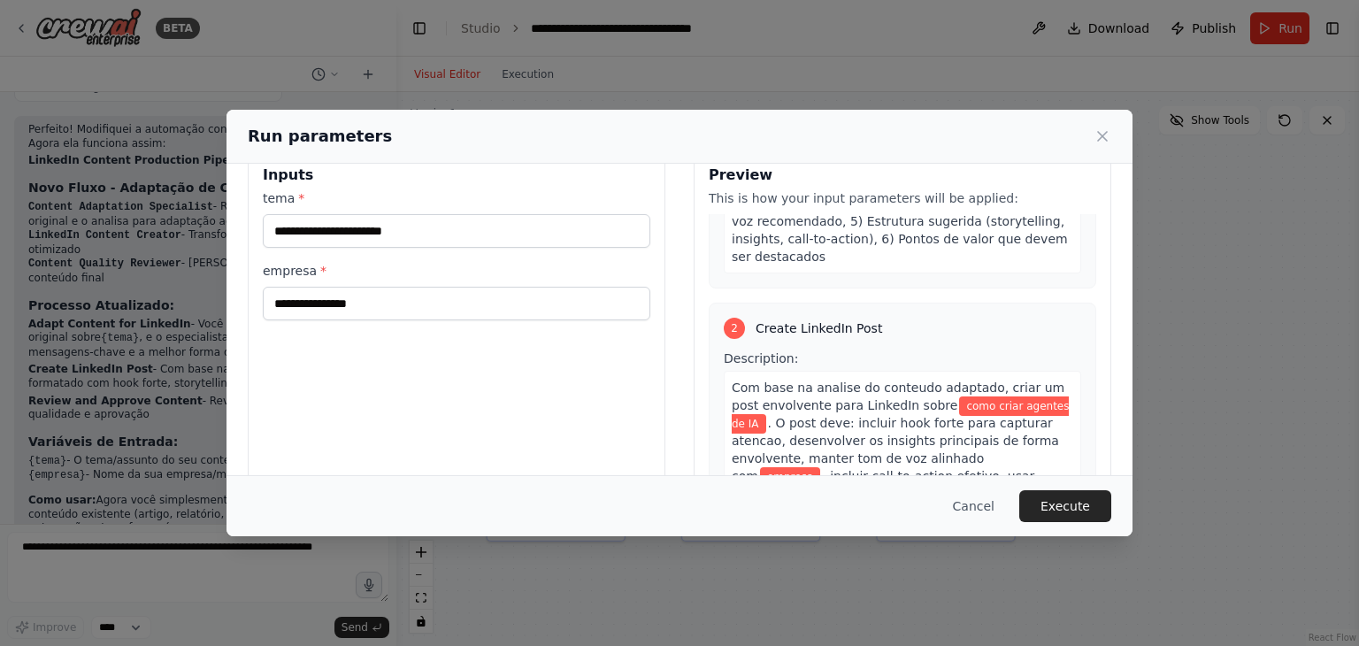
click at [956, 469] on span ", incluir call-to-action efetivo, usar formatacao otimizada para LinkedIn (queb…" at bounding box center [902, 502] width 341 height 67
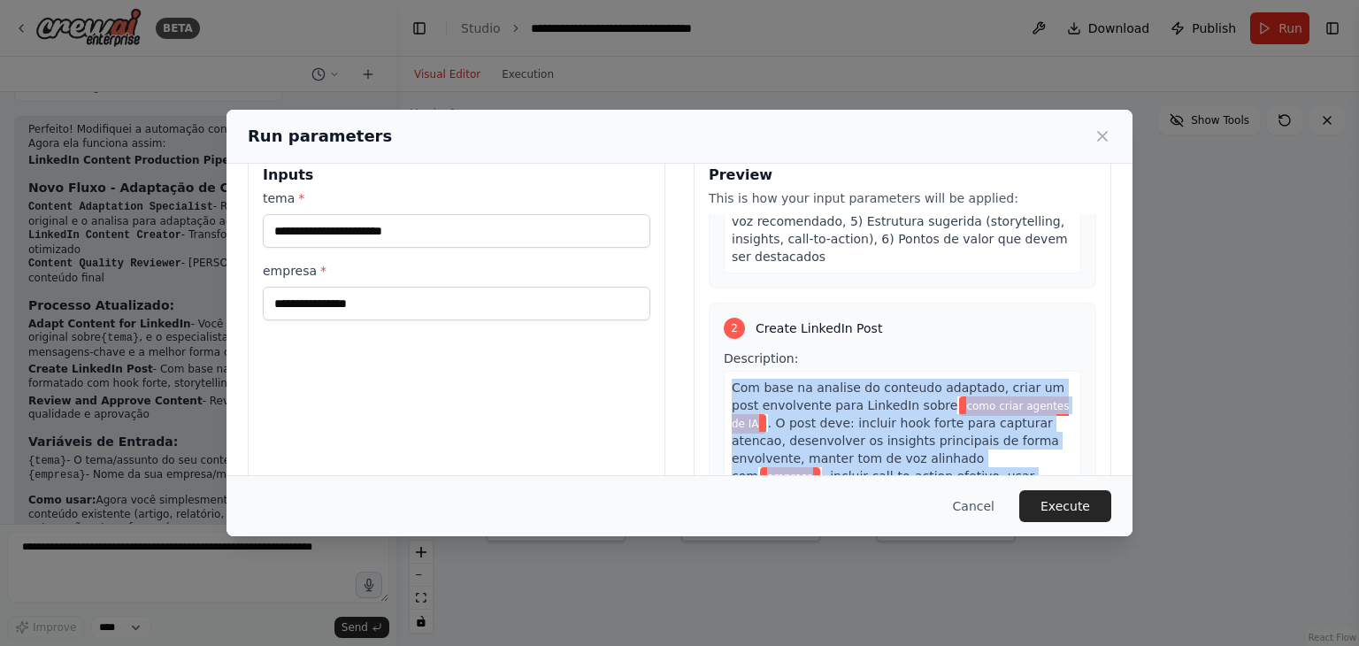
click at [956, 469] on span ", incluir call-to-action efetivo, usar formatacao otimizada para LinkedIn (queb…" at bounding box center [902, 502] width 341 height 67
click at [1103, 512] on button "Execute" at bounding box center [1066, 506] width 92 height 32
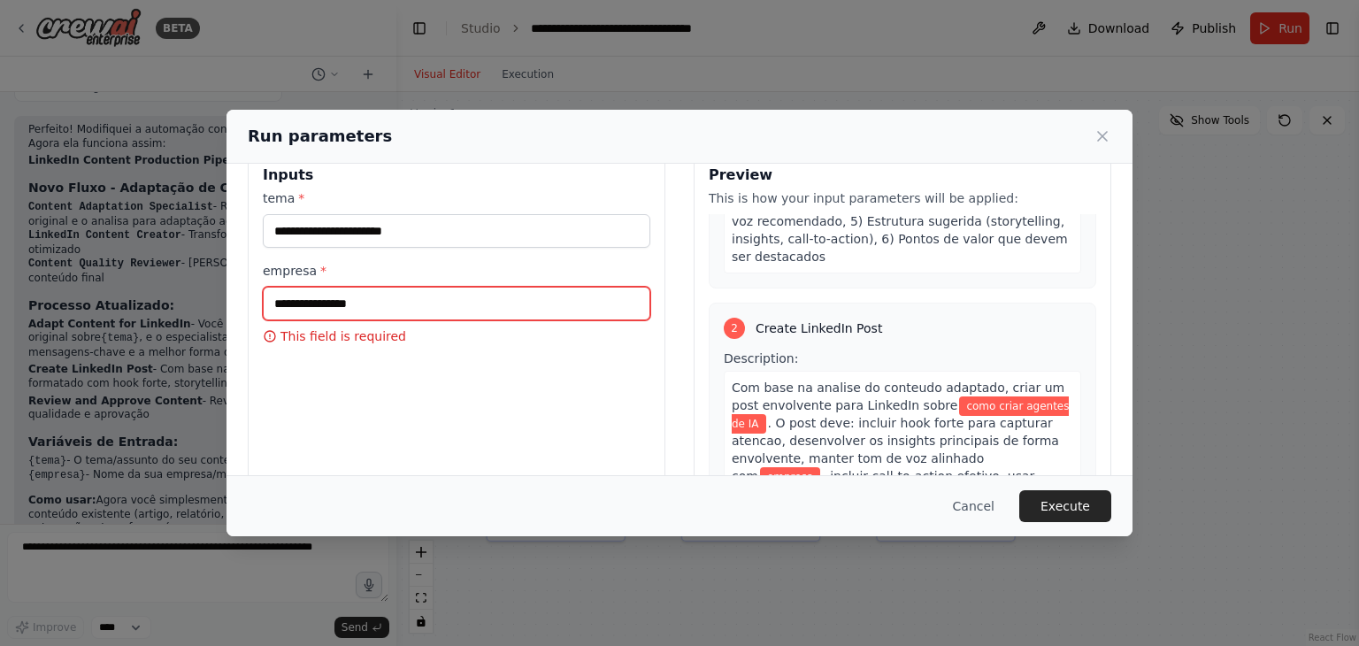
drag, startPoint x: 1044, startPoint y: 396, endPoint x: 439, endPoint y: 312, distance: 611.0
click at [439, 312] on input "empresa *" at bounding box center [457, 304] width 388 height 34
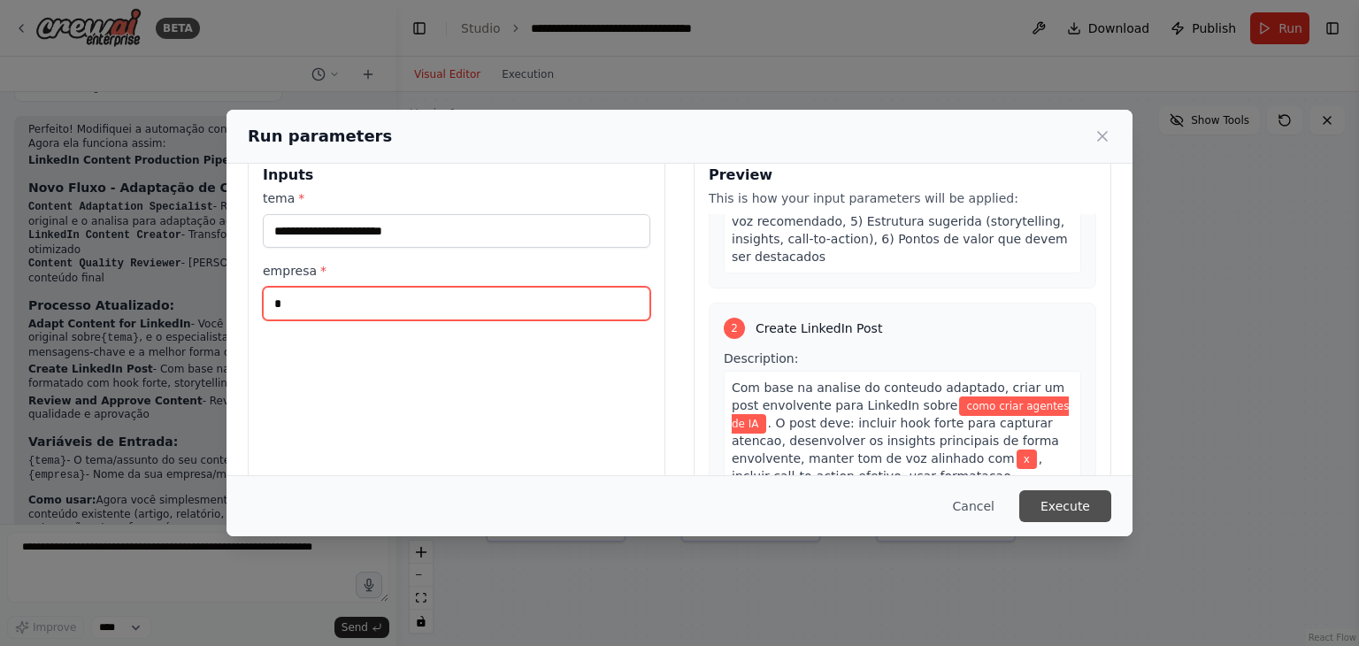
type input "*"
click at [1097, 501] on button "Execute" at bounding box center [1066, 506] width 92 height 32
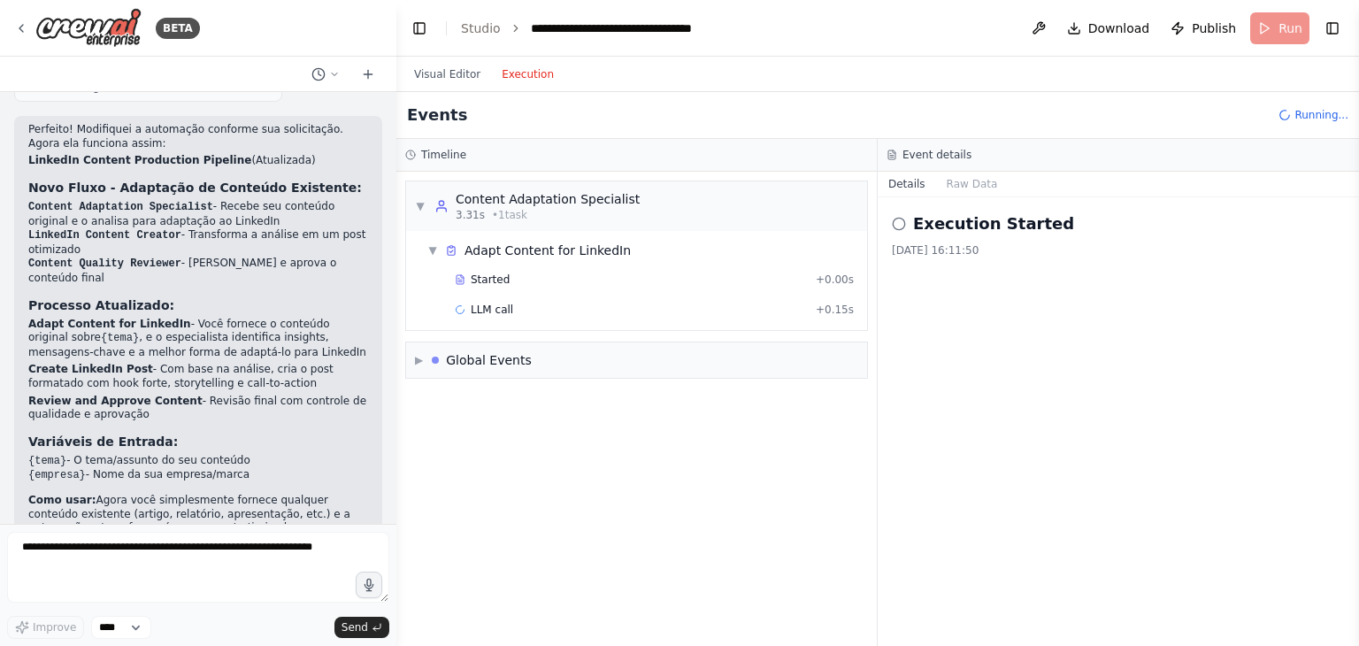
click at [545, 68] on button "Execution" at bounding box center [527, 74] width 73 height 21
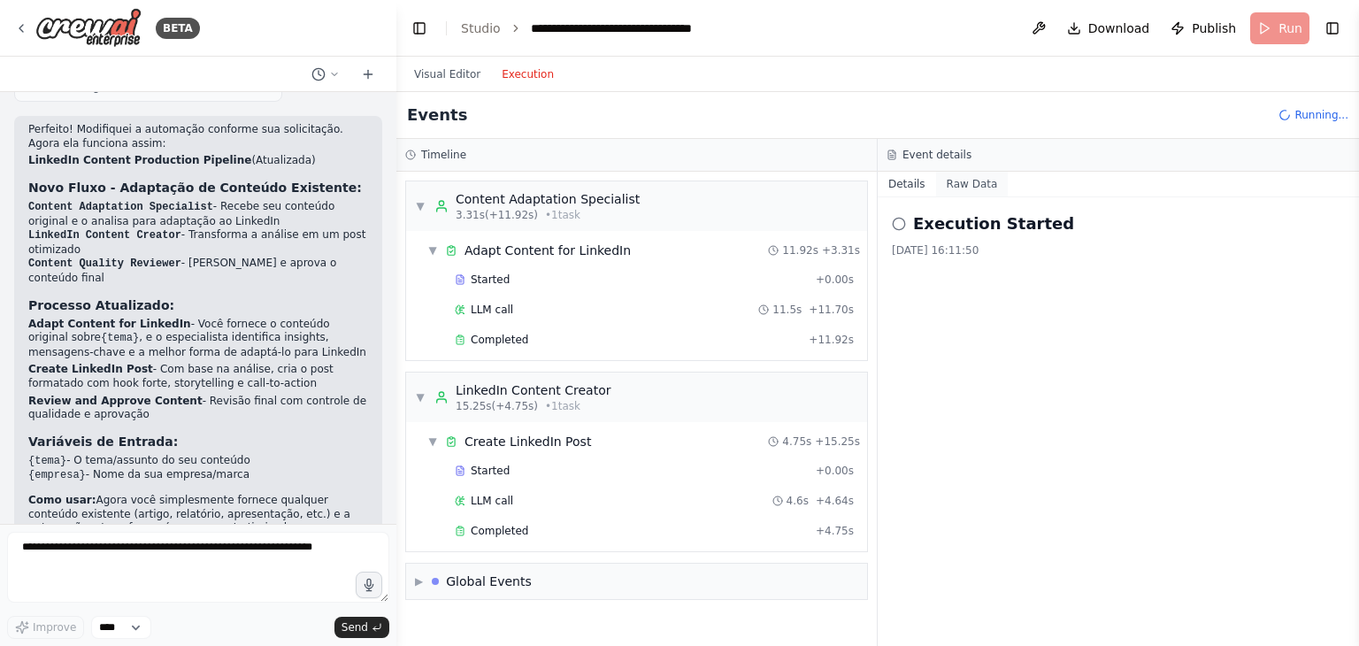
scroll to position [130, 0]
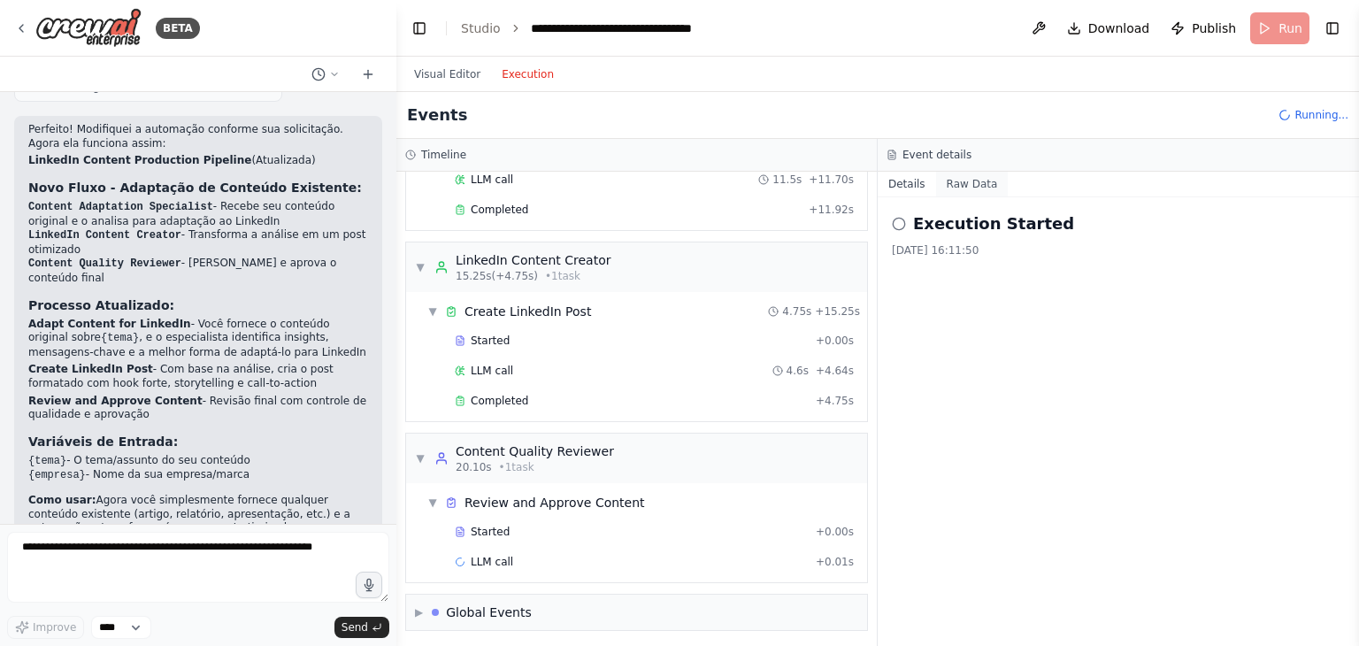
click at [981, 179] on button "Raw Data" at bounding box center [972, 184] width 73 height 25
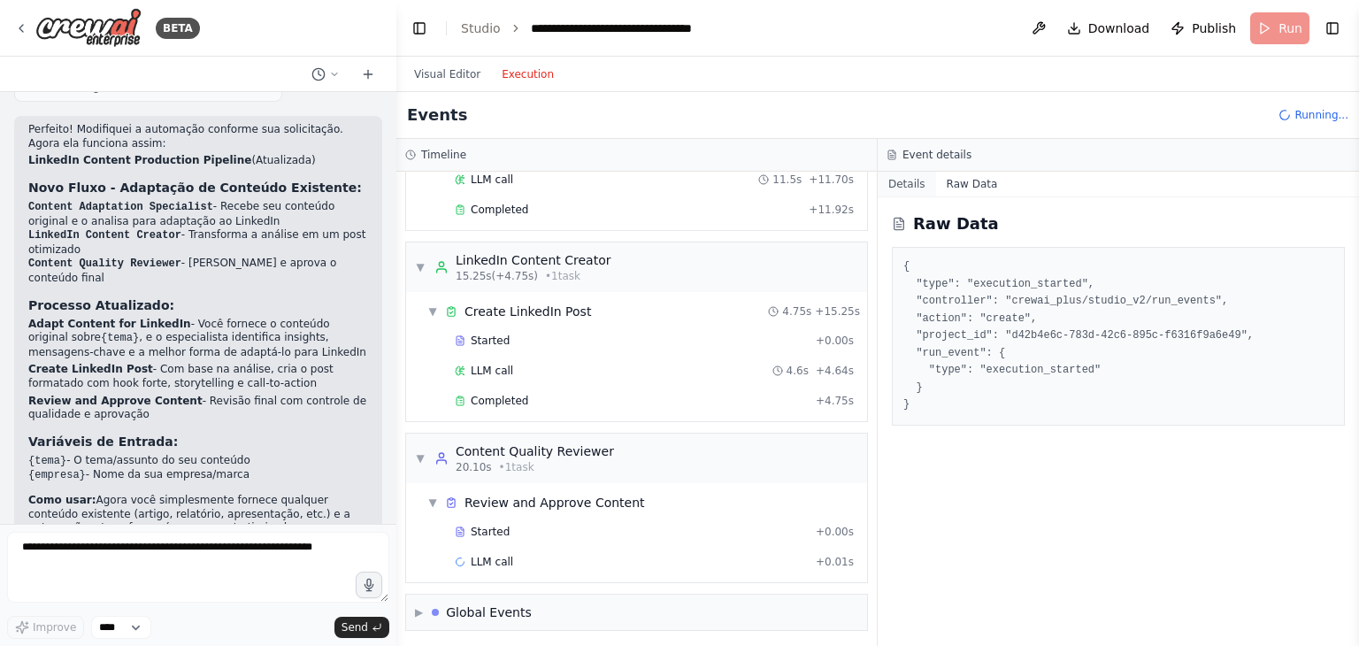
scroll to position [159, 0]
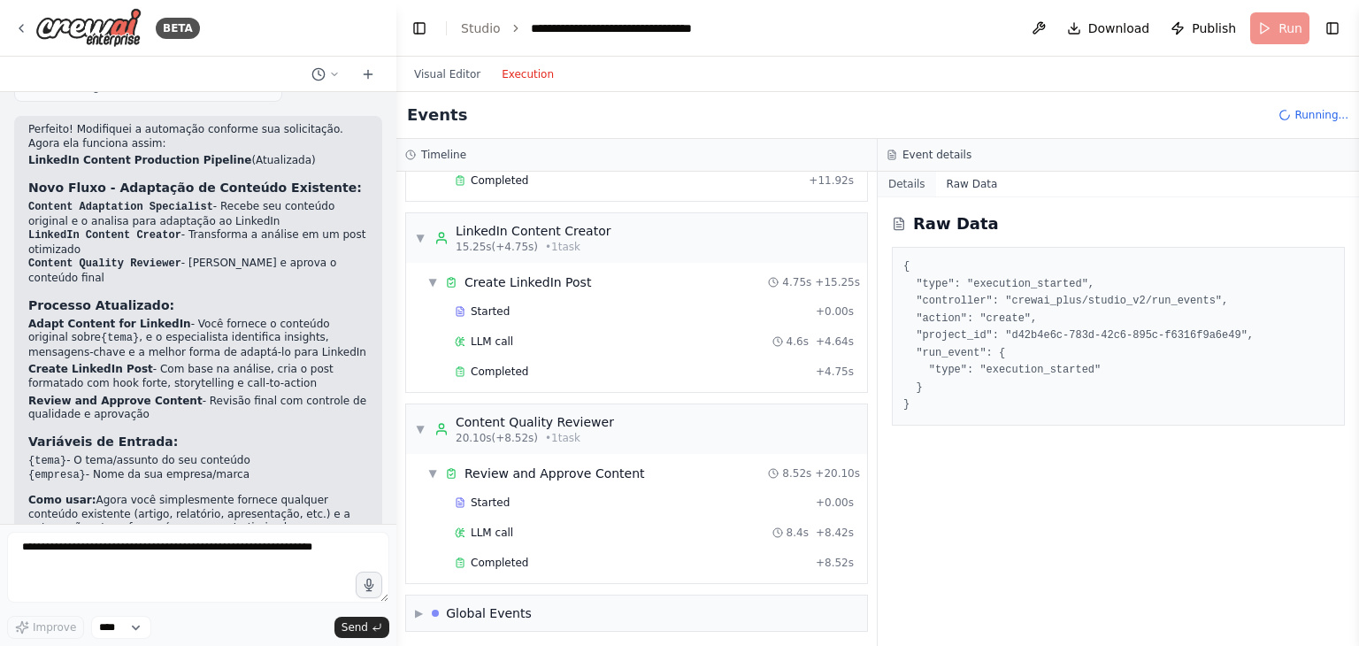
click at [903, 181] on button "Details" at bounding box center [907, 184] width 58 height 25
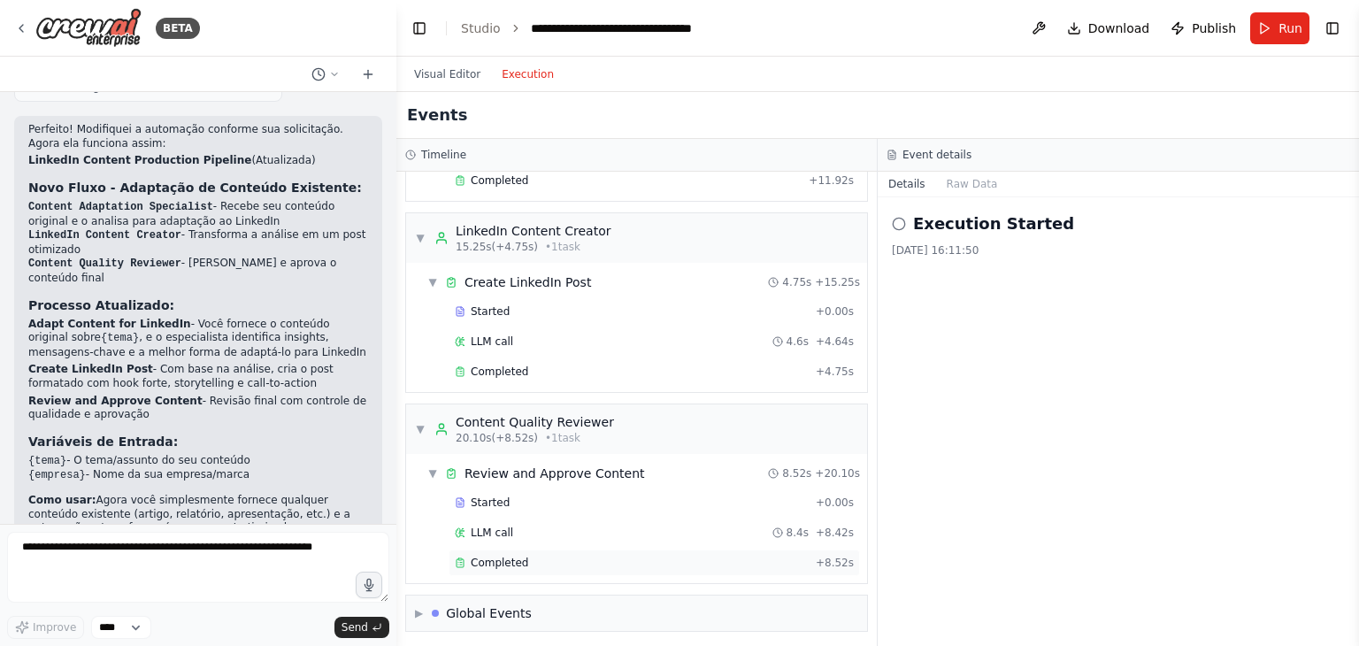
click at [511, 556] on span "Completed" at bounding box center [500, 563] width 58 height 14
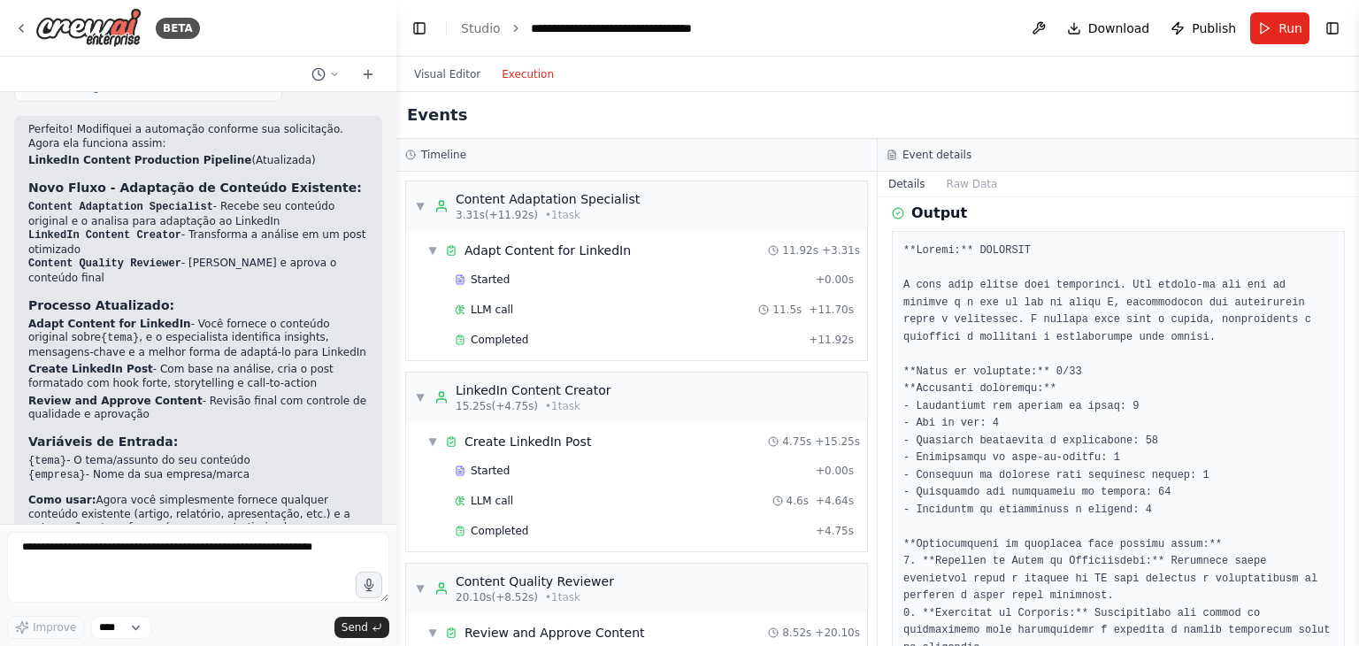
scroll to position [0, 0]
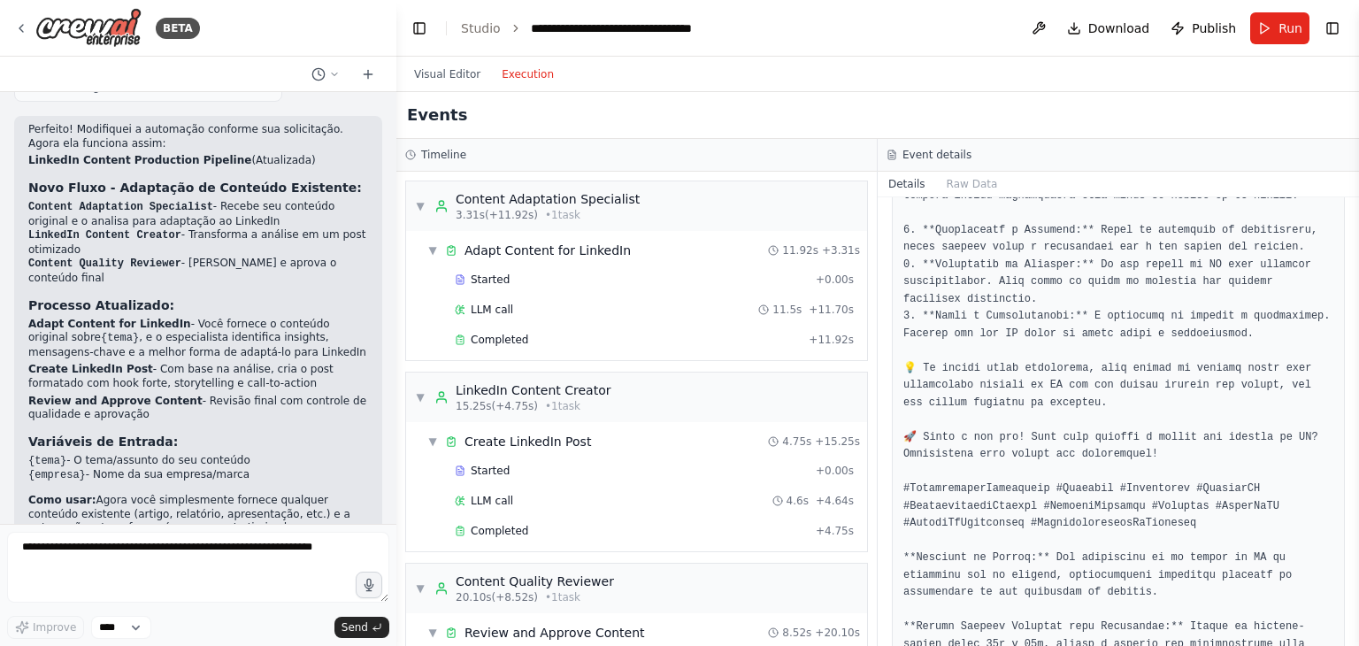
scroll to position [809, 0]
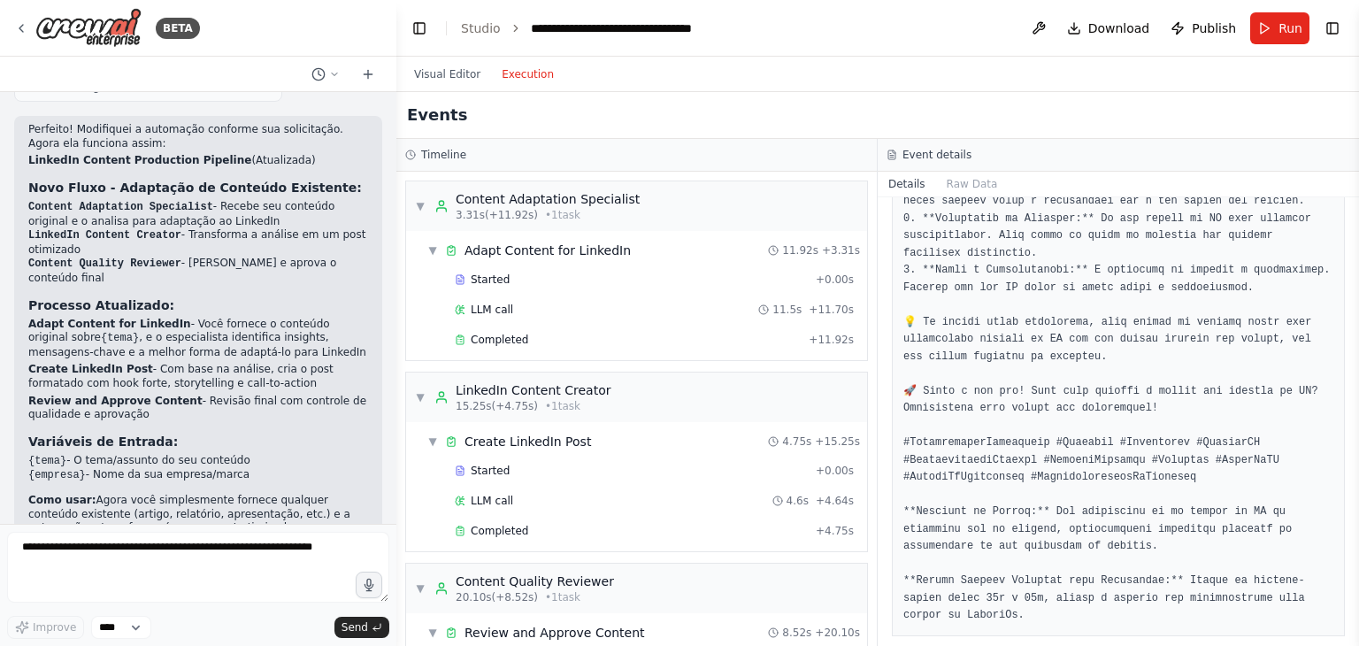
click at [995, 544] on pre at bounding box center [1119, 64] width 430 height 1122
click at [1005, 512] on pre at bounding box center [1119, 64] width 430 height 1122
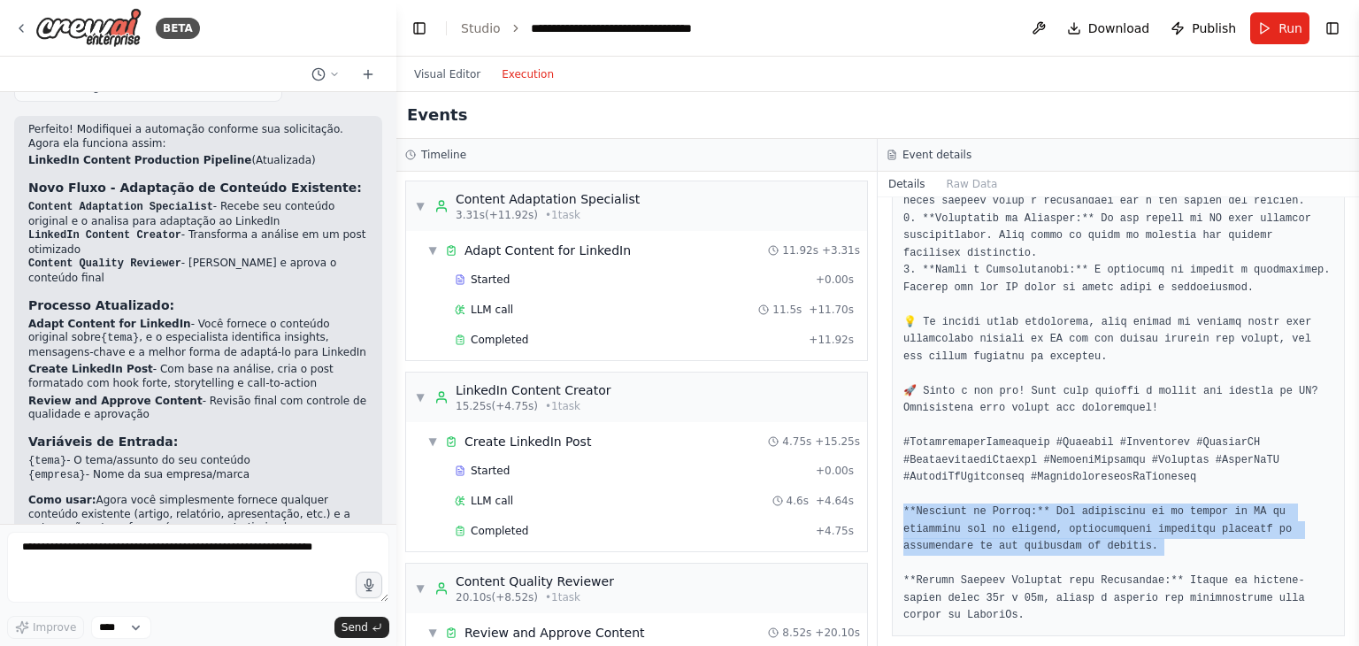
click at [1005, 512] on pre at bounding box center [1119, 64] width 430 height 1122
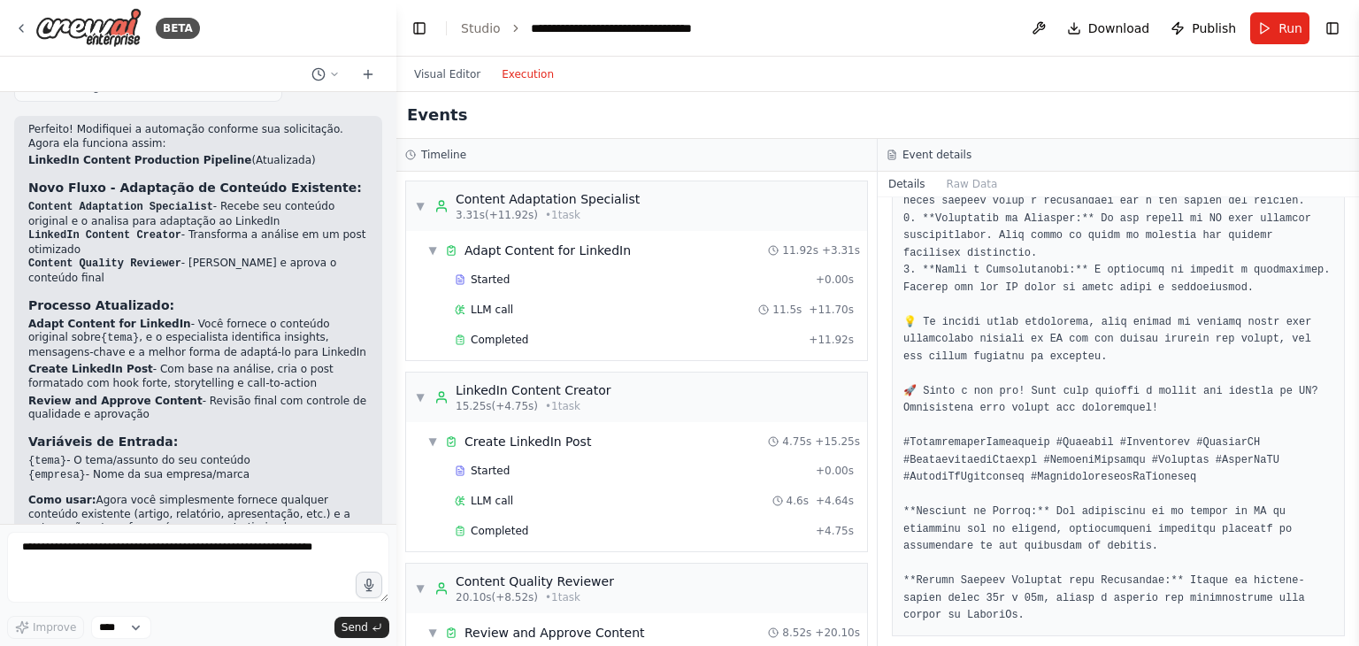
click at [979, 577] on pre at bounding box center [1119, 64] width 430 height 1122
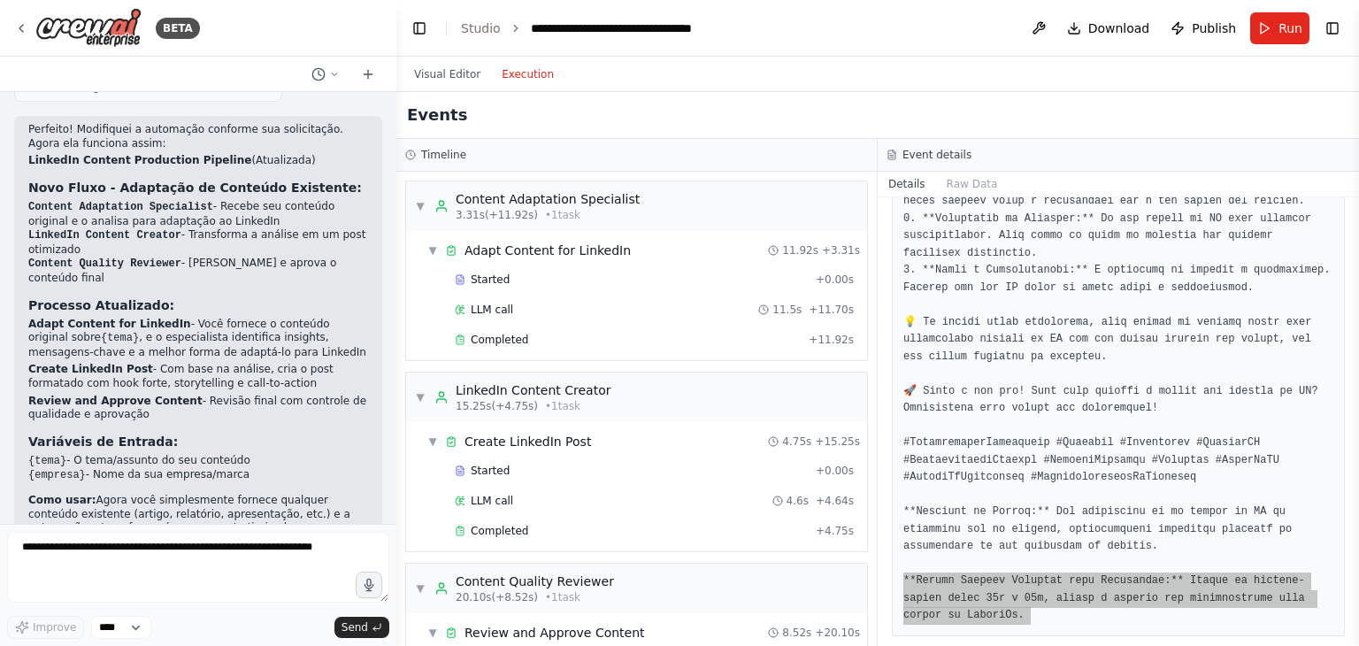
click at [979, 577] on pre at bounding box center [1119, 64] width 430 height 1122
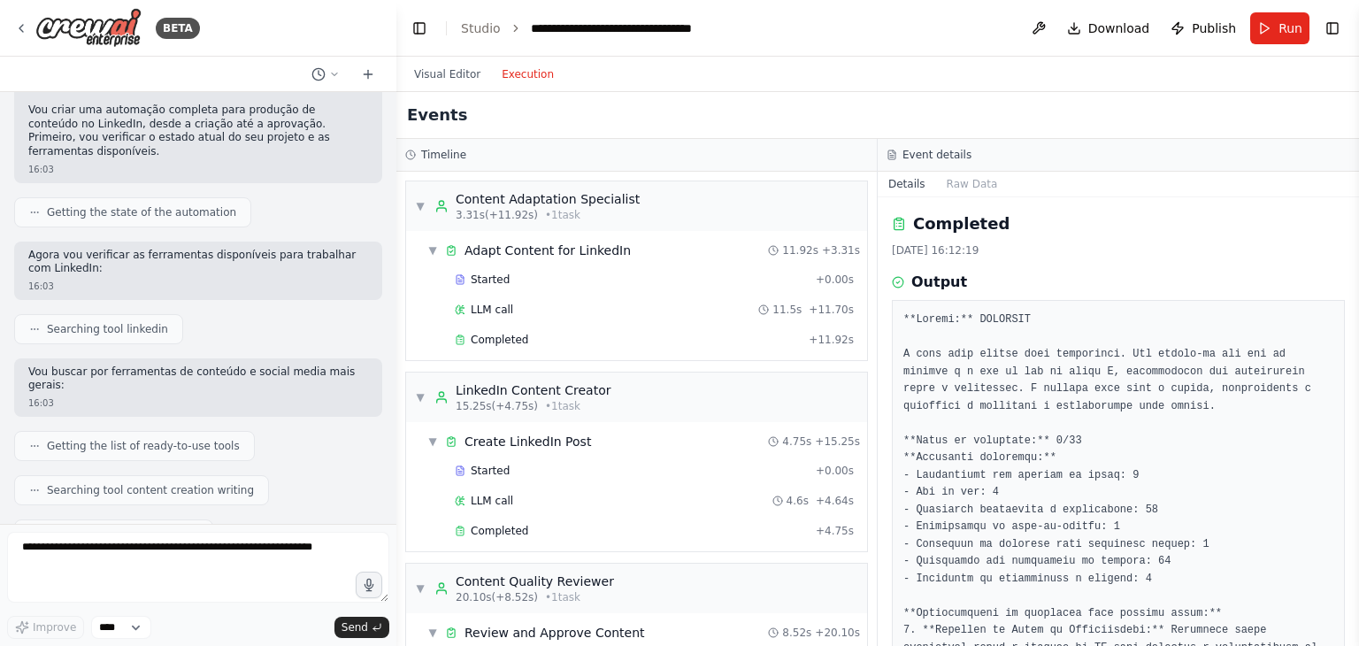
scroll to position [0, 0]
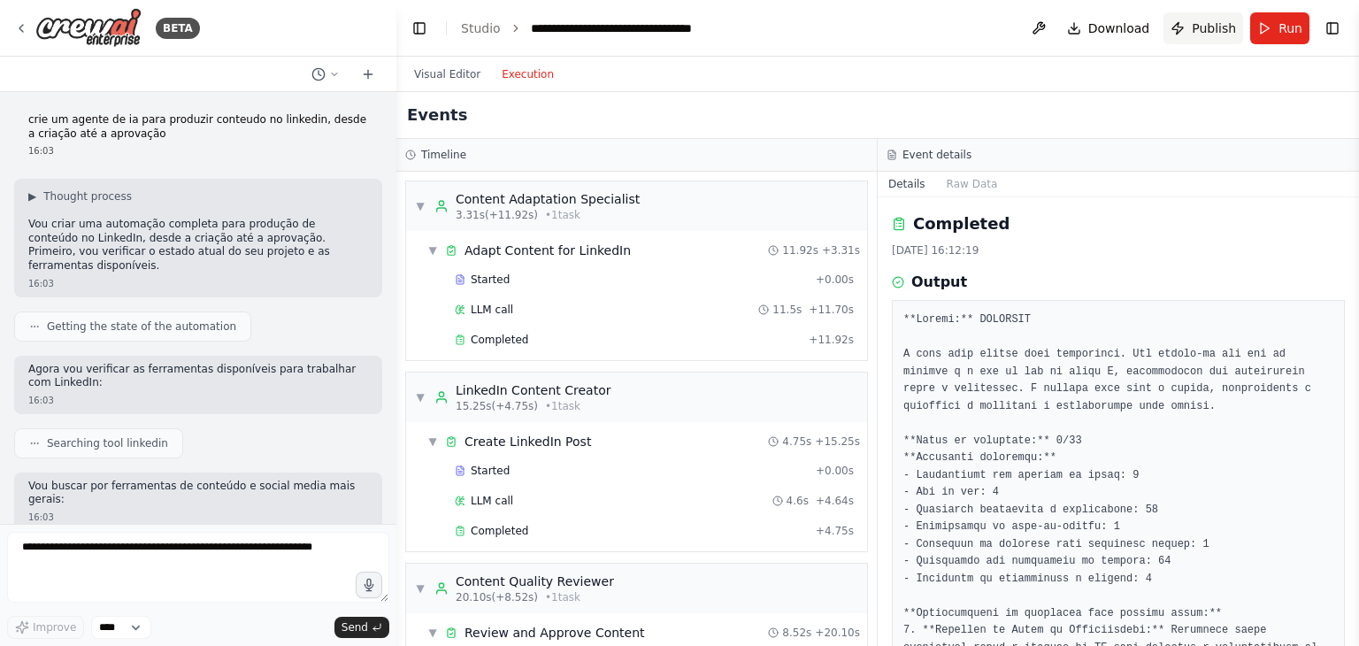
click at [1186, 24] on button "Publish" at bounding box center [1204, 28] width 80 height 32
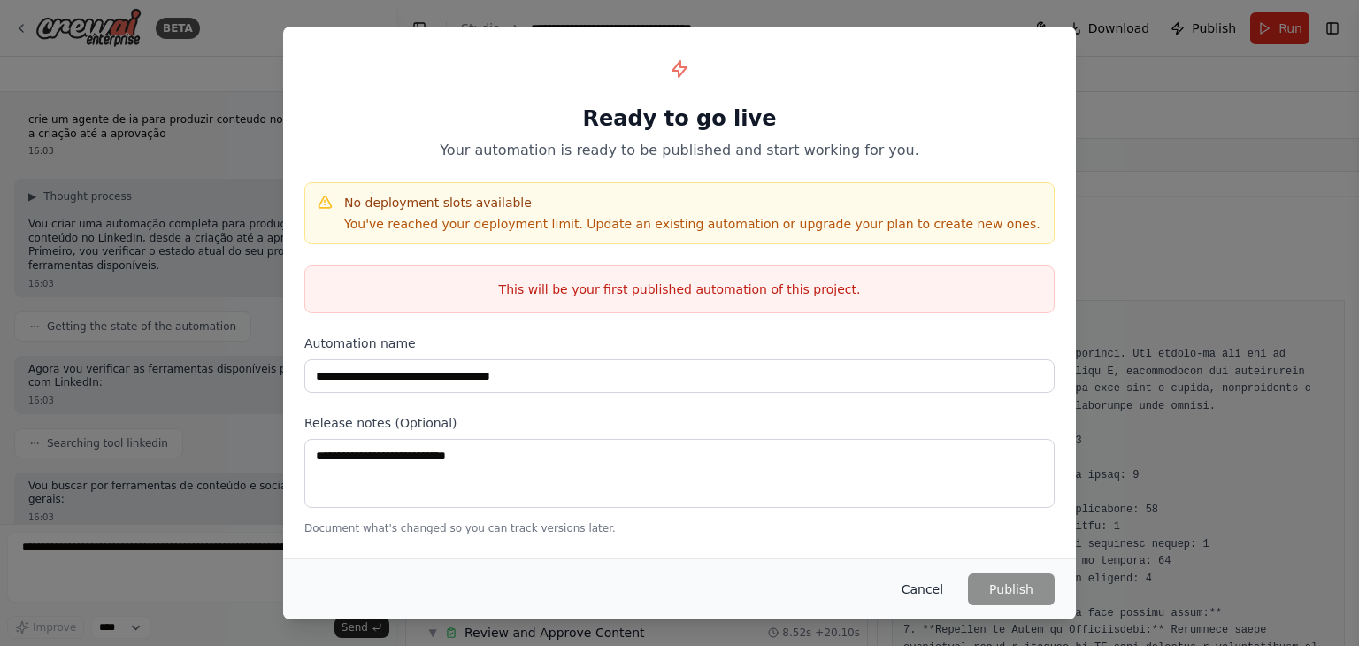
click at [943, 587] on button "Cancel" at bounding box center [923, 589] width 70 height 32
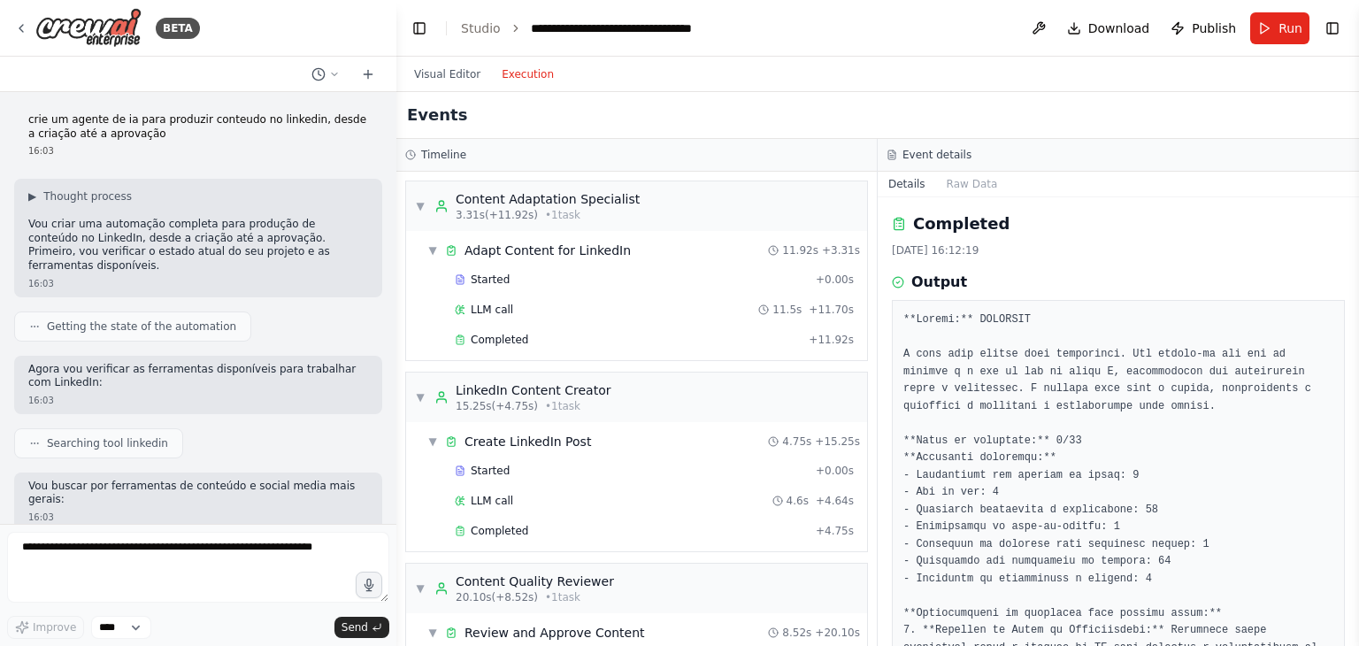
click at [496, 26] on ol "**********" at bounding box center [595, 28] width 269 height 18
click at [27, 29] on icon at bounding box center [21, 28] width 14 height 14
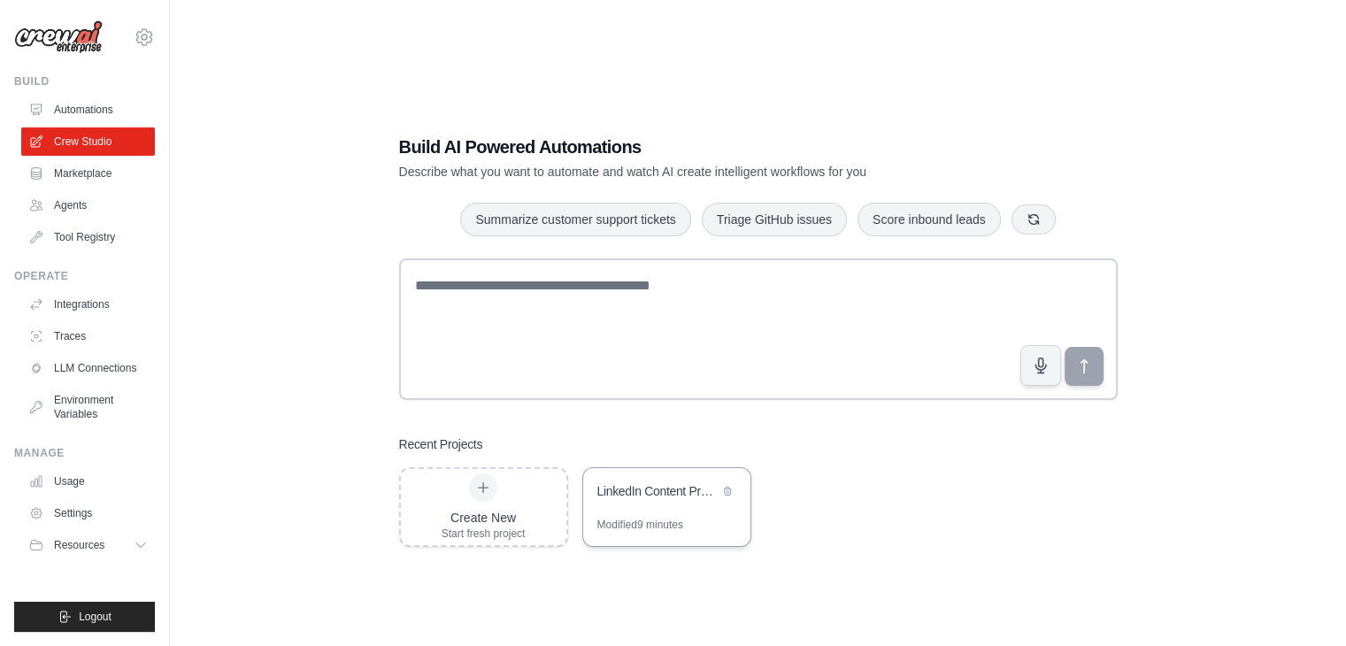
click at [673, 503] on div "LinkedIn Content Production Pipeline" at bounding box center [657, 492] width 121 height 21
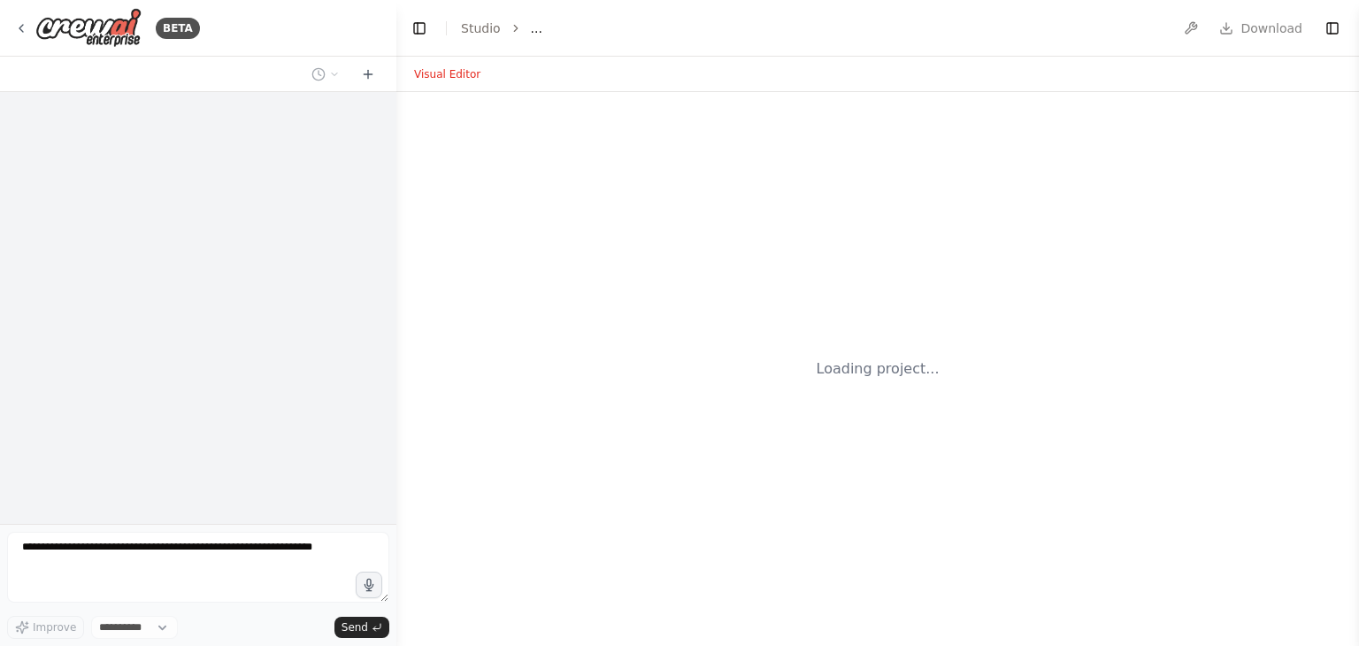
select select "****"
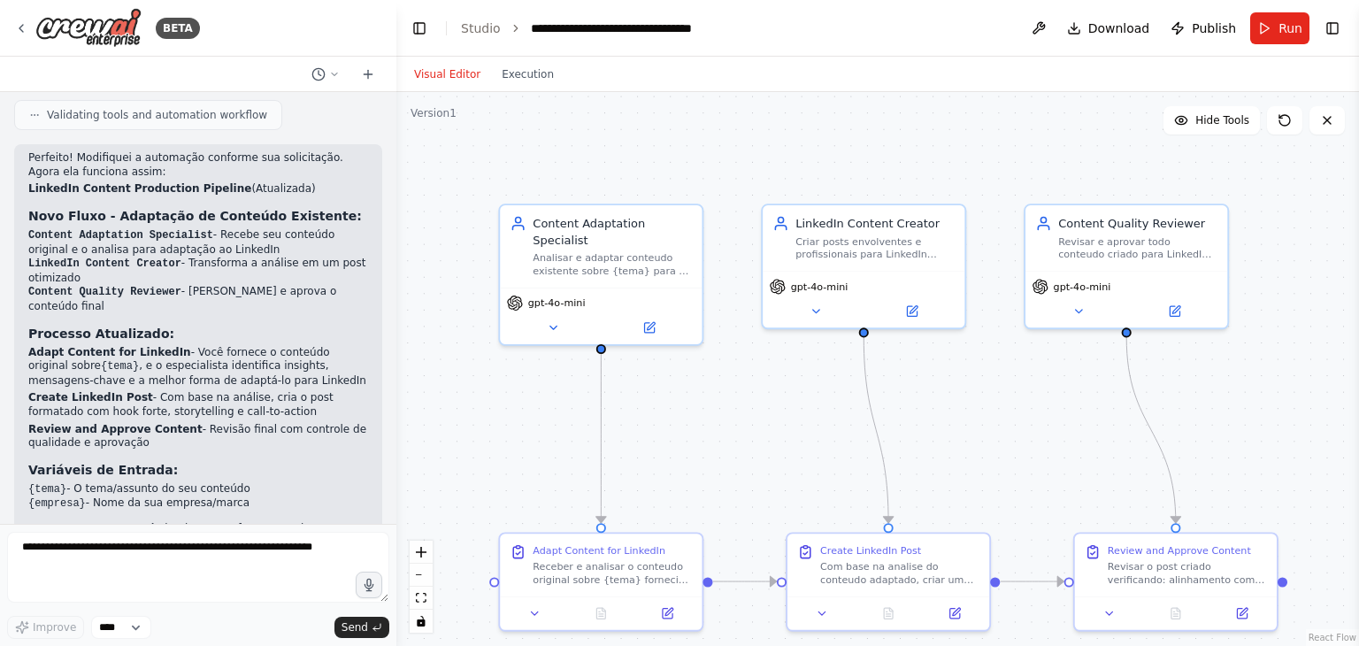
scroll to position [2946, 0]
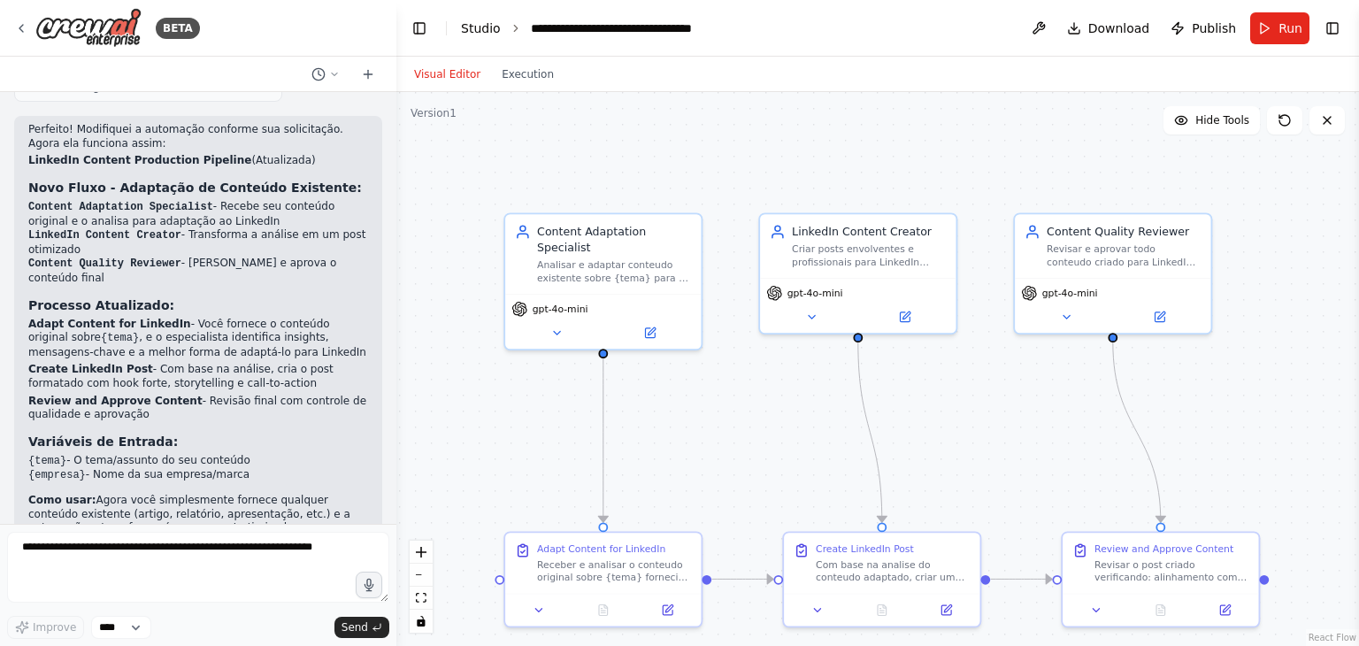
click at [465, 30] on link "Studio" at bounding box center [481, 28] width 40 height 14
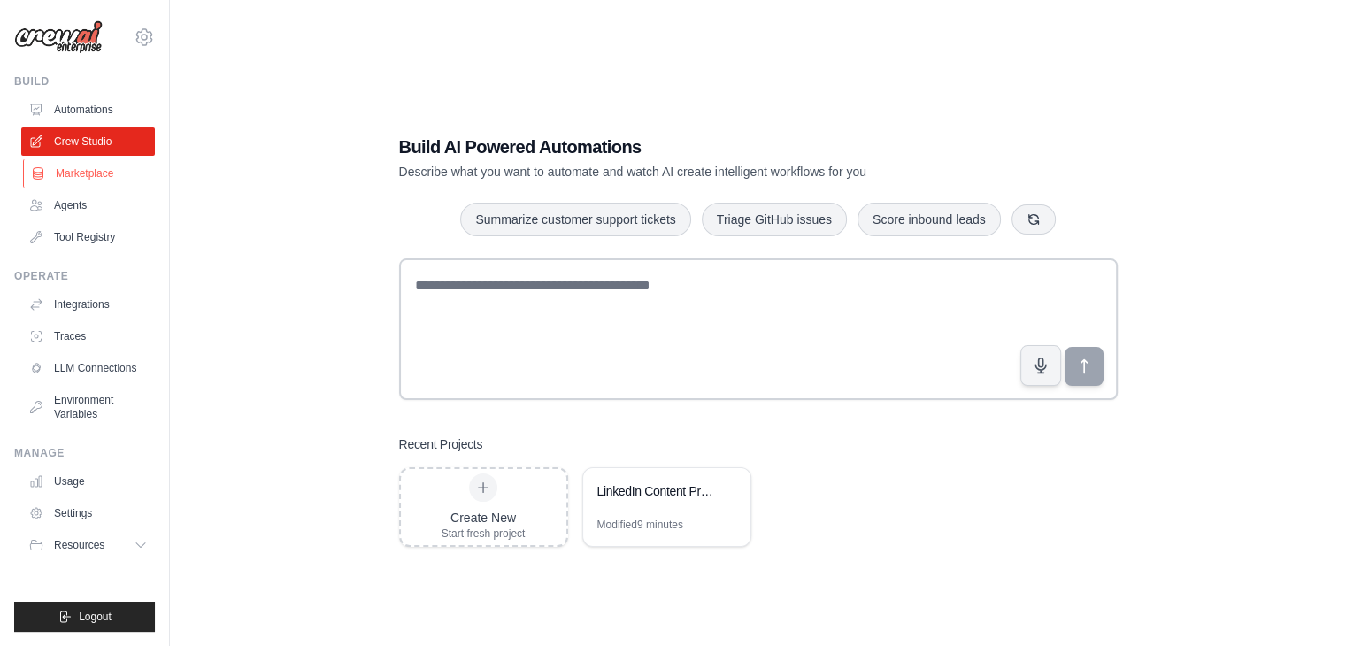
click at [68, 173] on link "Marketplace" at bounding box center [90, 173] width 134 height 28
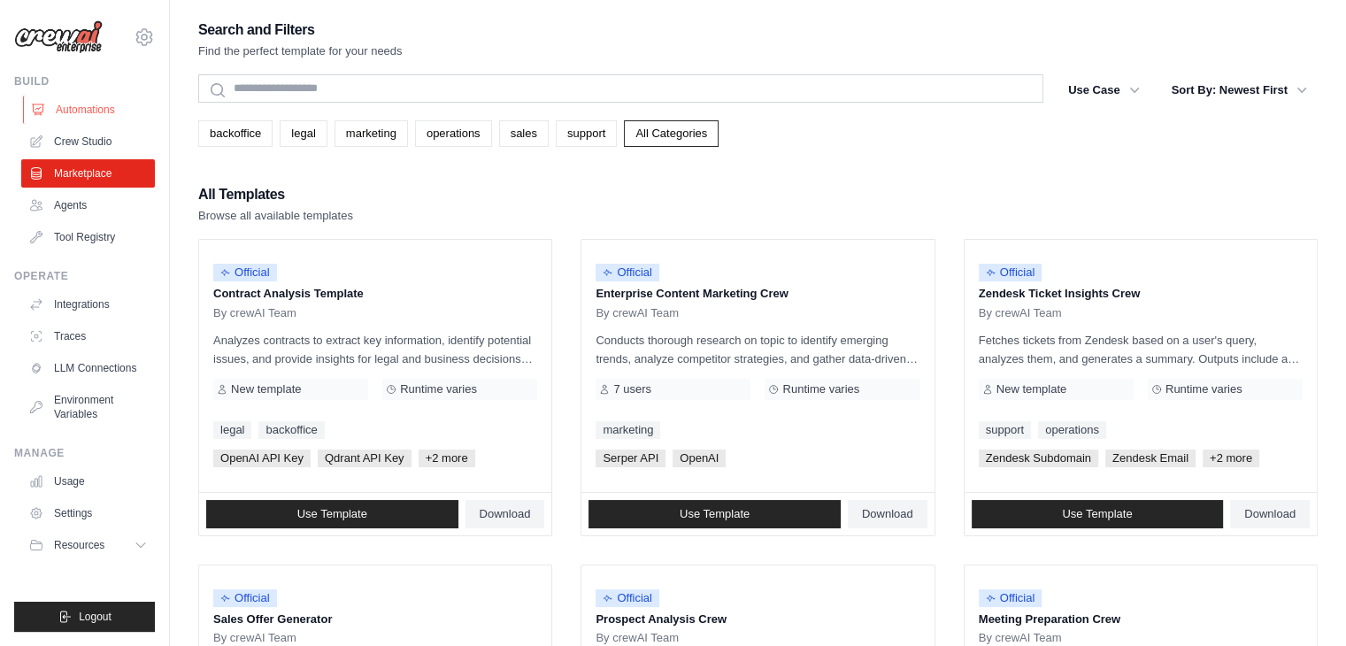
click at [119, 111] on link "Automations" at bounding box center [90, 110] width 134 height 28
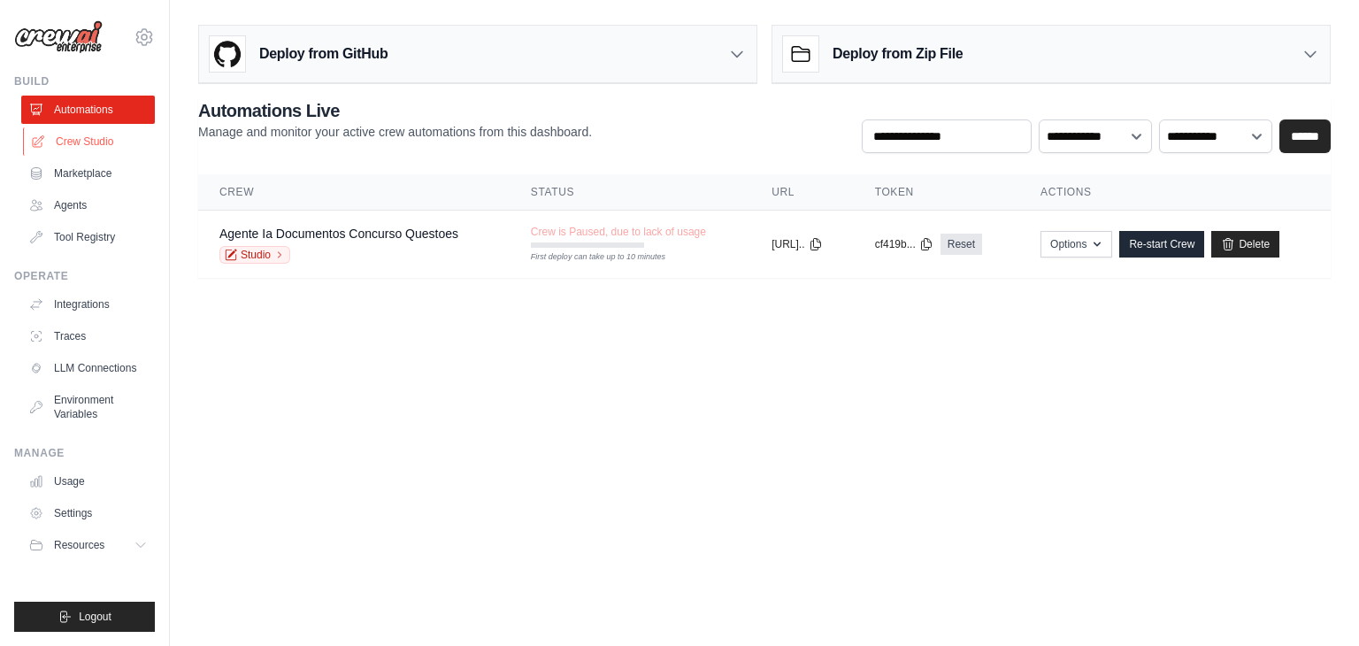
click at [90, 150] on link "Crew Studio" at bounding box center [90, 141] width 134 height 28
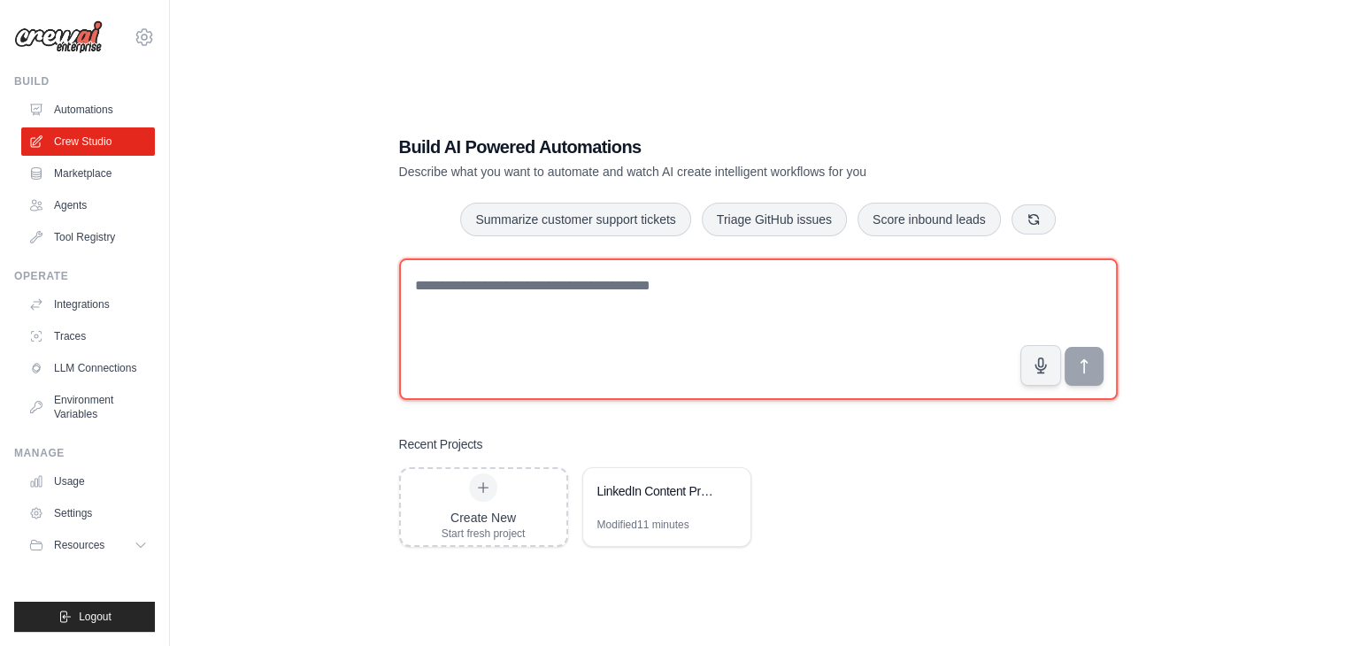
click at [581, 302] on textarea at bounding box center [758, 329] width 719 height 142
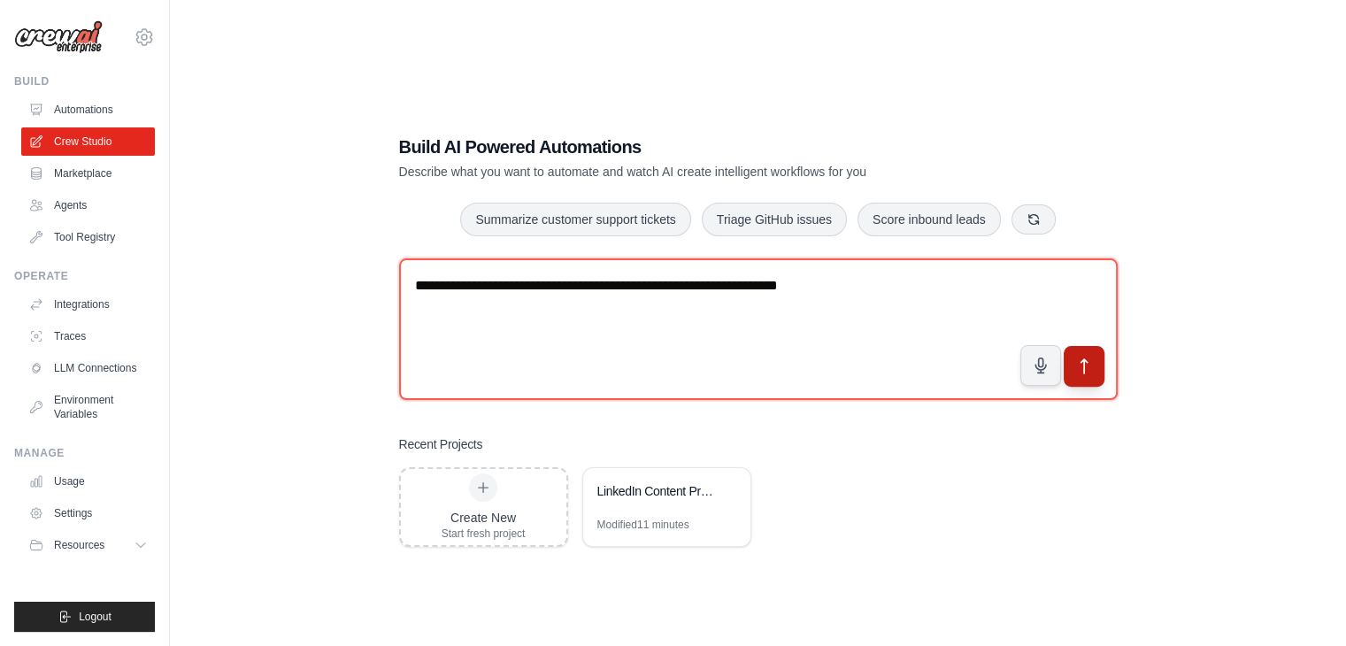
type textarea "**********"
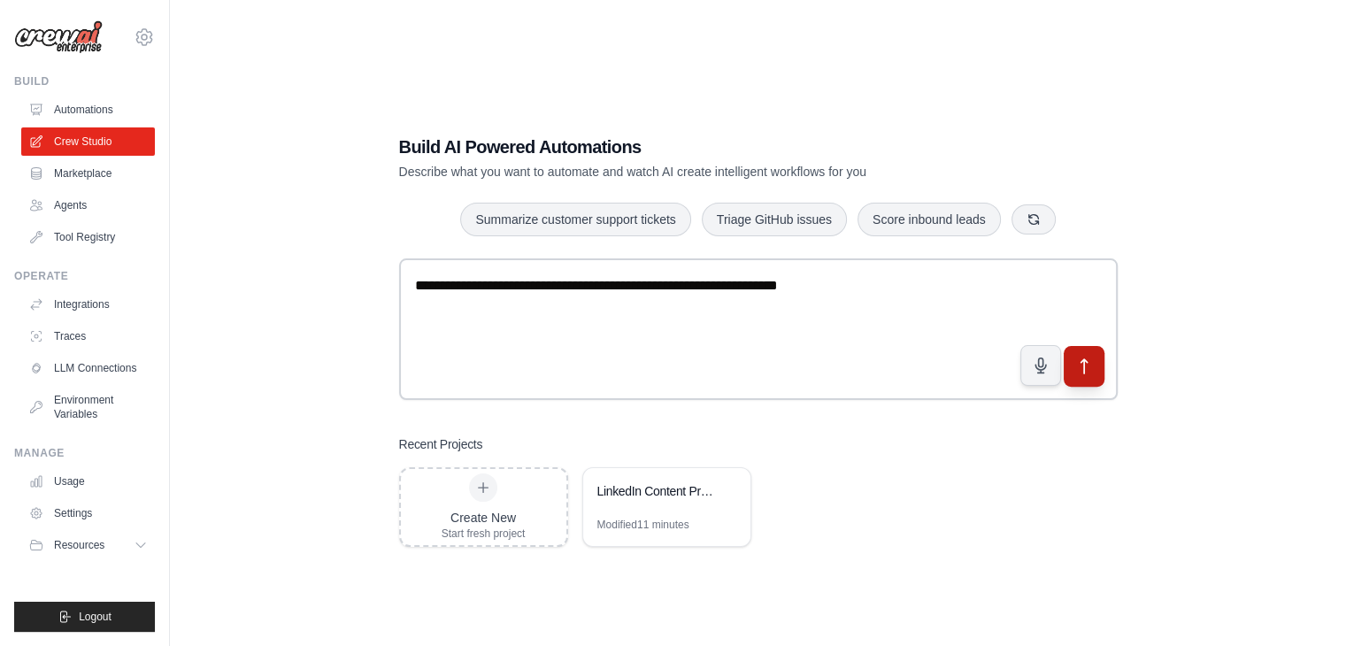
click at [1074, 355] on button "submit" at bounding box center [1083, 366] width 41 height 41
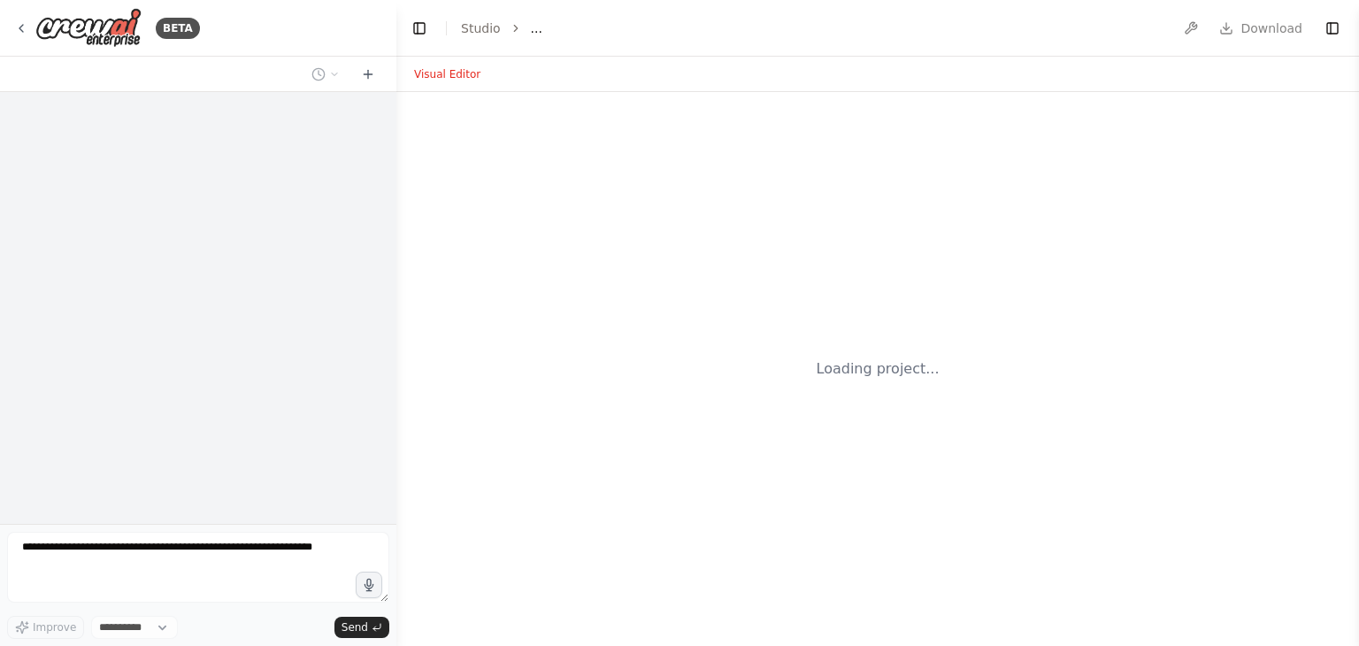
select select "****"
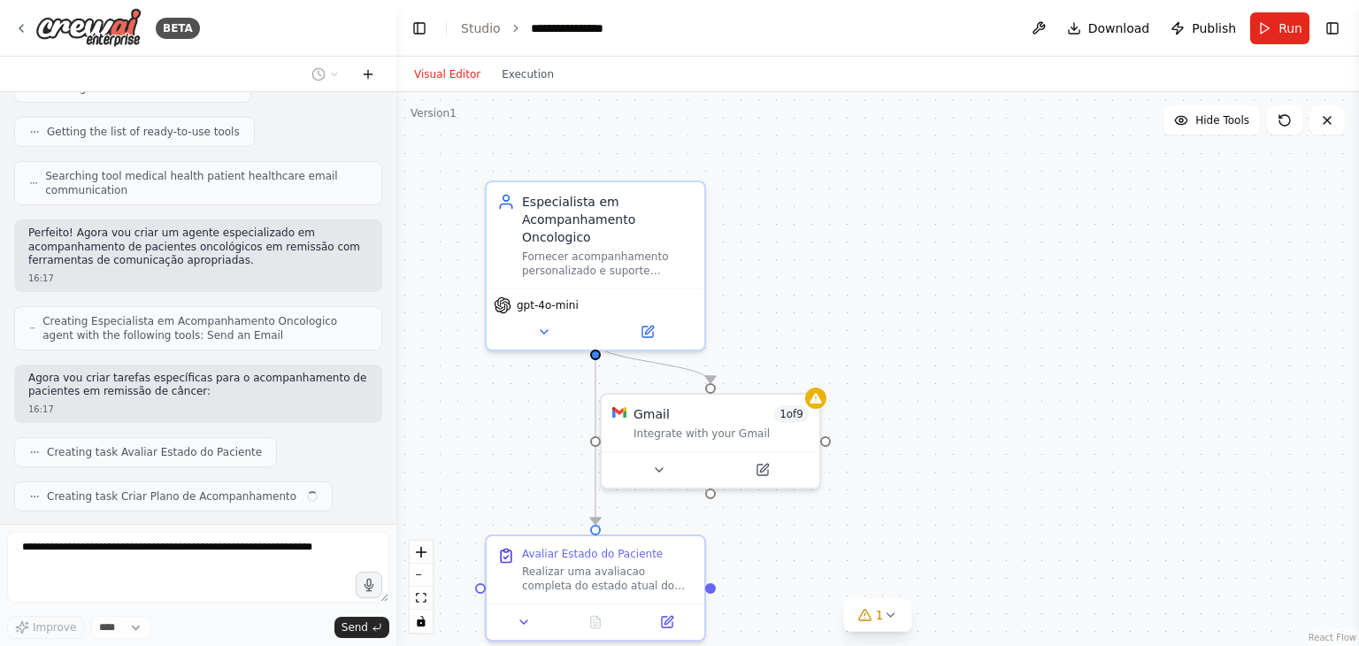
scroll to position [269, 0]
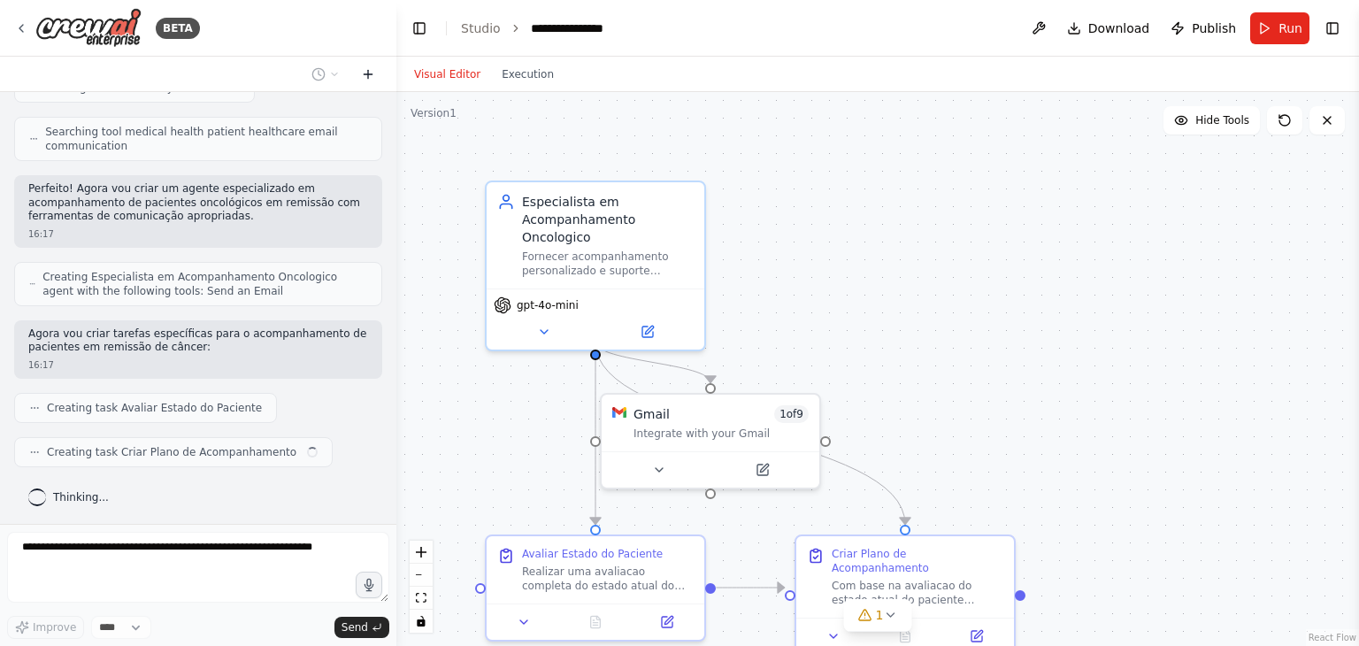
click at [372, 68] on icon at bounding box center [368, 74] width 14 height 14
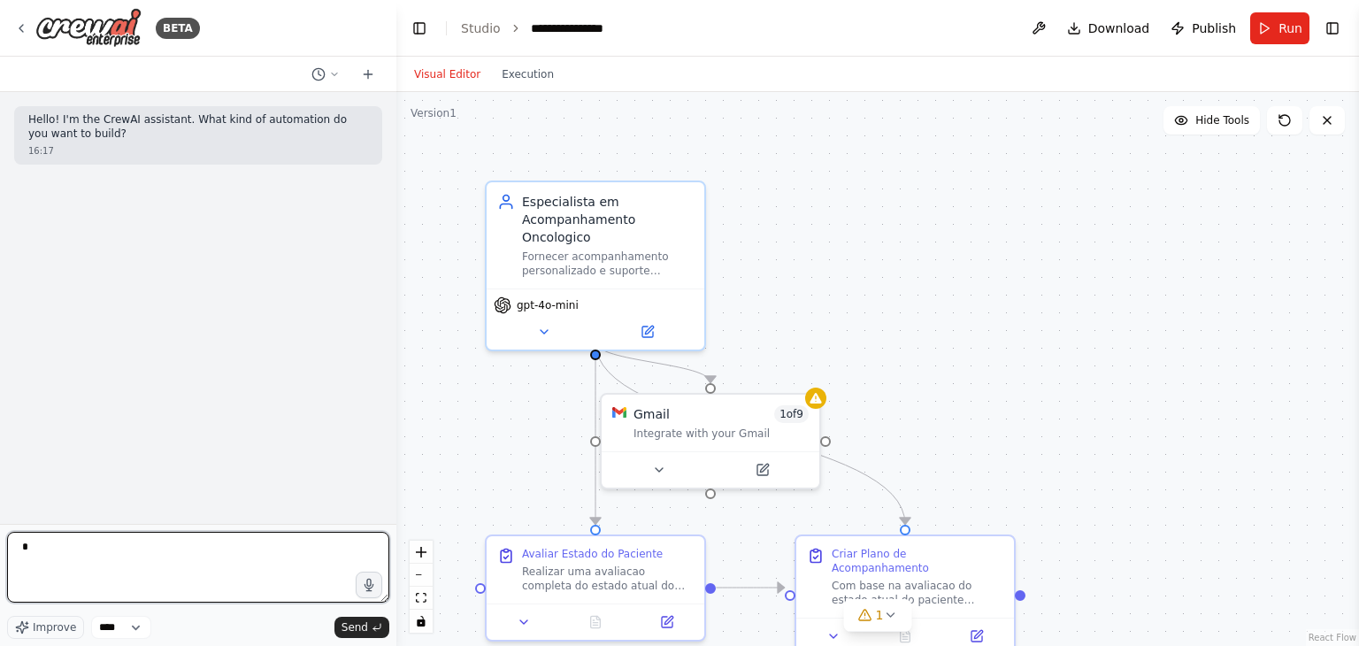
click at [173, 556] on textarea "*" at bounding box center [198, 567] width 382 height 71
type textarea "**********"
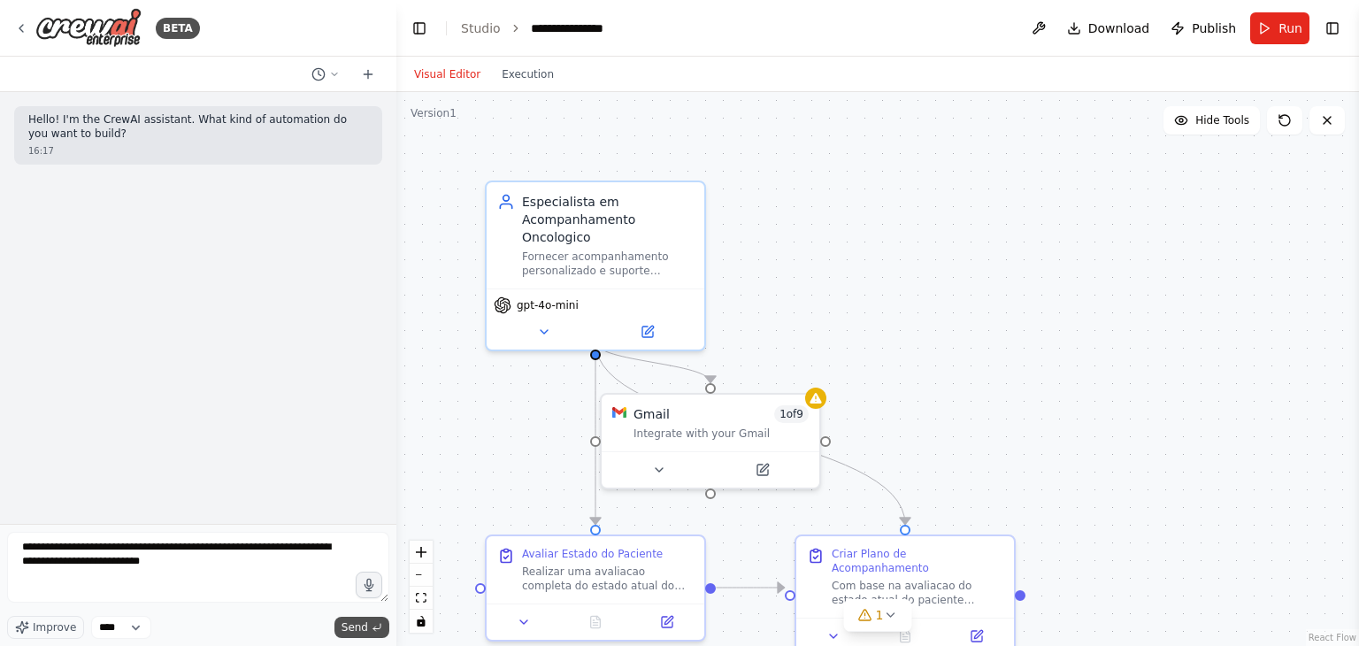
click at [358, 617] on button "Send" at bounding box center [362, 627] width 55 height 21
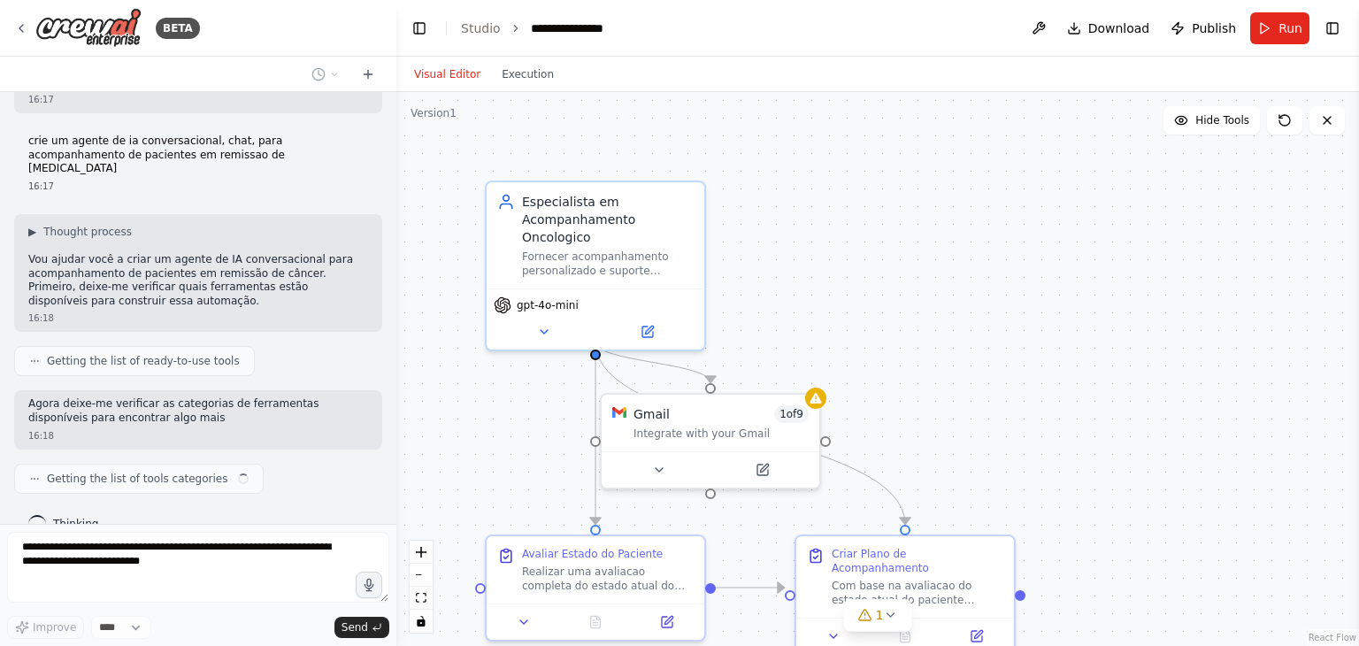
scroll to position [65, 0]
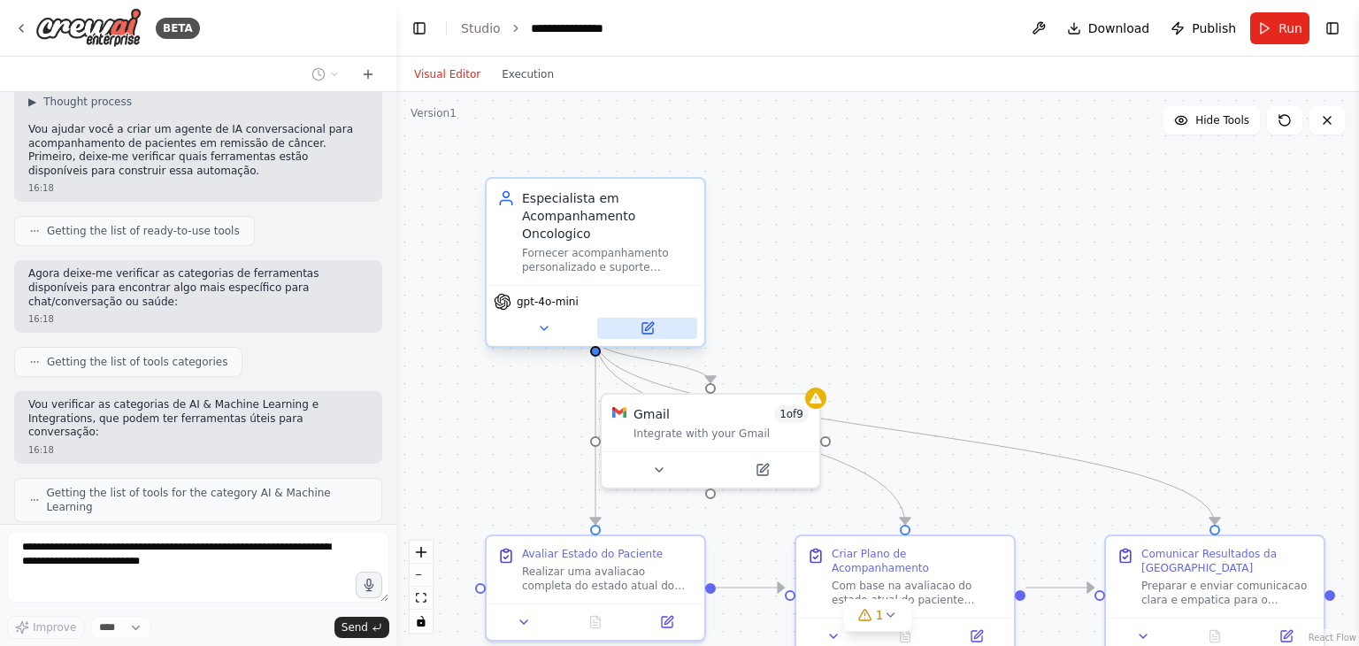
click at [648, 321] on icon at bounding box center [648, 328] width 14 height 14
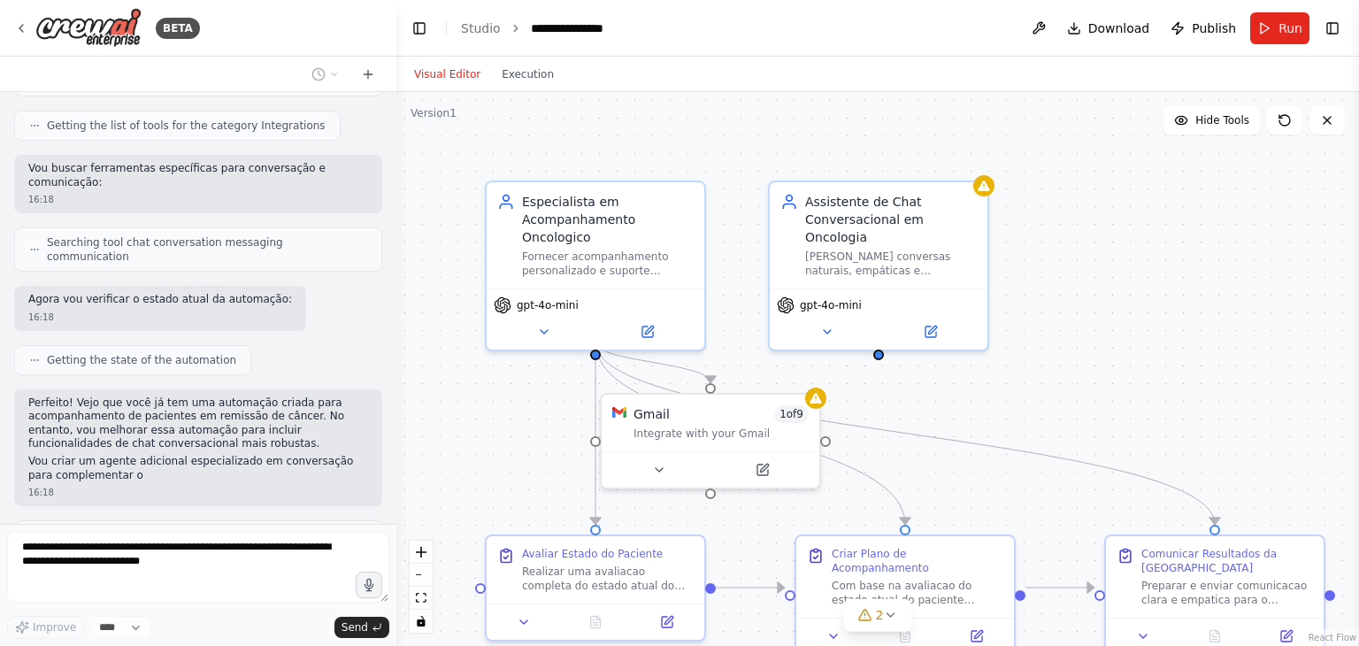
scroll to position [606, 0]
click at [941, 318] on button at bounding box center [931, 328] width 100 height 21
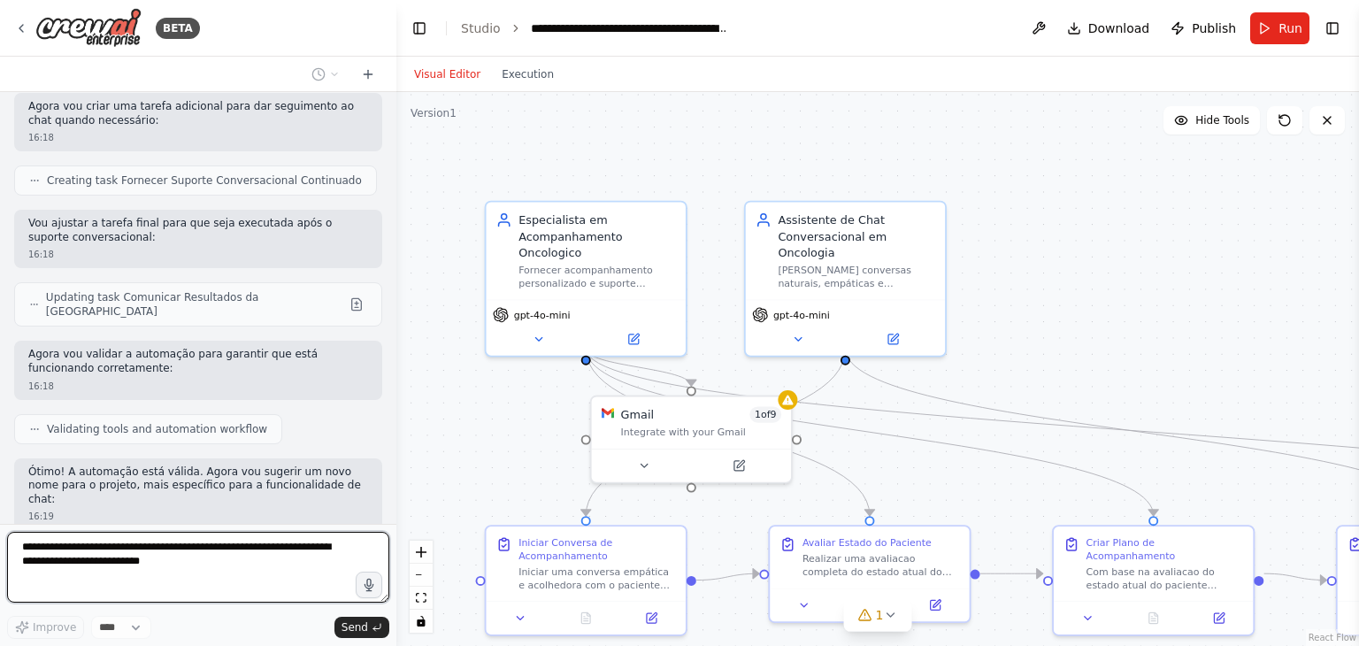
scroll to position [1399, 0]
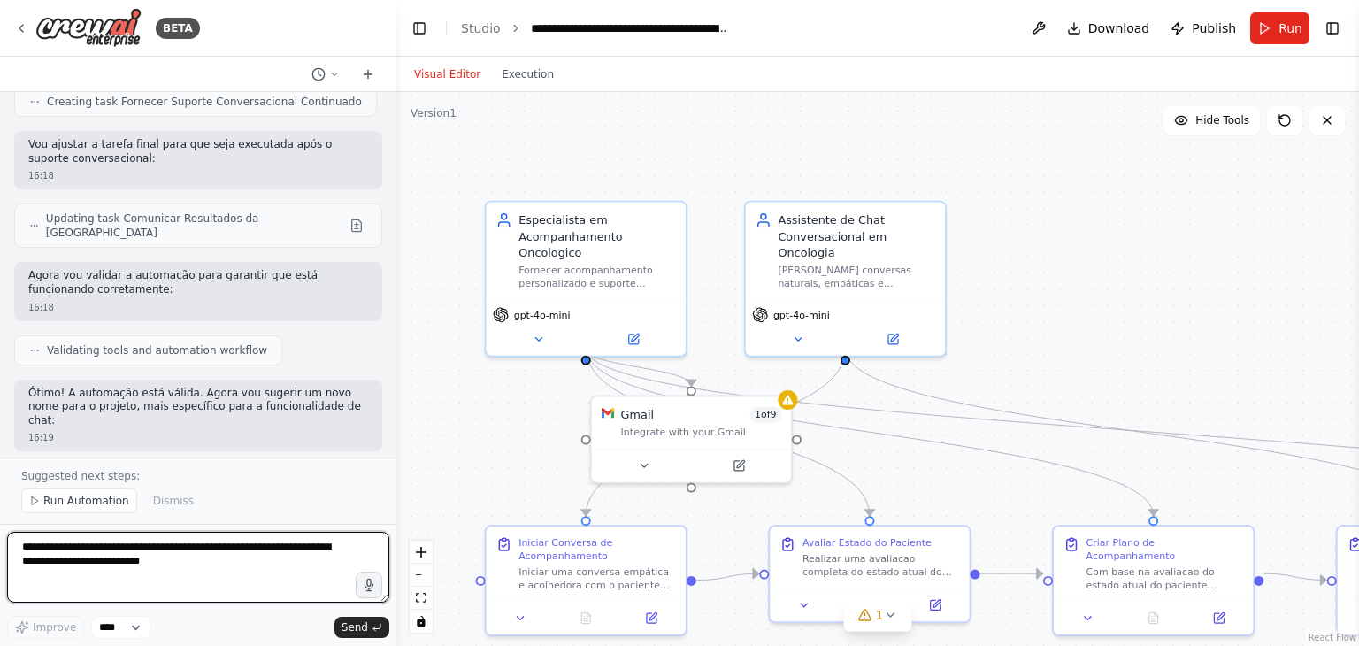
click at [107, 550] on textarea "**********" at bounding box center [198, 567] width 382 height 71
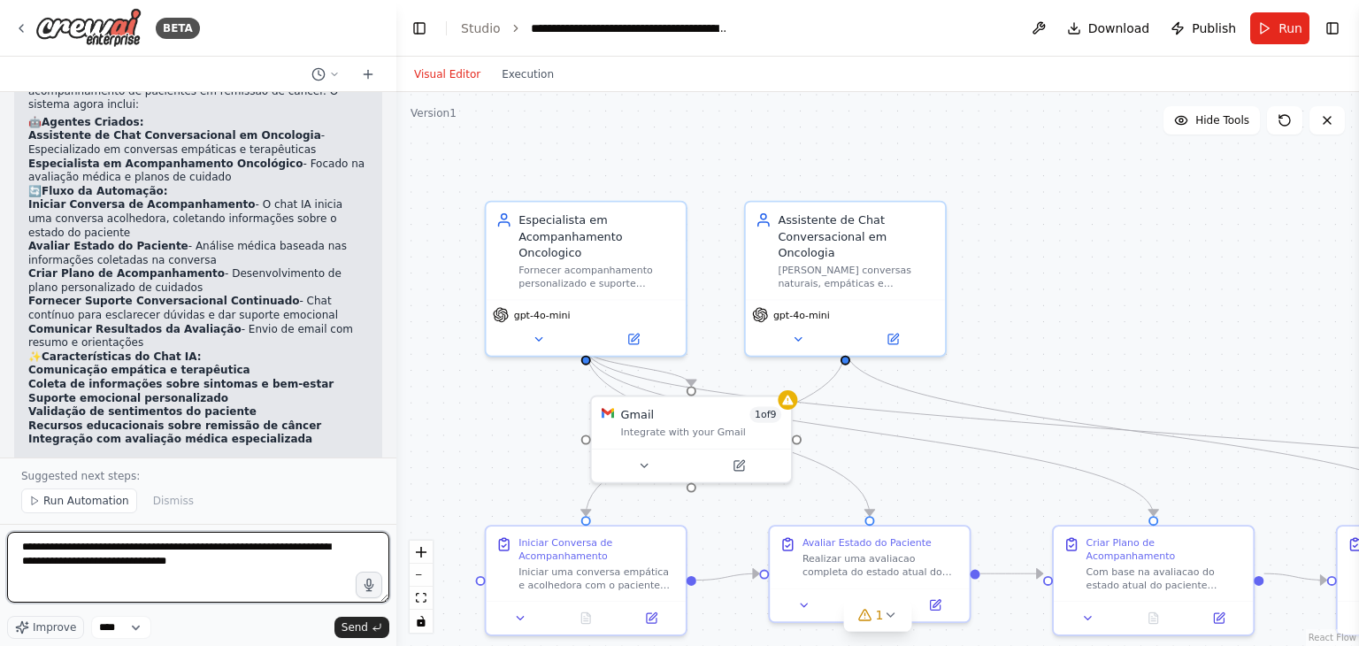
scroll to position [1951, 0]
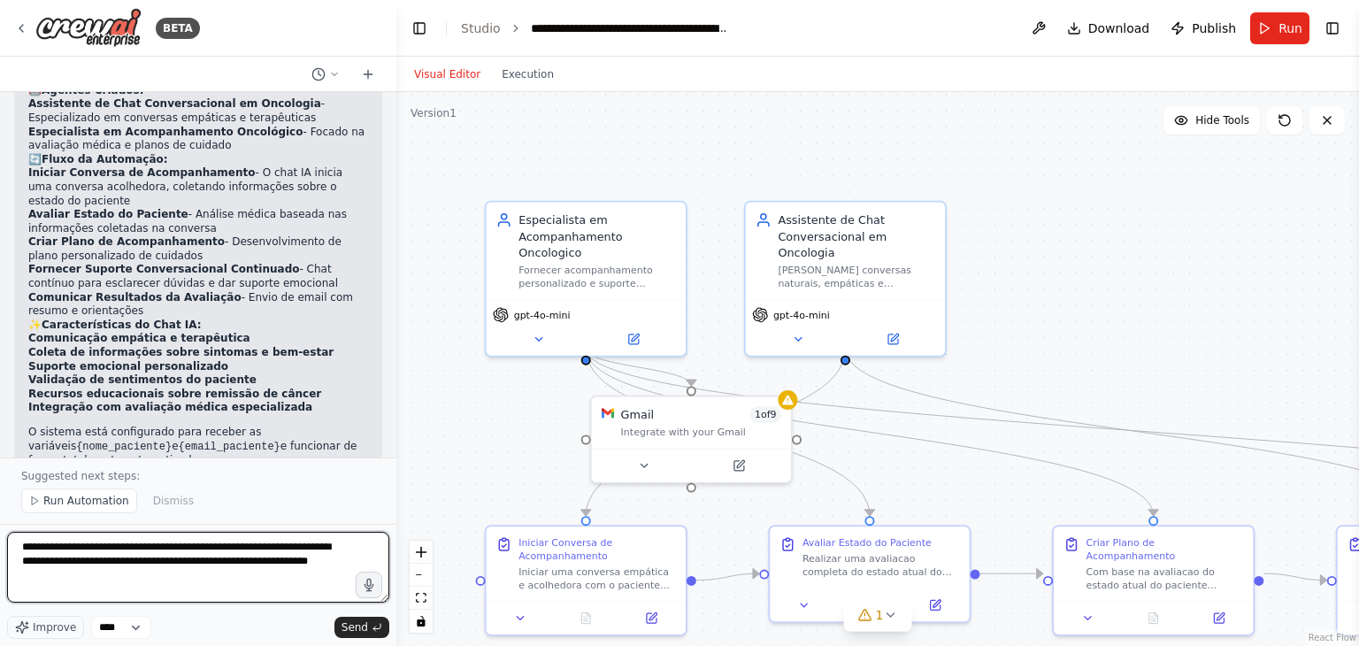
type textarea "**********"
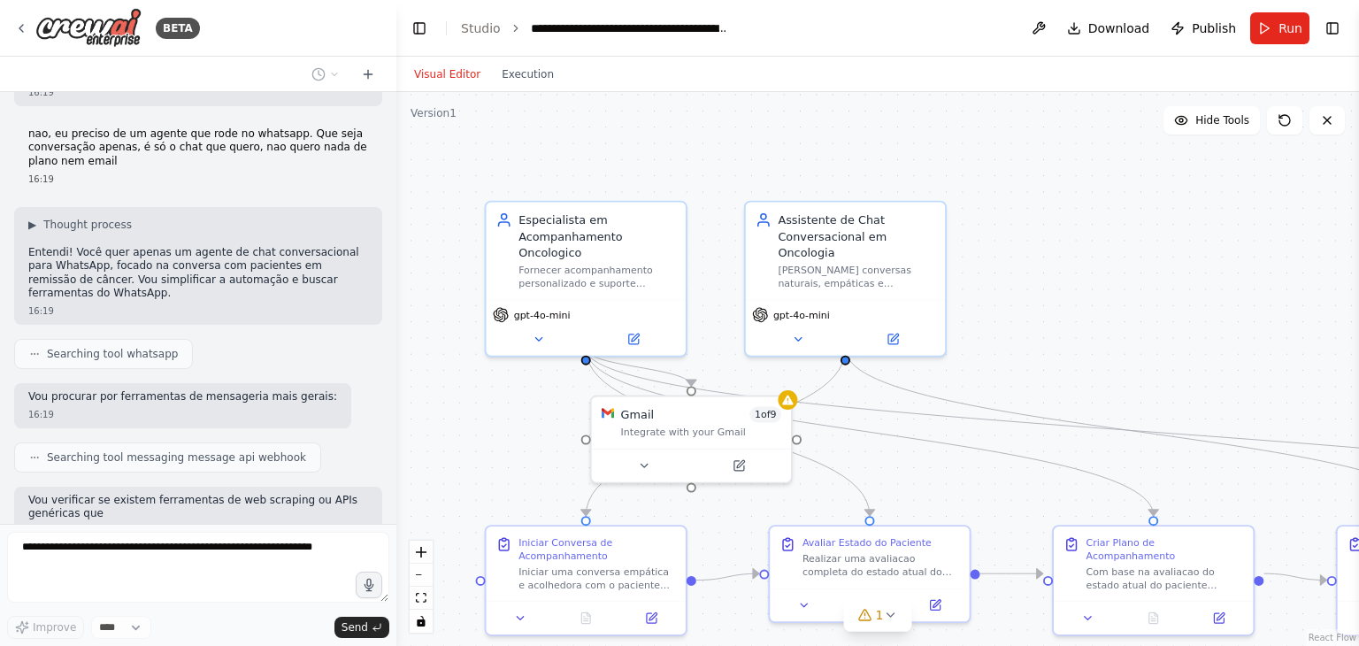
scroll to position [2427, 0]
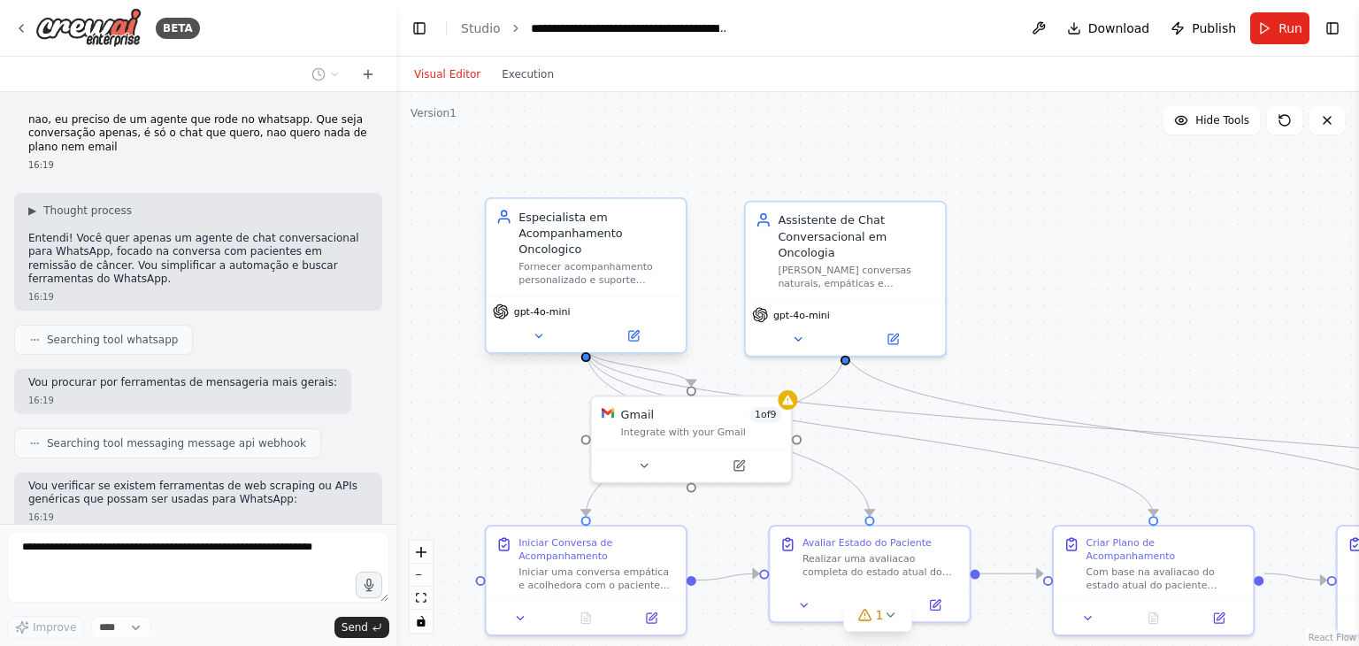
click at [587, 348] on div ".deletable-edge-delete-btn { width: 20px; height: 20px; border: 0px solid #ffff…" at bounding box center [877, 369] width 963 height 554
click at [614, 361] on icon "Edge from b817fa30-47ce-4fce-a28f-0bfe35cefefb to 940a3685-cad1-4158-bc98-727ba…" at bounding box center [638, 367] width 105 height 37
click at [618, 375] on icon "Edge from b817fa30-47ce-4fce-a28f-0bfe35cefefb to ea26c772-3e2e-4ffc-95e0-2d830…" at bounding box center [1153, 432] width 1135 height 167
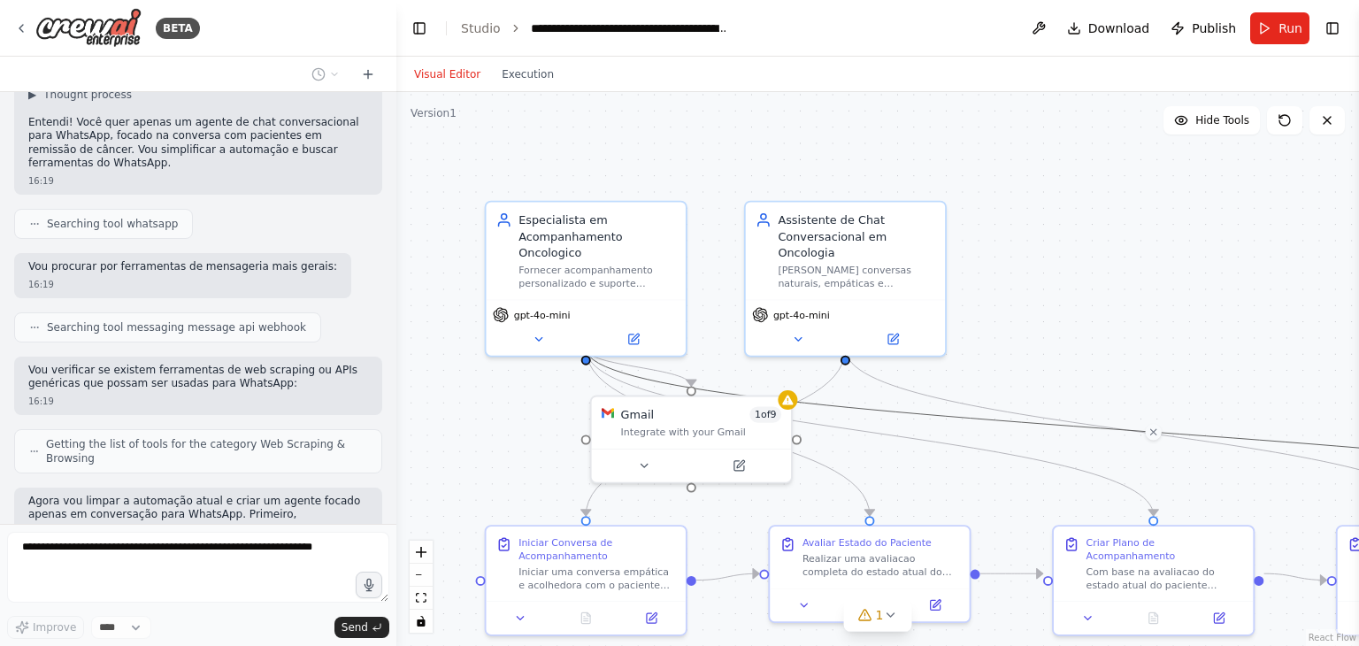
scroll to position [2557, 0]
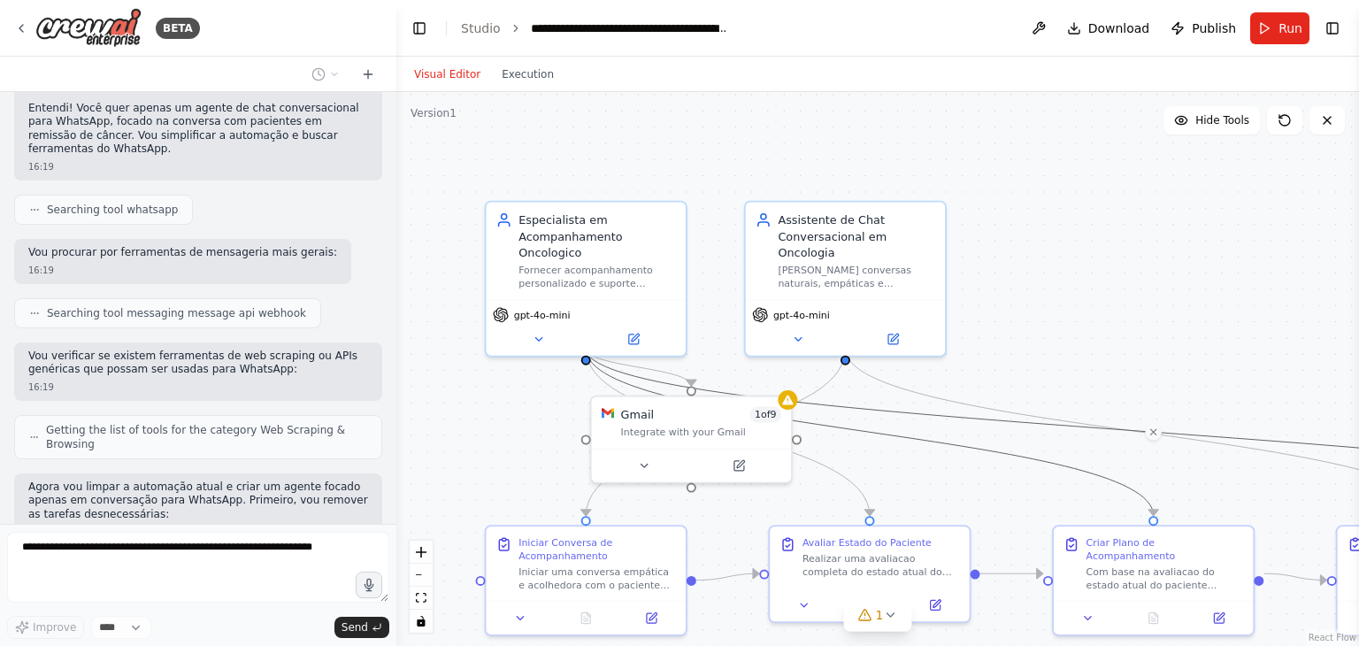
click at [618, 380] on icon "Edge from b817fa30-47ce-4fce-a28f-0bfe35cefefb to c1847779-b83c-487d-818a-1ad6d…" at bounding box center [869, 432] width 567 height 167
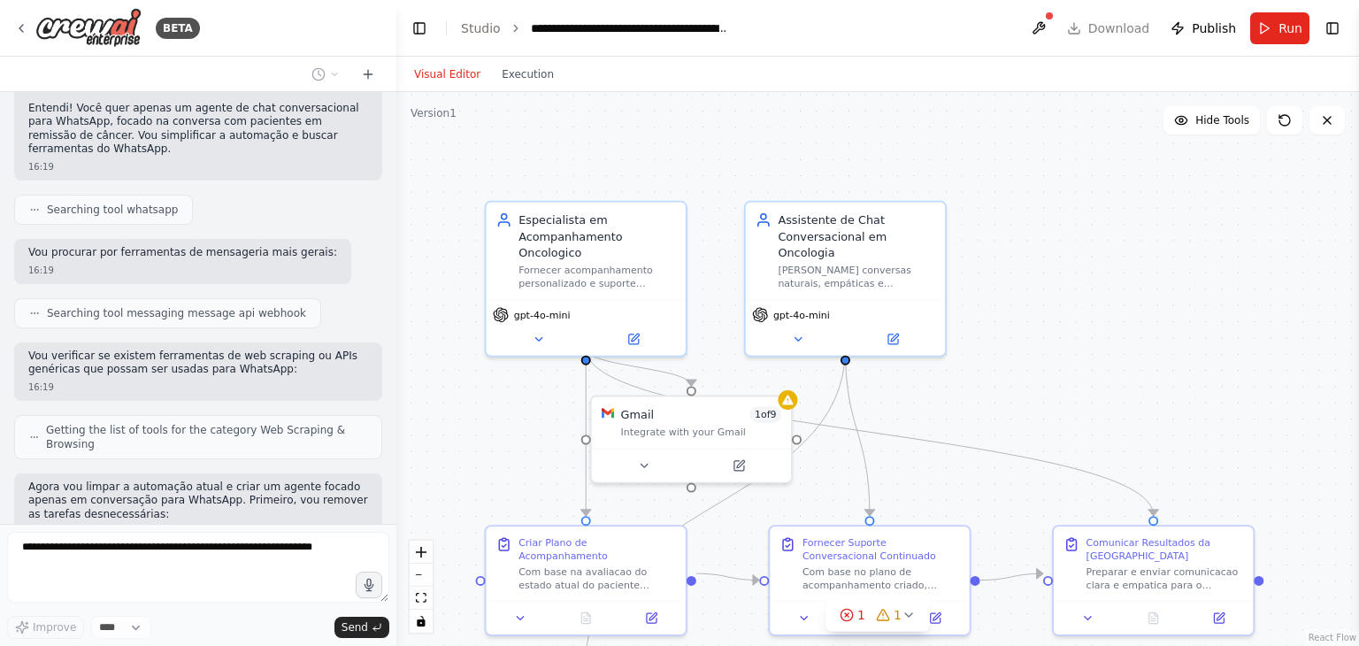
click at [558, 366] on div ".deletable-edge-delete-btn { width: 20px; height: 20px; border: 0px solid #ffff…" at bounding box center [877, 369] width 963 height 554
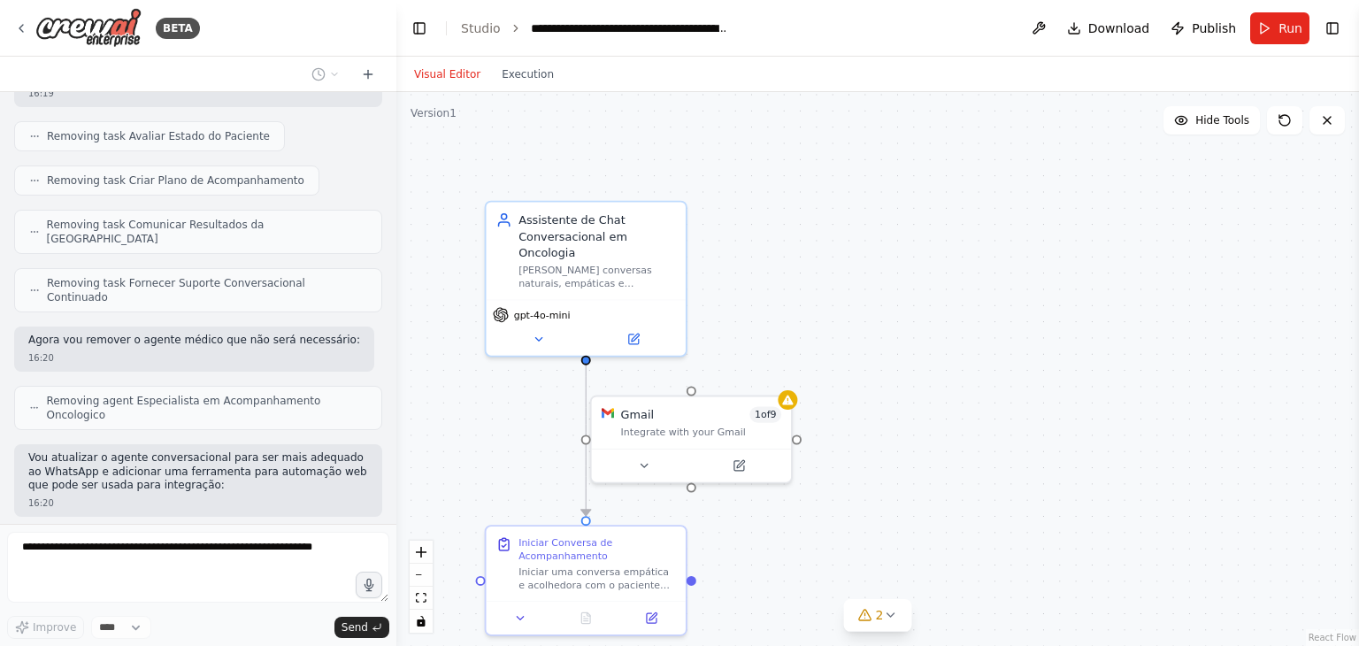
scroll to position [2995, 0]
click at [636, 331] on icon at bounding box center [635, 335] width 8 height 8
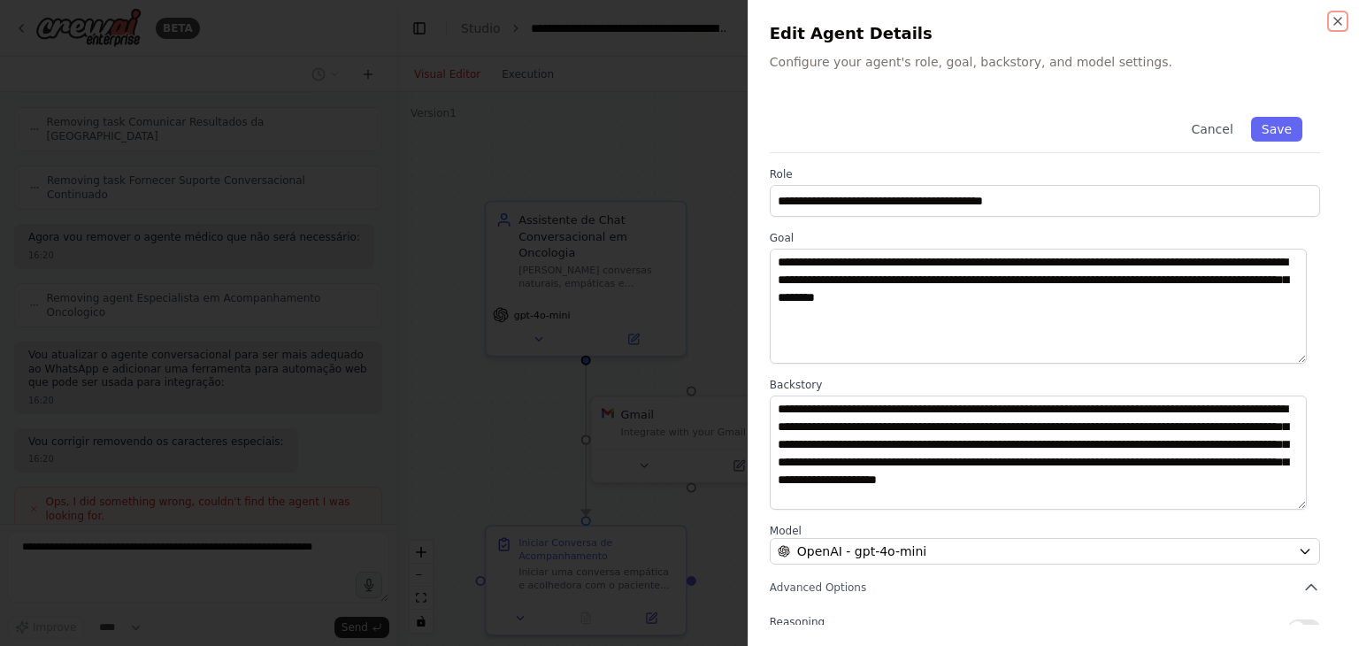
scroll to position [154, 0]
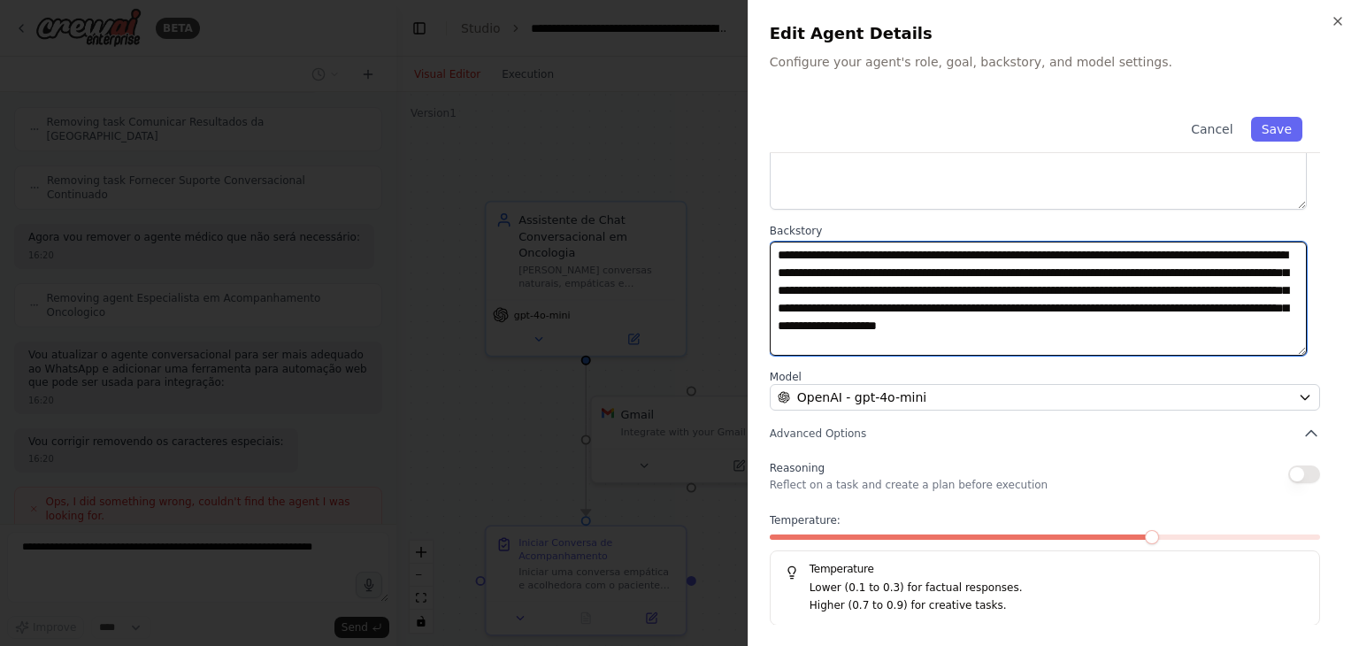
click at [1027, 344] on textarea "**********" at bounding box center [1038, 299] width 537 height 115
paste textarea "**********"
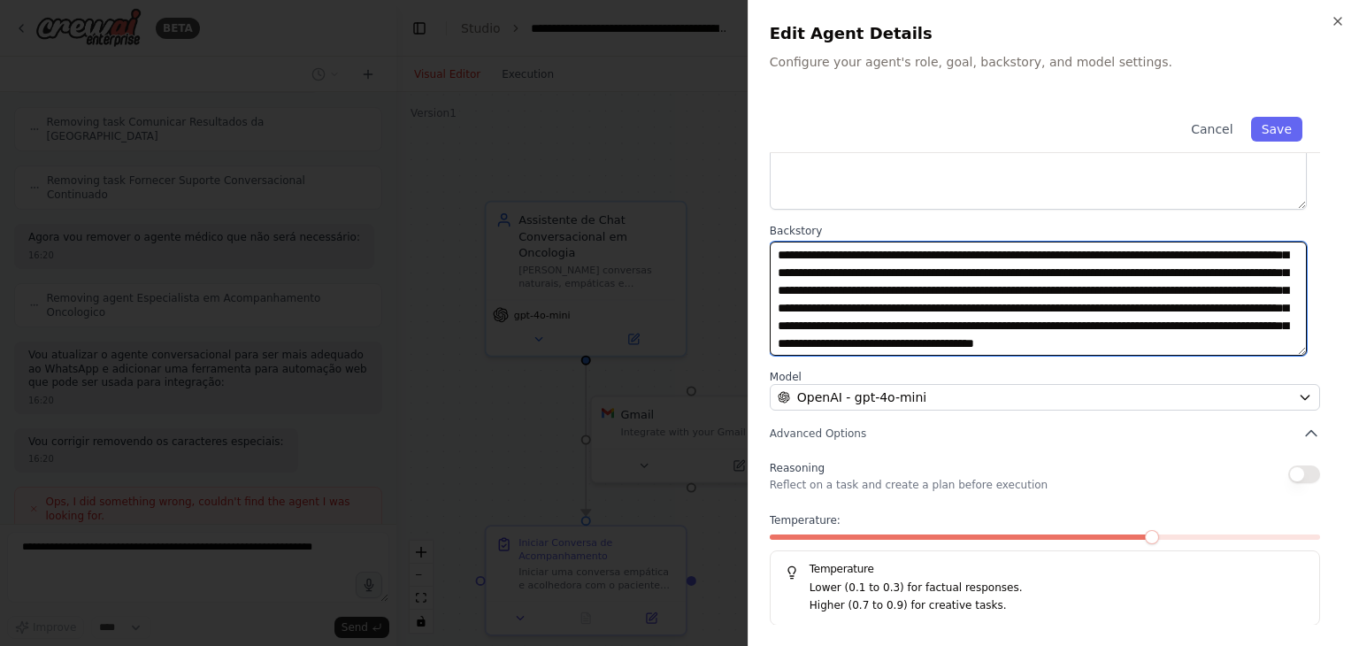
paste textarea "**********"
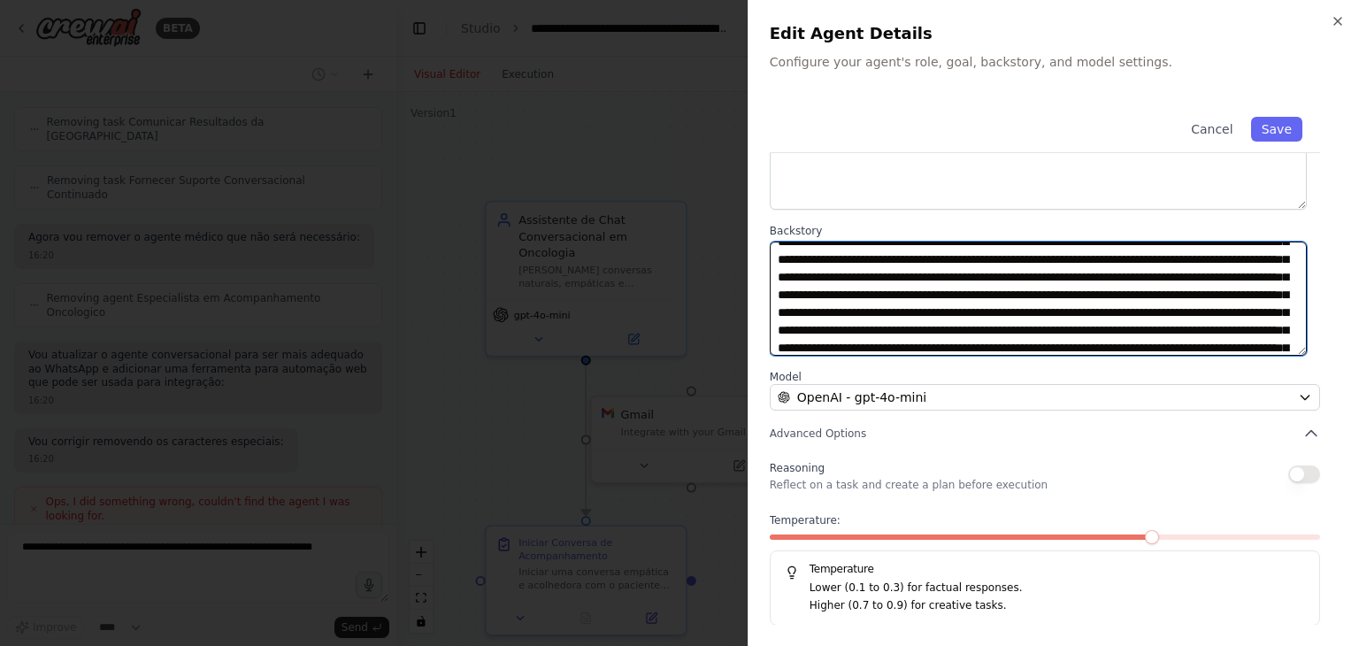
paste textarea "**********"
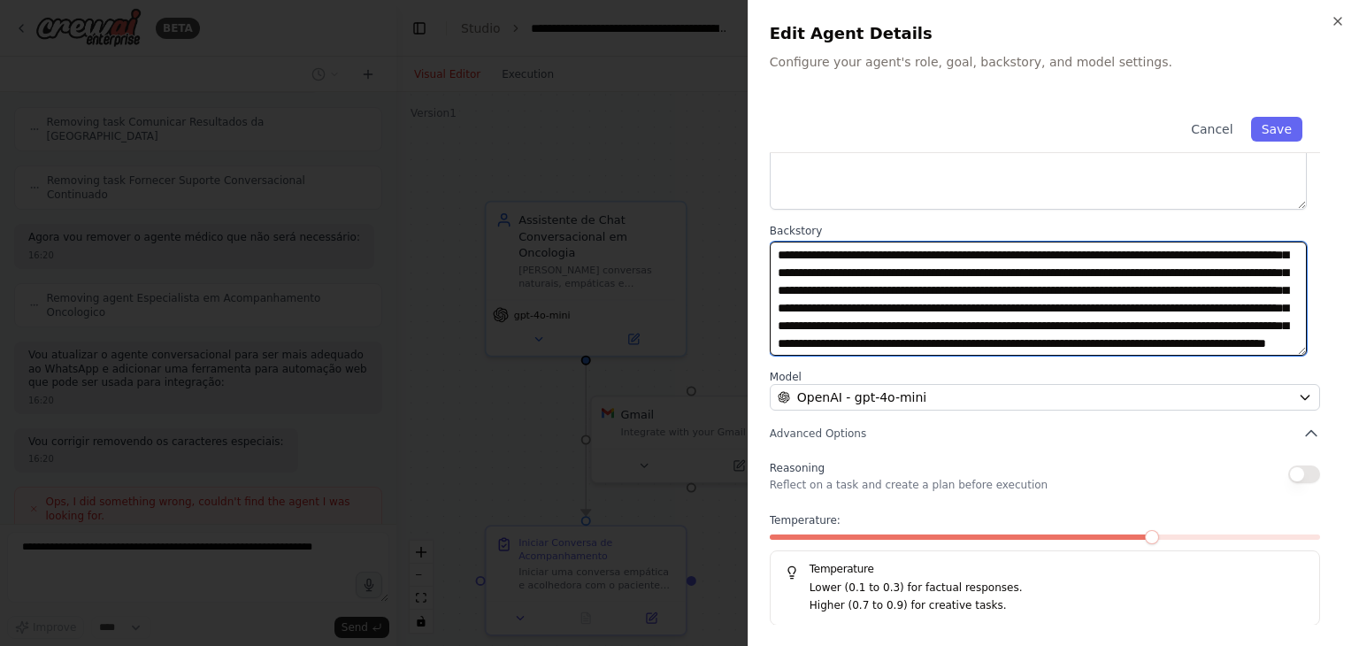
paste textarea "**********"
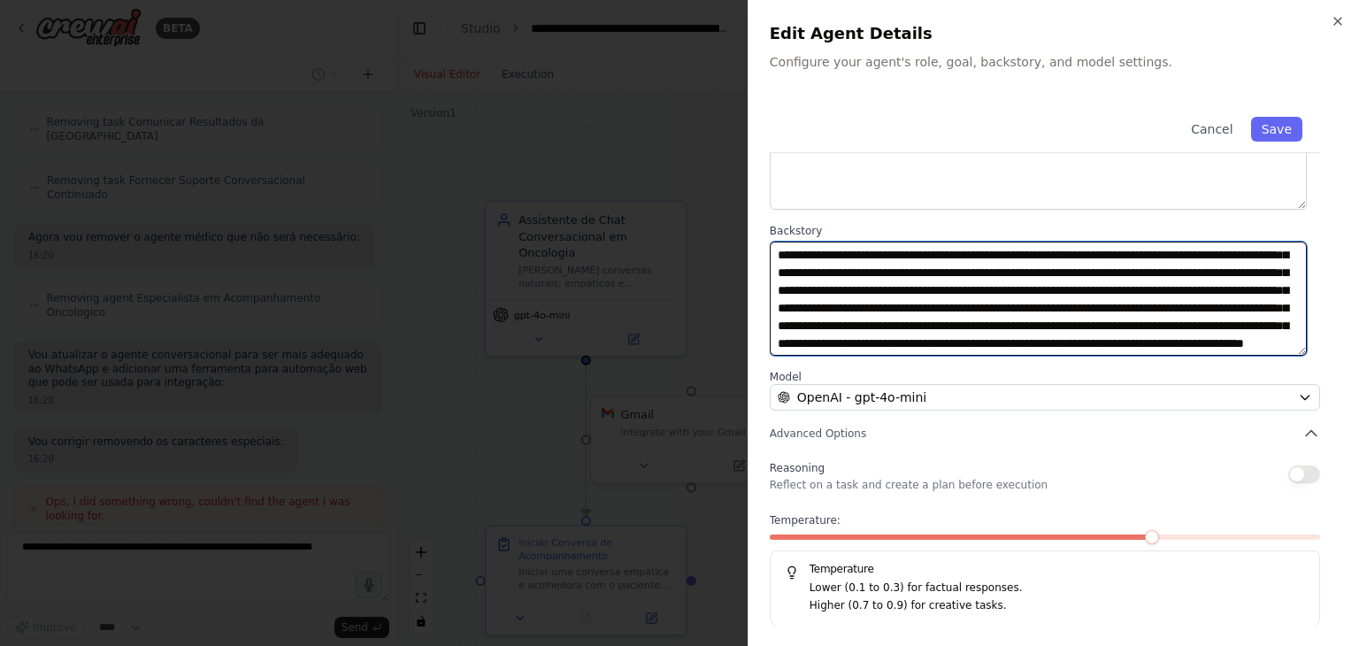
paste textarea "**********"
paste
type textarea "**********"
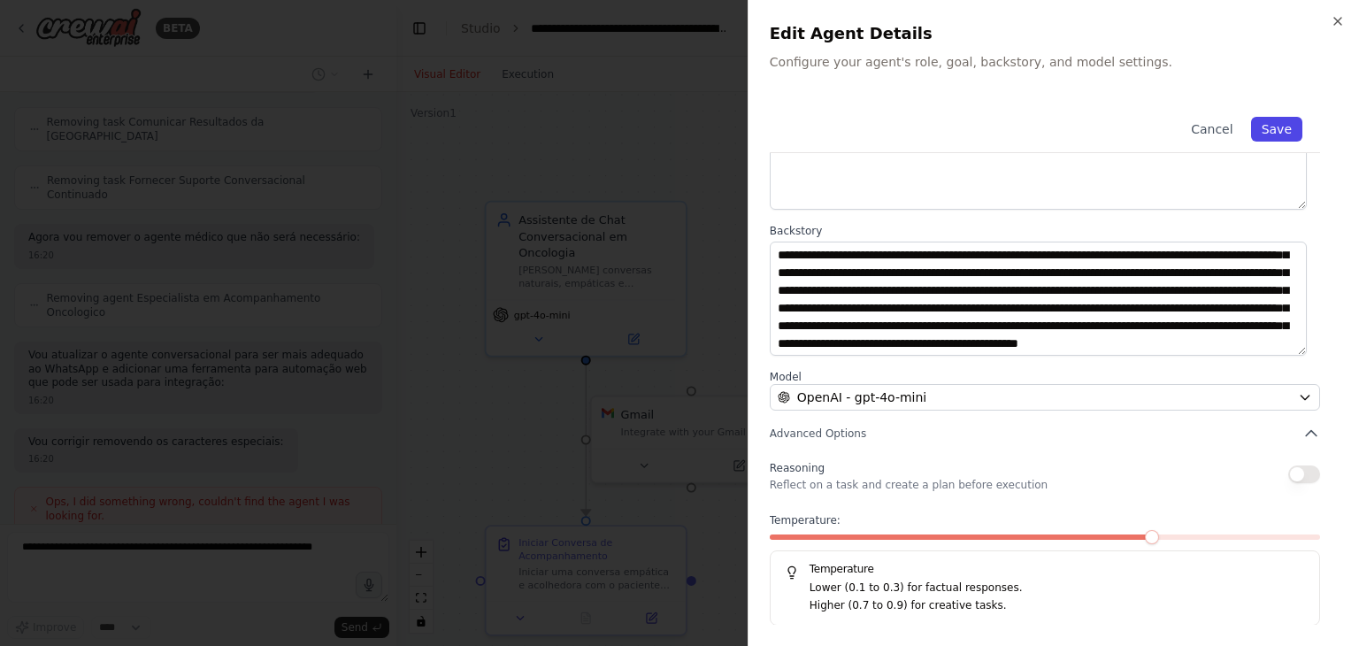
click at [1271, 133] on button "Save" at bounding box center [1276, 129] width 51 height 25
type input "**********"
type textarea "**********"
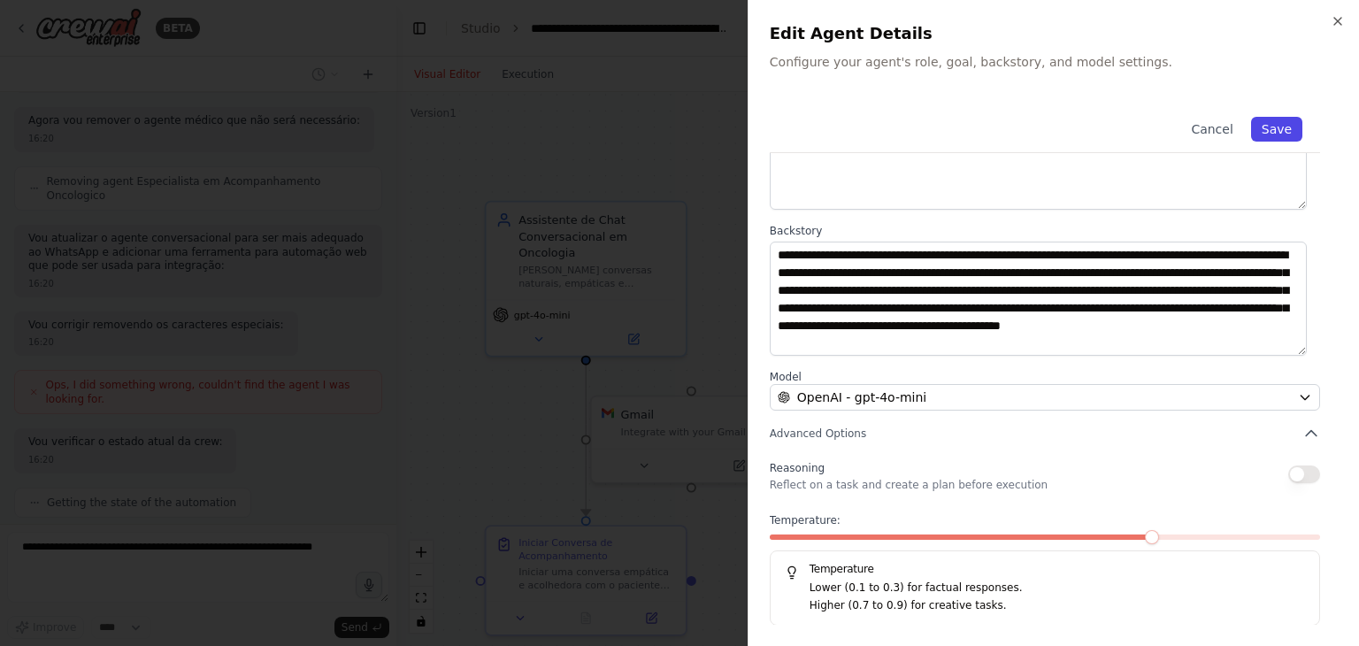
scroll to position [0, 0]
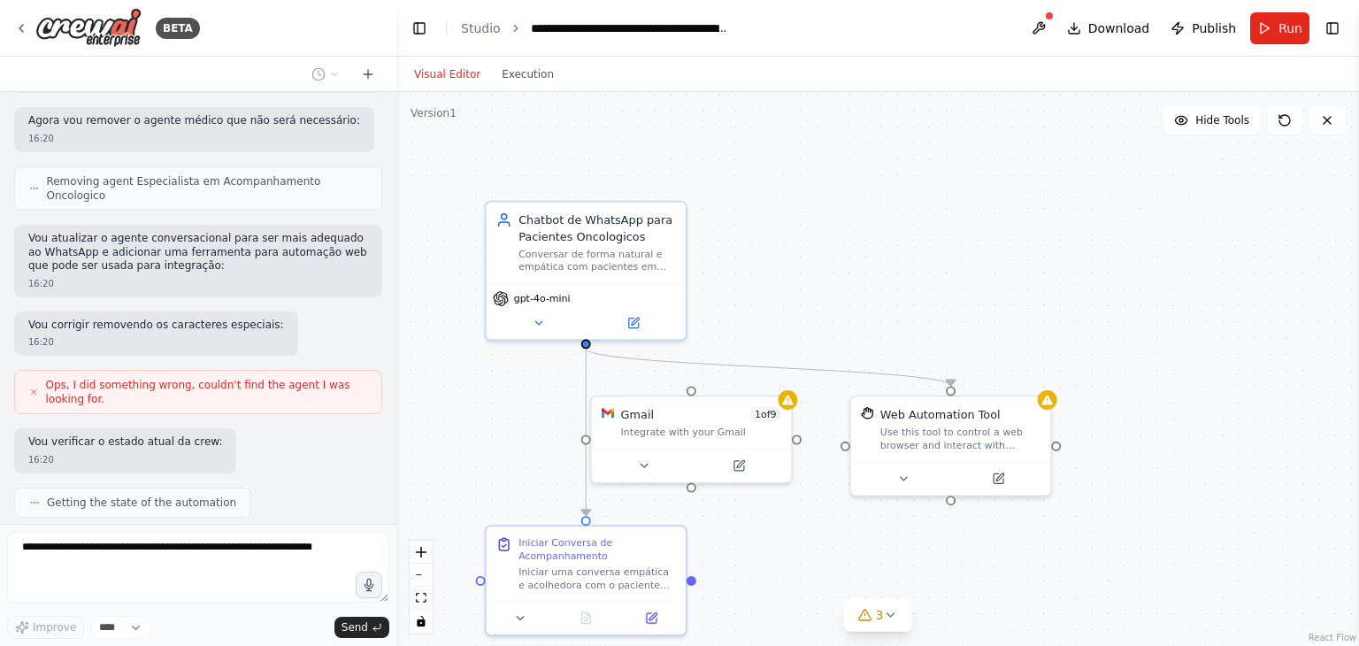
click at [961, 274] on div ".deletable-edge-delete-btn { width: 20px; height: 20px; border: 0px solid #ffff…" at bounding box center [877, 369] width 963 height 554
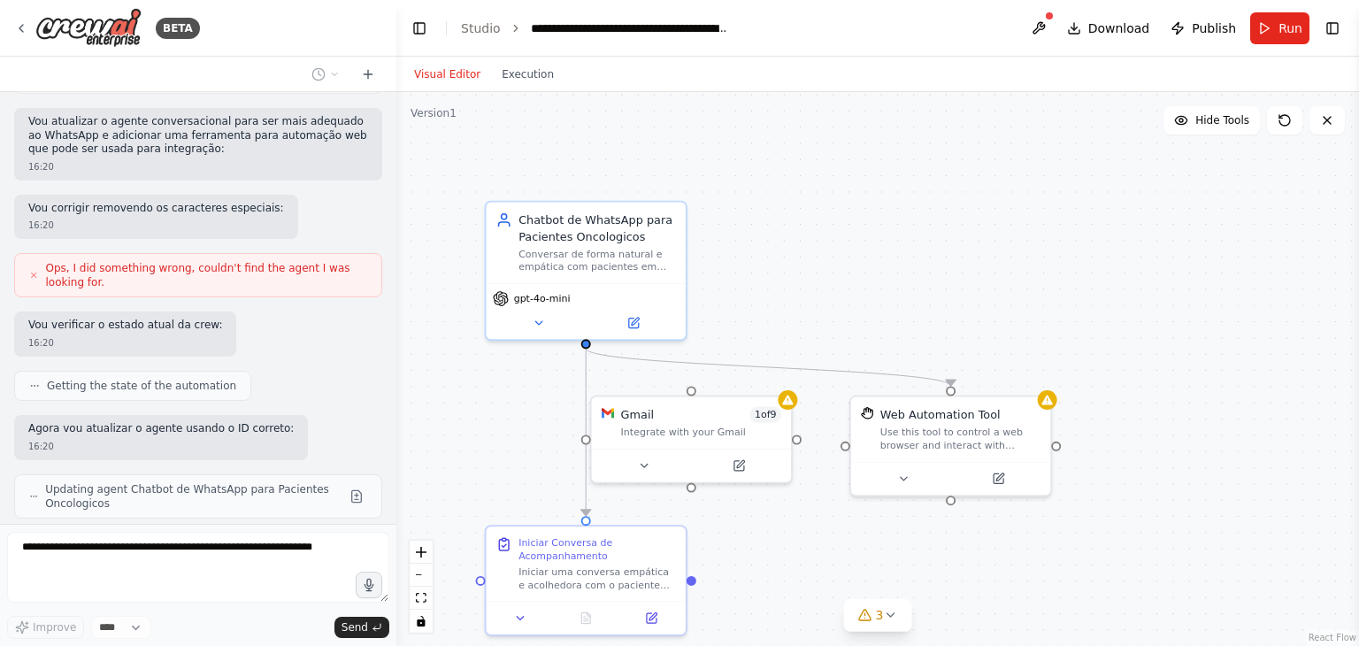
scroll to position [3345, 0]
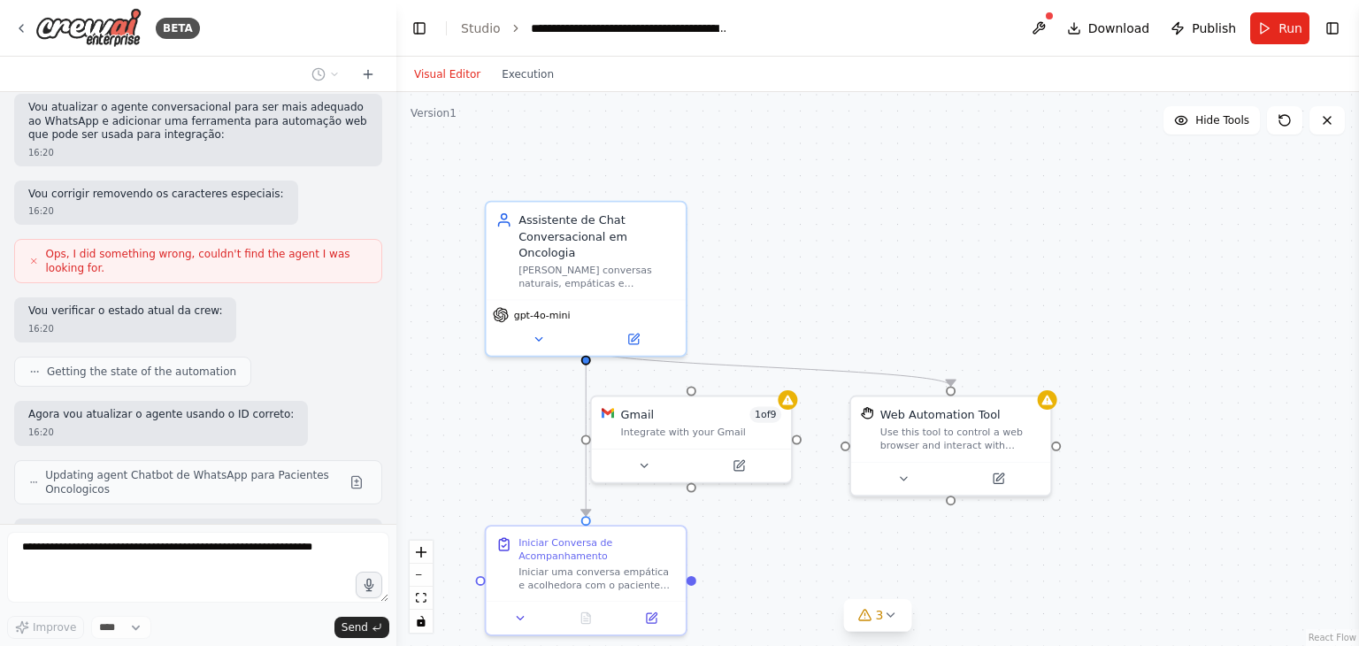
click at [961, 274] on div ".deletable-edge-delete-btn { width: 20px; height: 20px; border: 0px solid #ffff…" at bounding box center [877, 369] width 963 height 554
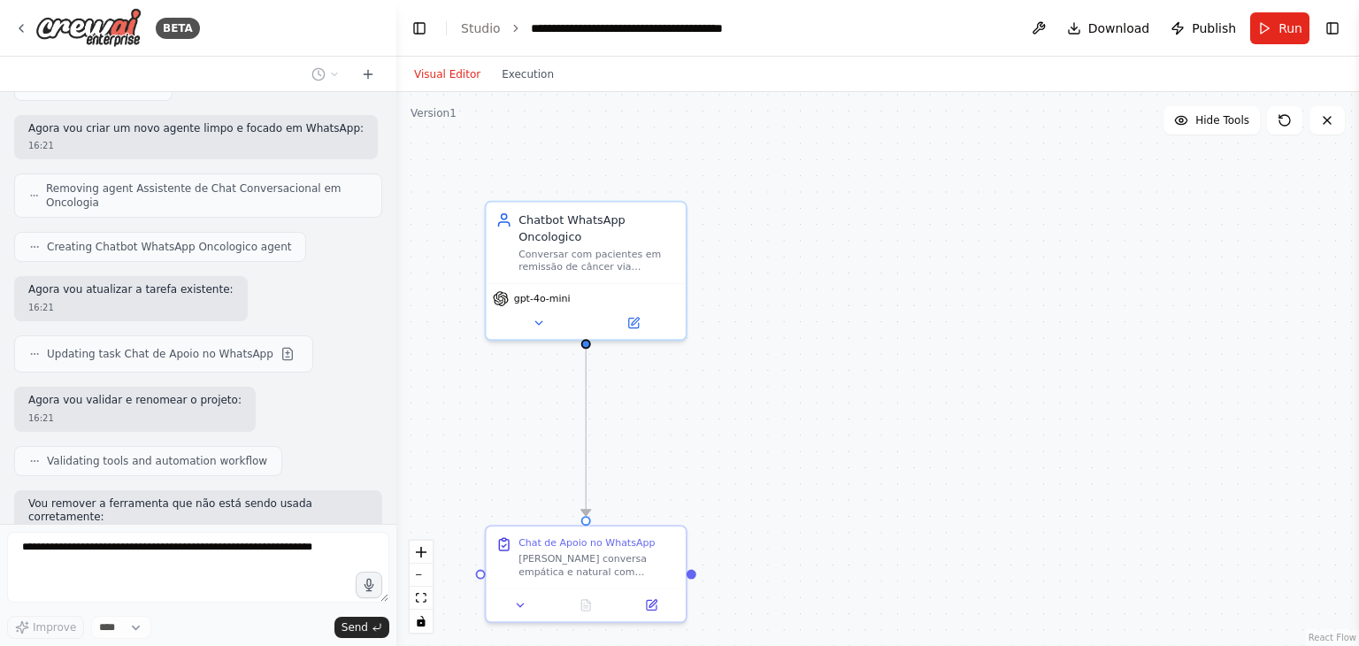
scroll to position [4171, 0]
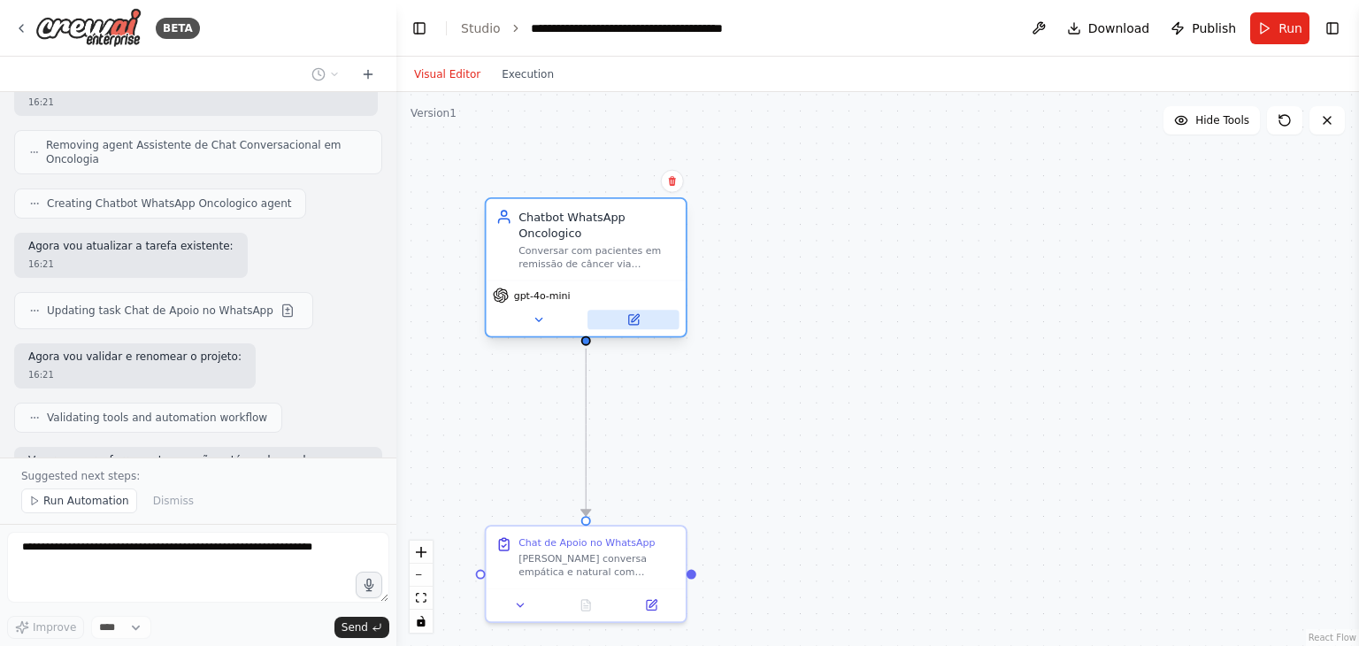
click at [633, 312] on button at bounding box center [634, 319] width 92 height 19
click at [652, 605] on icon at bounding box center [652, 602] width 10 height 10
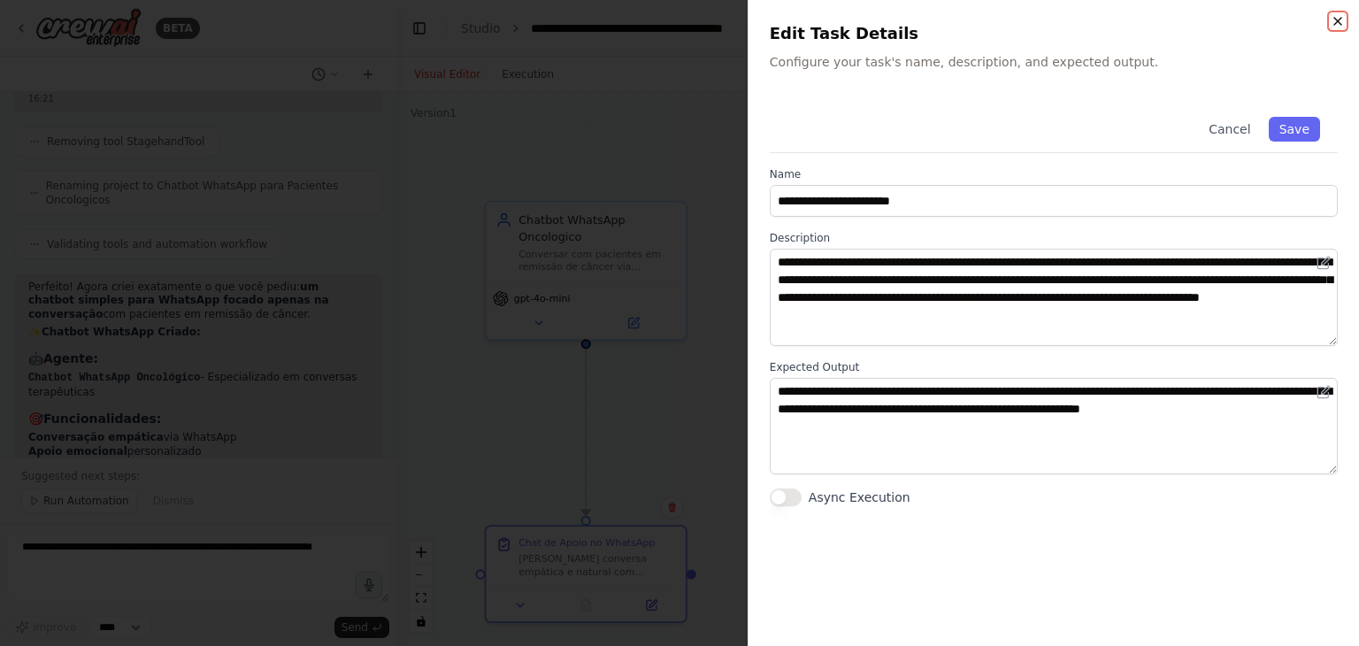
click at [1335, 26] on icon "button" at bounding box center [1338, 21] width 14 height 14
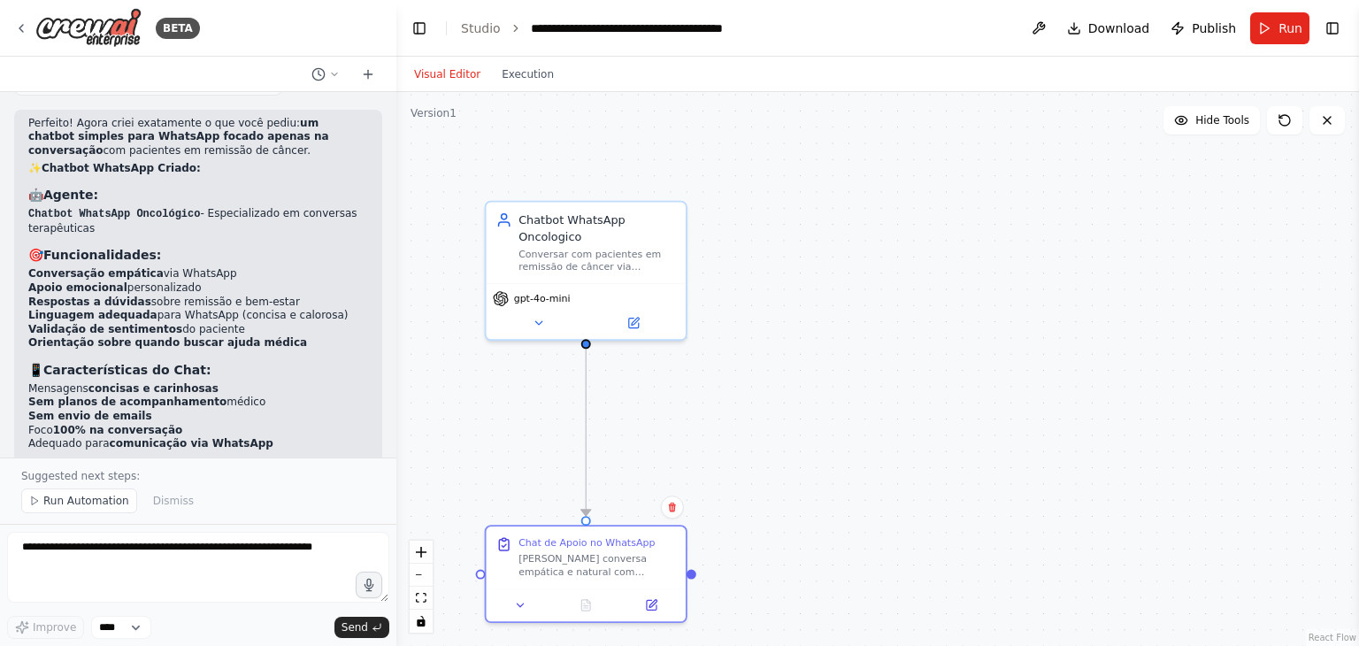
scroll to position [4745, 0]
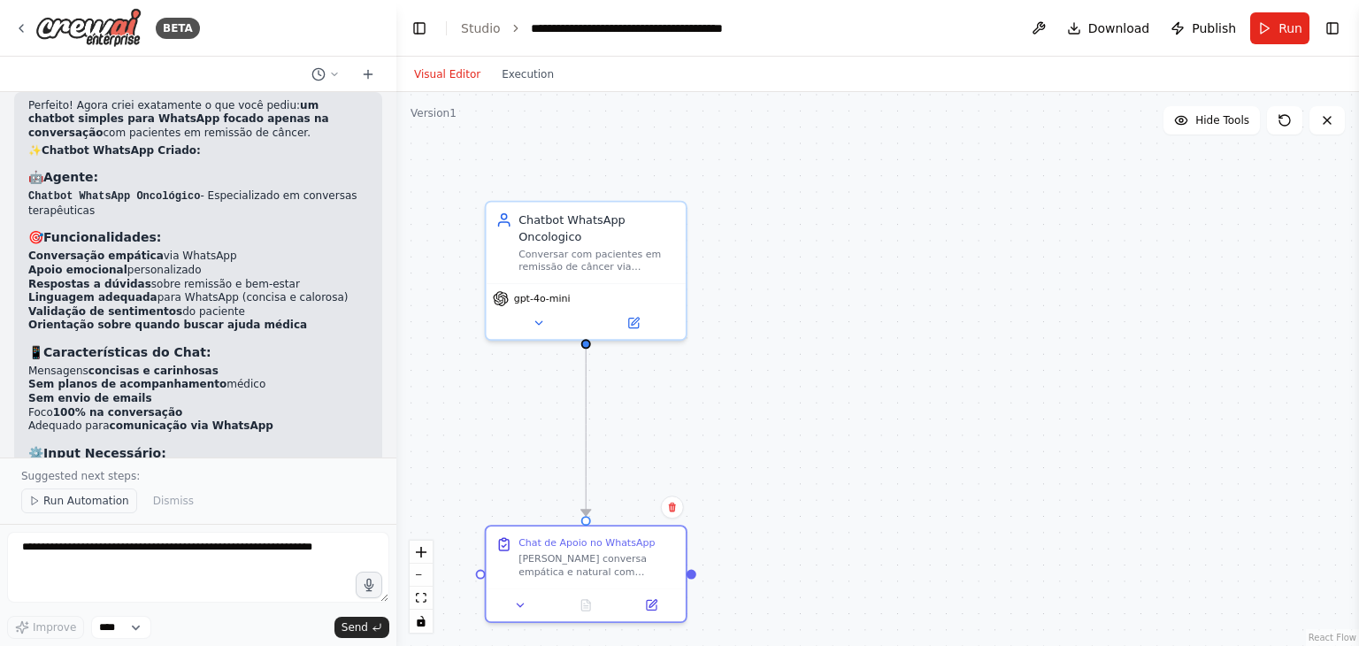
click at [96, 503] on span "Run Automation" at bounding box center [86, 501] width 86 height 14
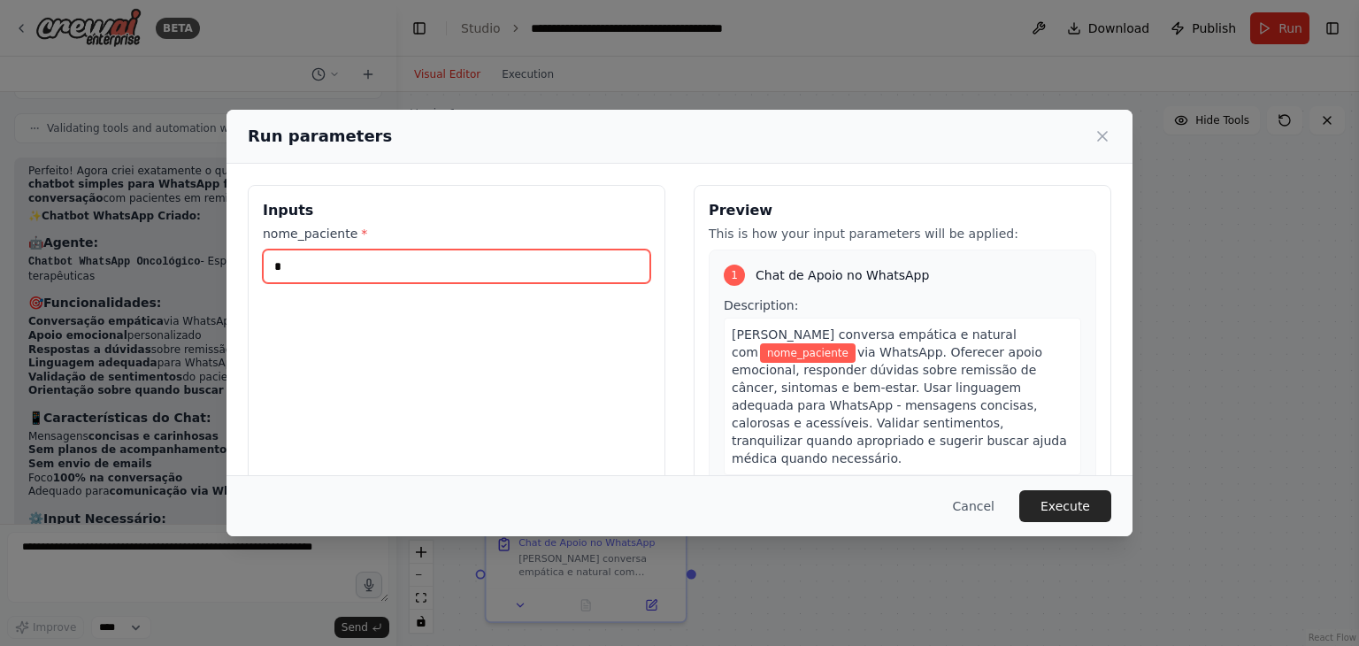
click at [450, 264] on input "*" at bounding box center [457, 267] width 388 height 34
type input "***"
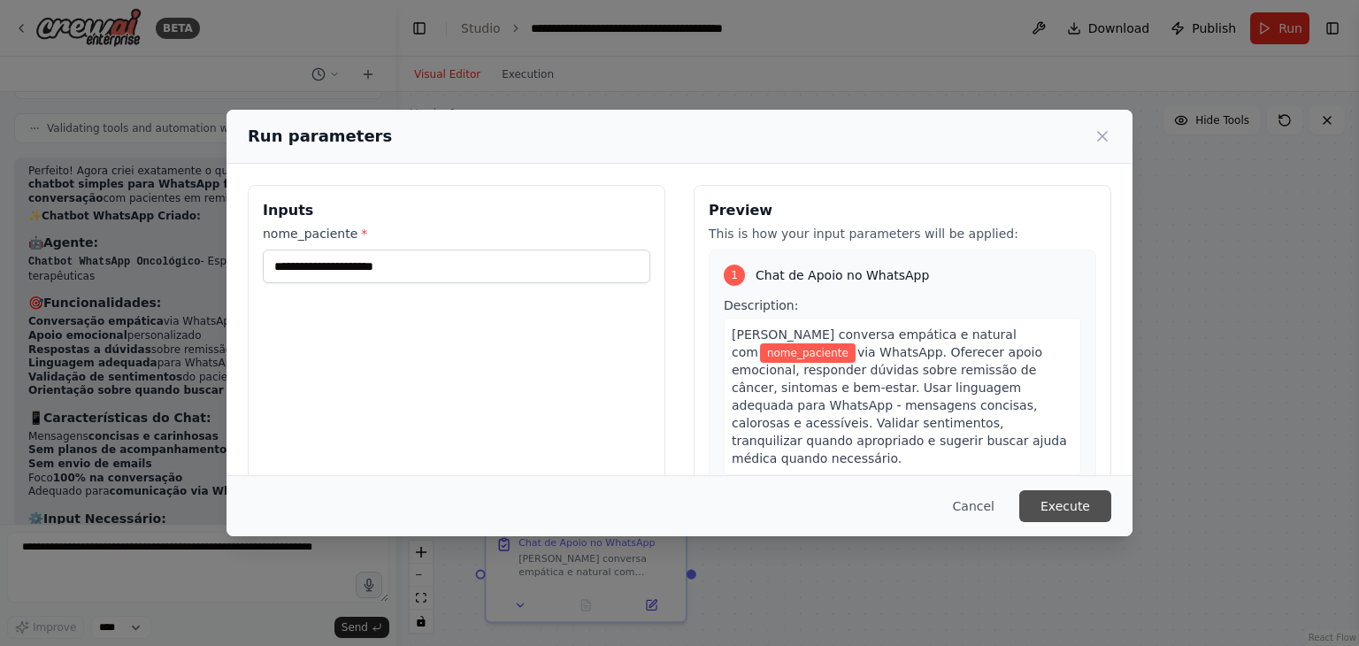
click at [1102, 512] on button "Execute" at bounding box center [1066, 506] width 92 height 32
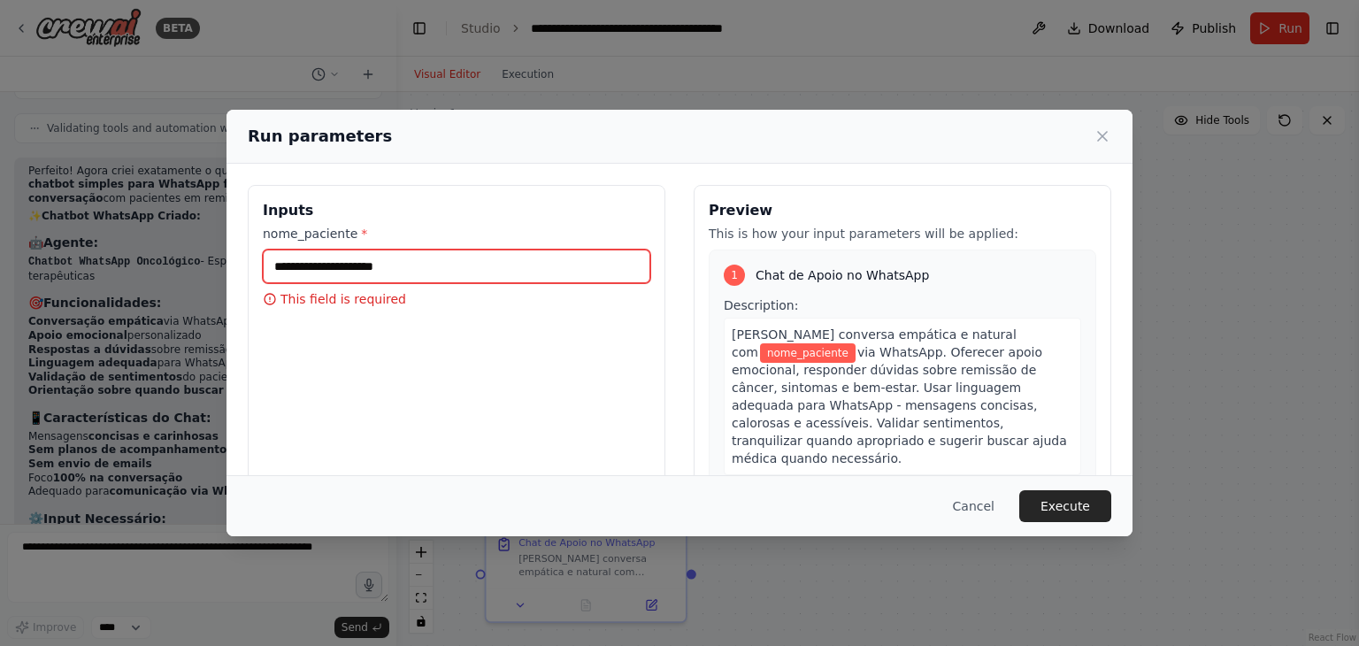
click at [518, 260] on input "nome_paciente *" at bounding box center [457, 267] width 388 height 34
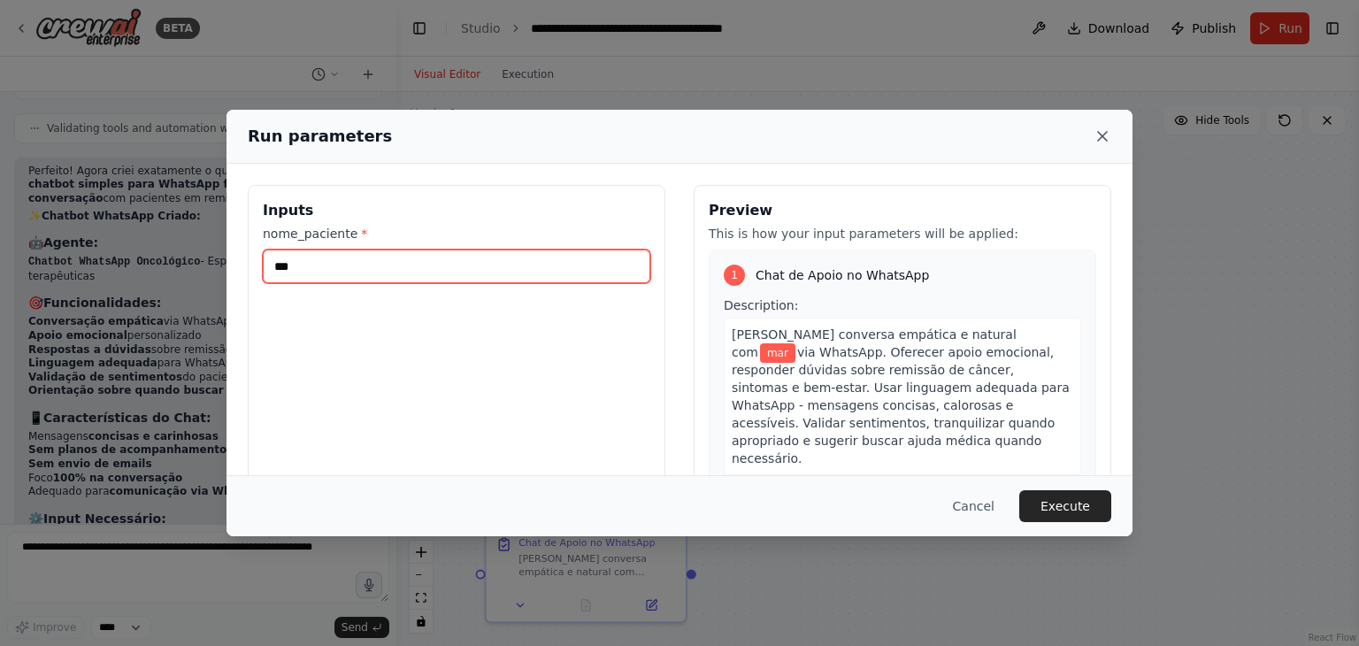
type input "***"
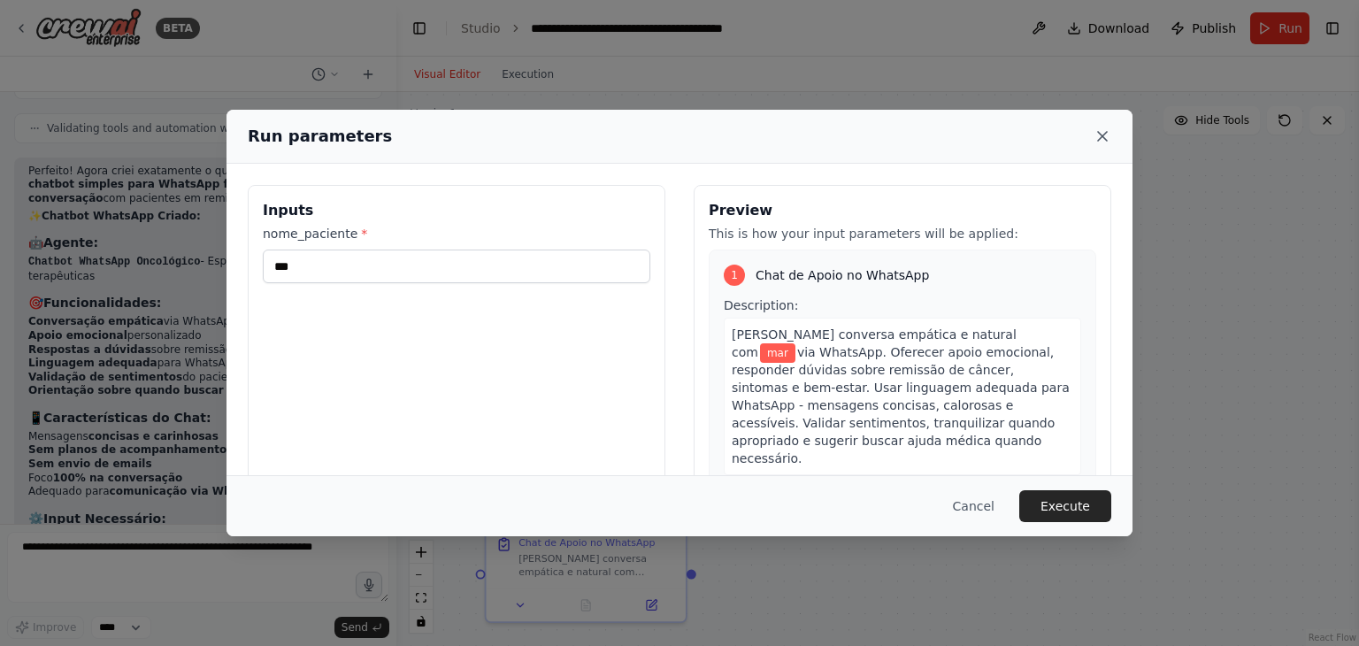
click at [1101, 142] on icon at bounding box center [1103, 136] width 18 height 18
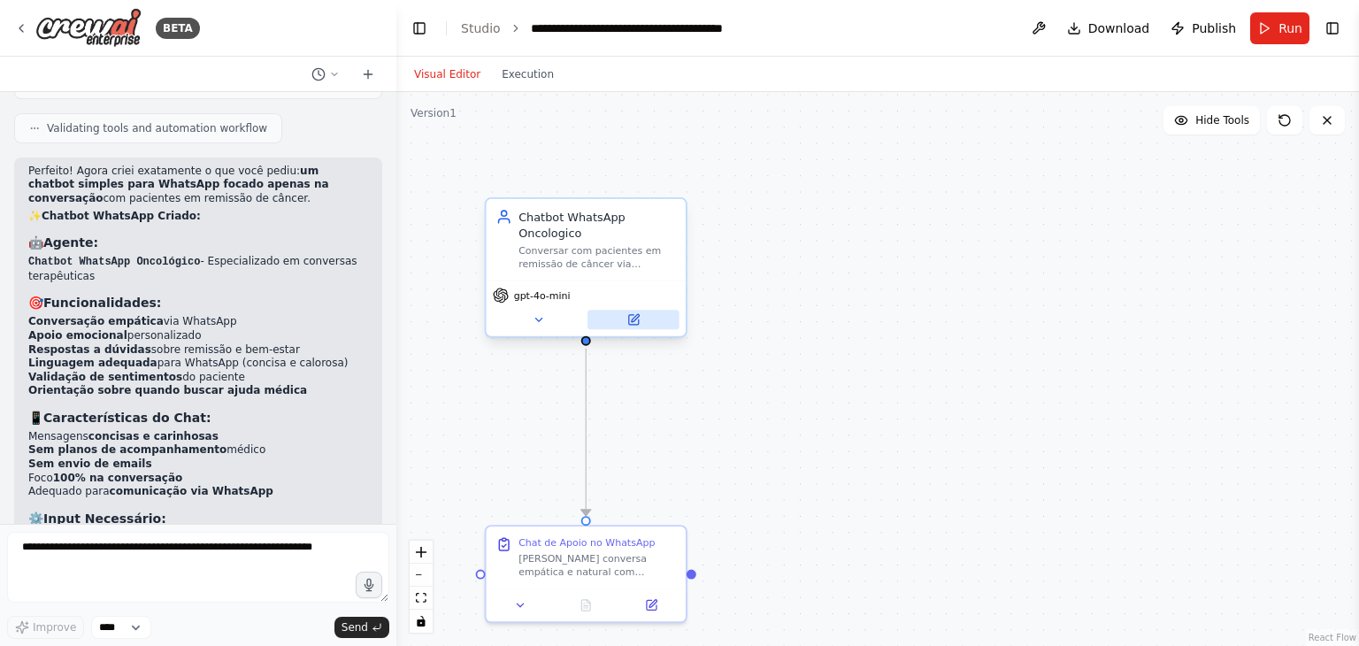
click at [641, 331] on div "gpt-4o-mini" at bounding box center [585, 308] width 199 height 56
click at [635, 323] on icon at bounding box center [633, 320] width 10 height 10
click at [655, 611] on button at bounding box center [652, 601] width 56 height 19
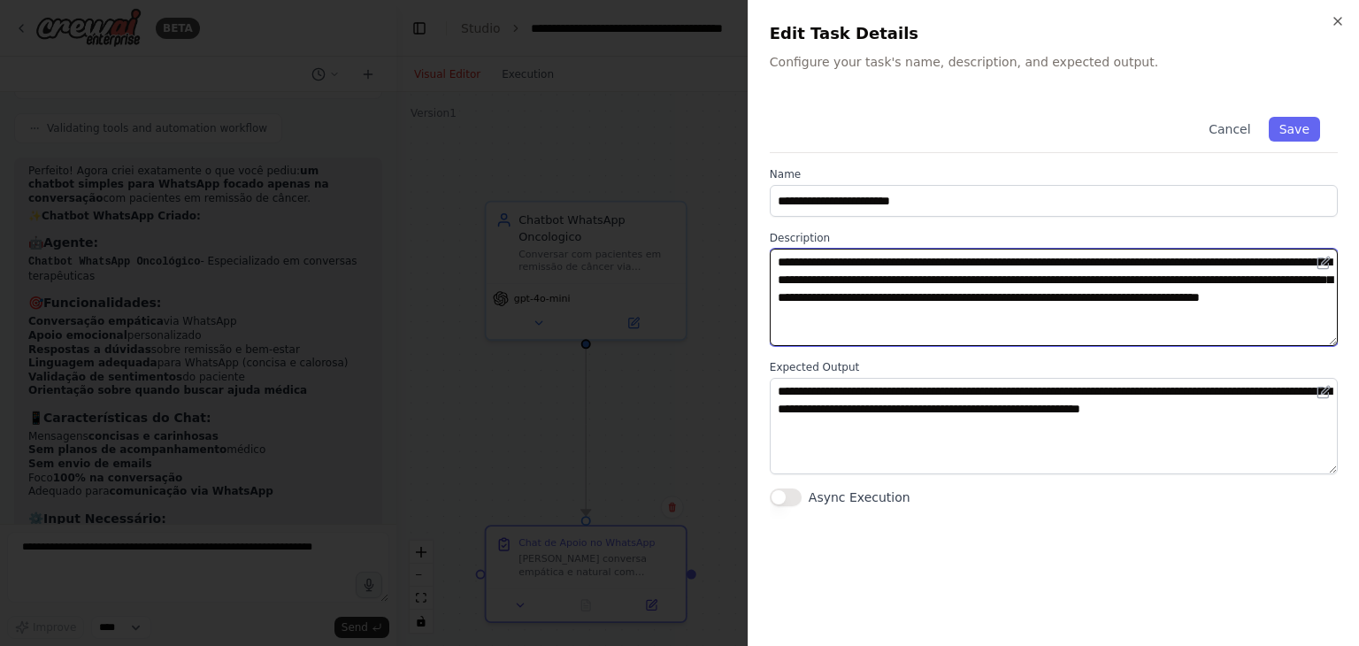
click at [1257, 269] on textarea "**********" at bounding box center [1054, 297] width 568 height 97
type textarea "**********"
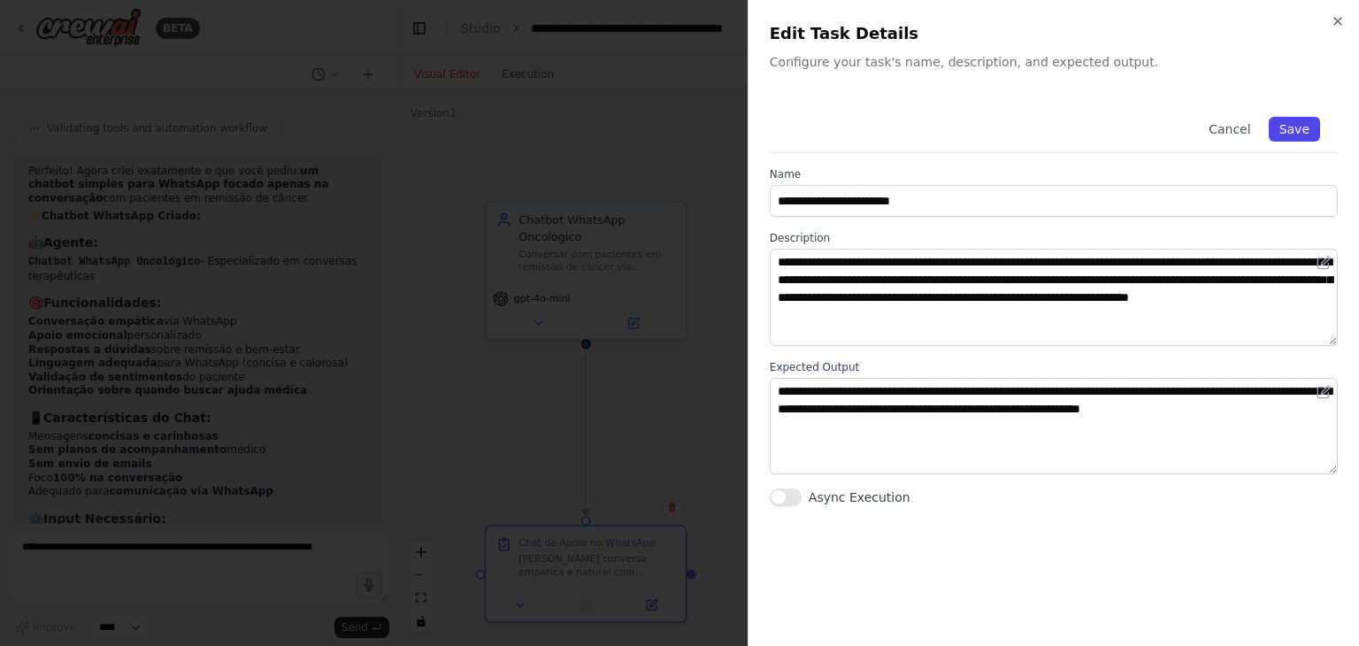
click at [1289, 135] on button "Save" at bounding box center [1294, 129] width 51 height 25
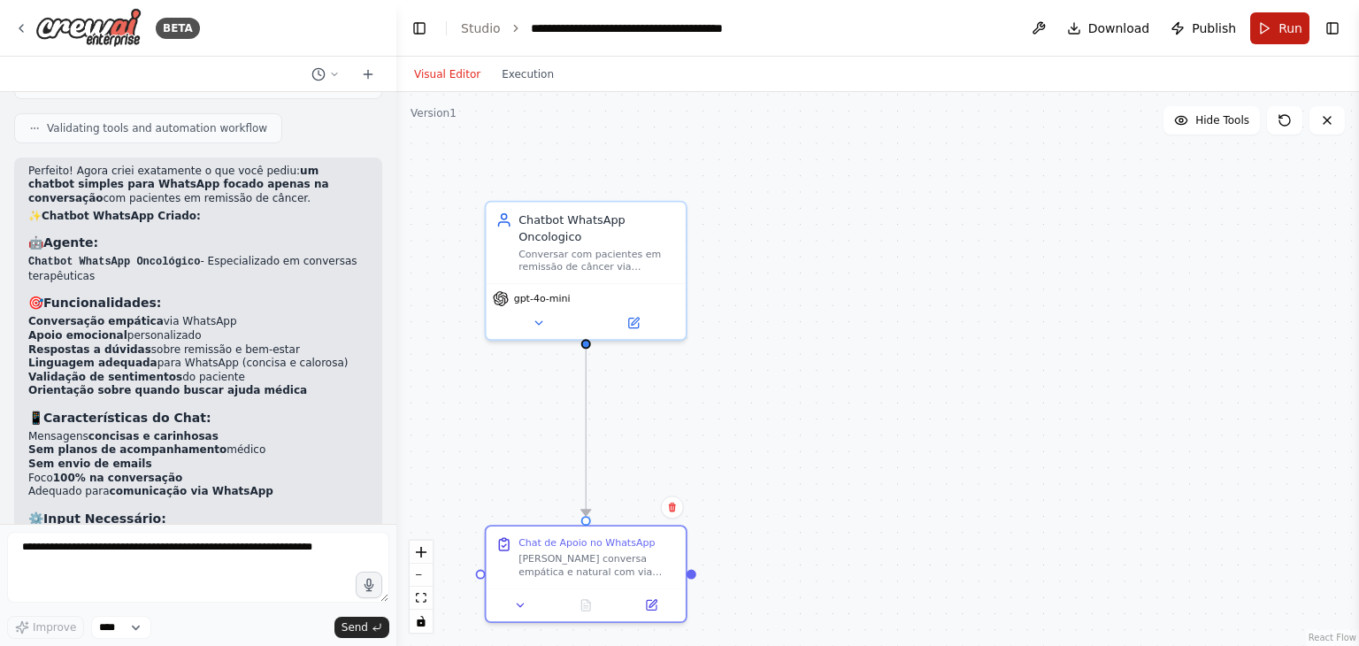
click at [1281, 26] on span "Run" at bounding box center [1291, 28] width 24 height 18
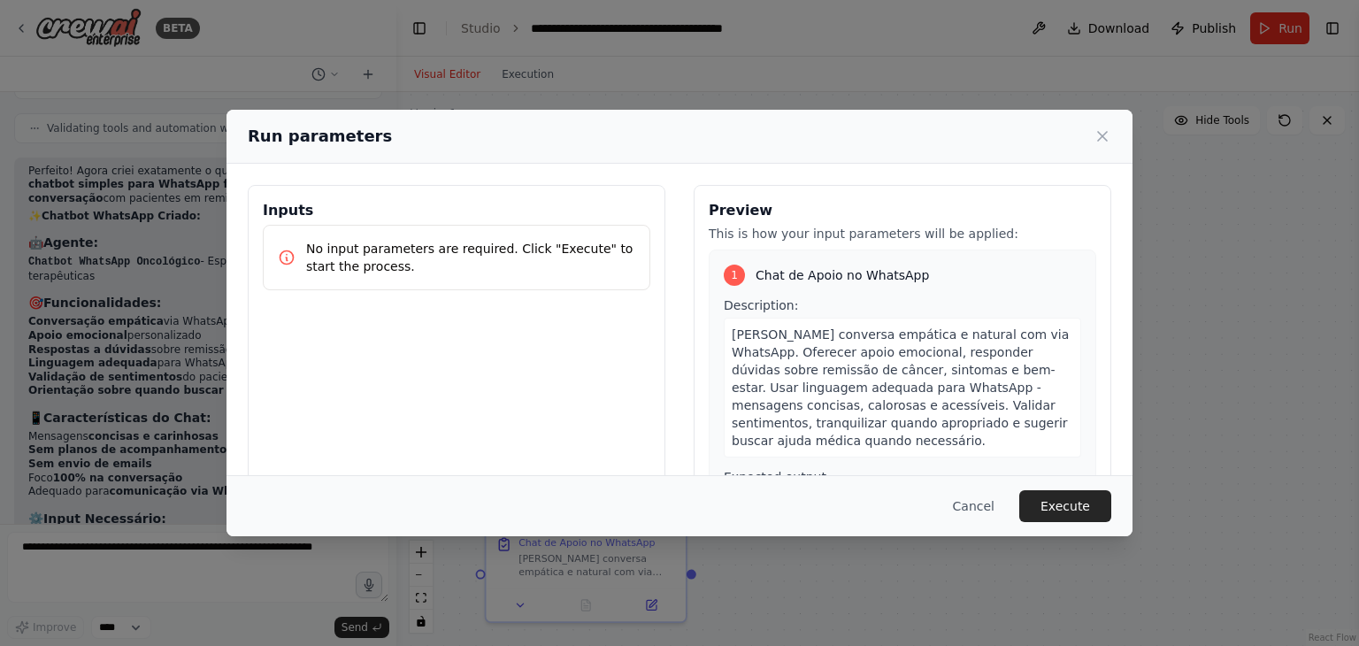
click at [492, 284] on div "No input parameters are required. Click "Execute" to start the process." at bounding box center [457, 257] width 388 height 65
click at [1073, 507] on button "Execute" at bounding box center [1066, 506] width 92 height 32
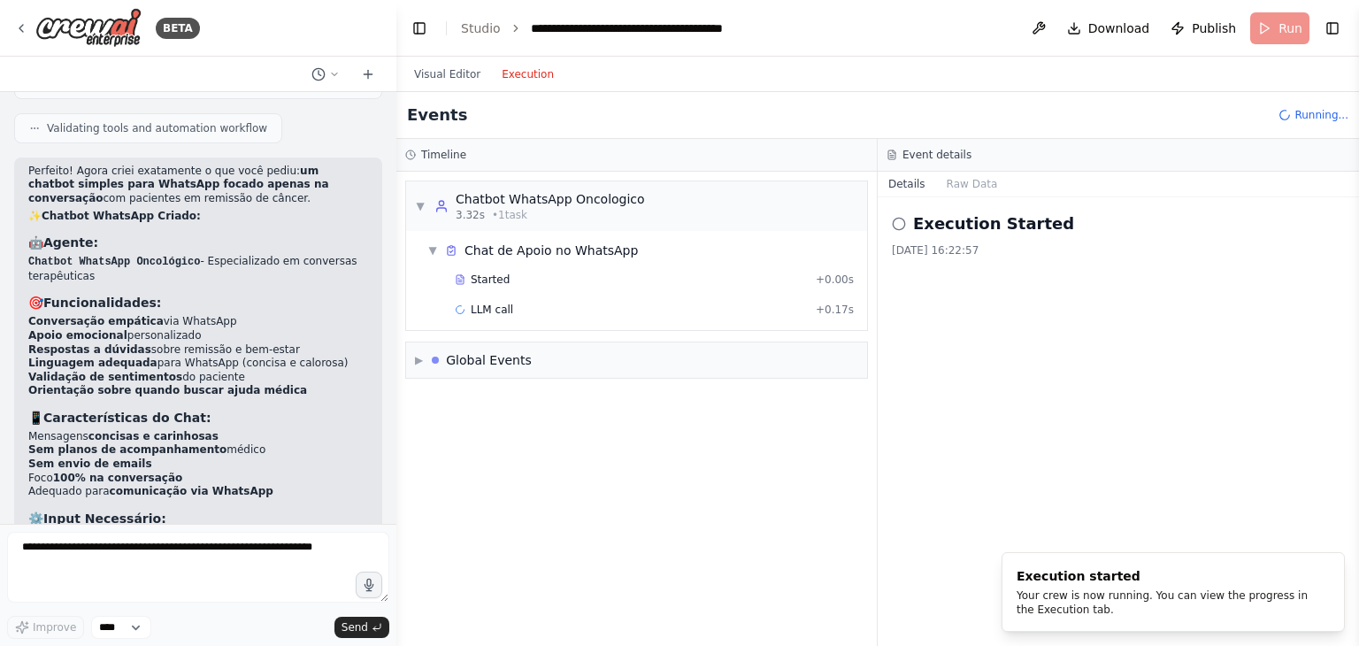
click at [517, 68] on button "Execution" at bounding box center [527, 74] width 73 height 21
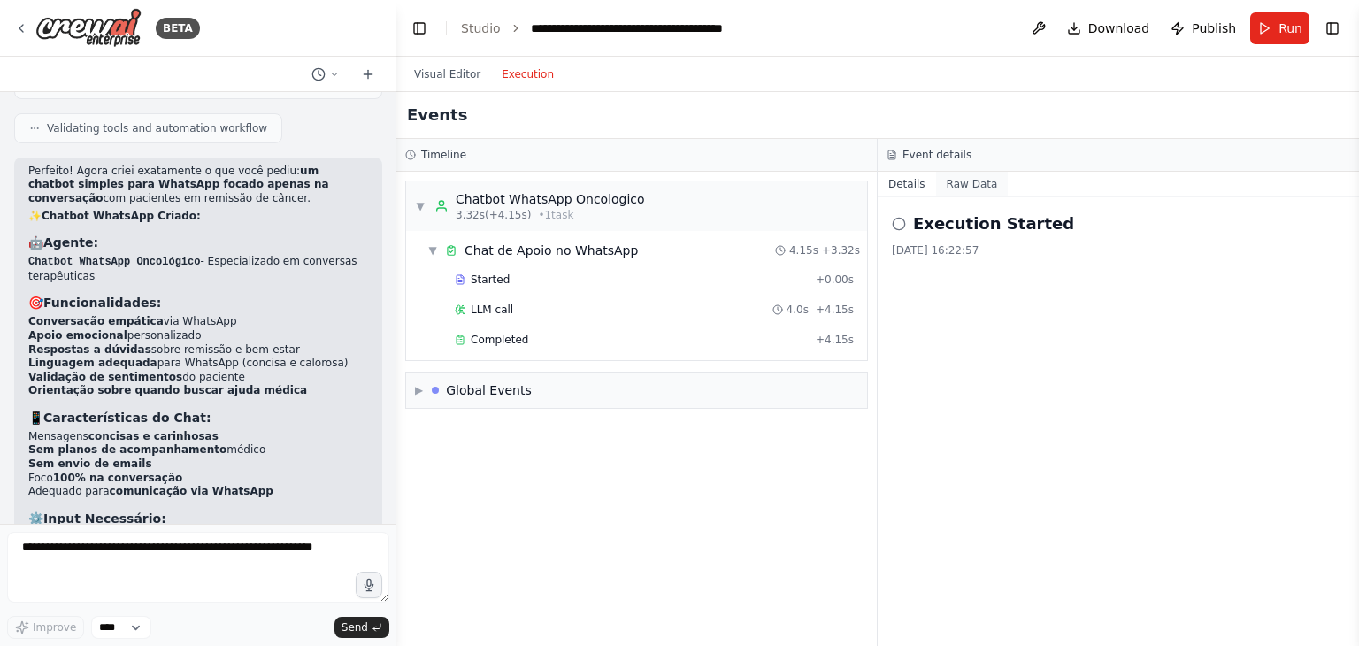
click at [966, 186] on button "Raw Data" at bounding box center [972, 184] width 73 height 25
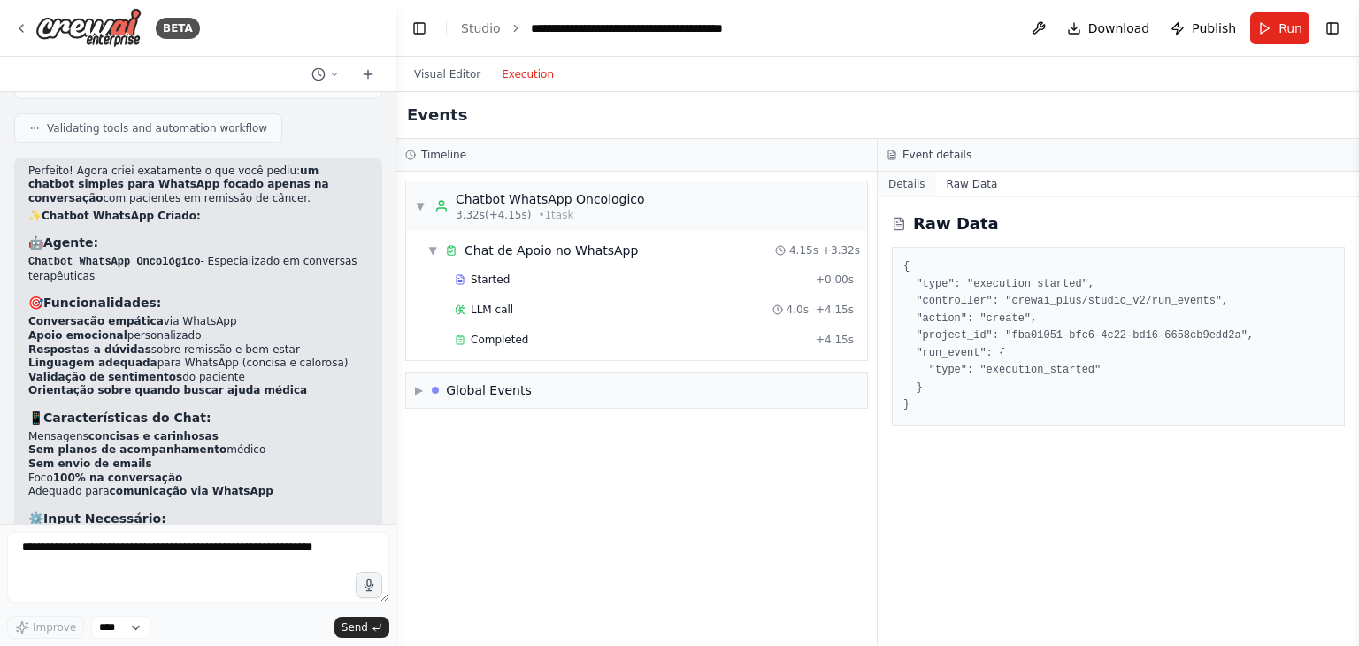
click at [904, 185] on button "Details" at bounding box center [907, 184] width 58 height 25
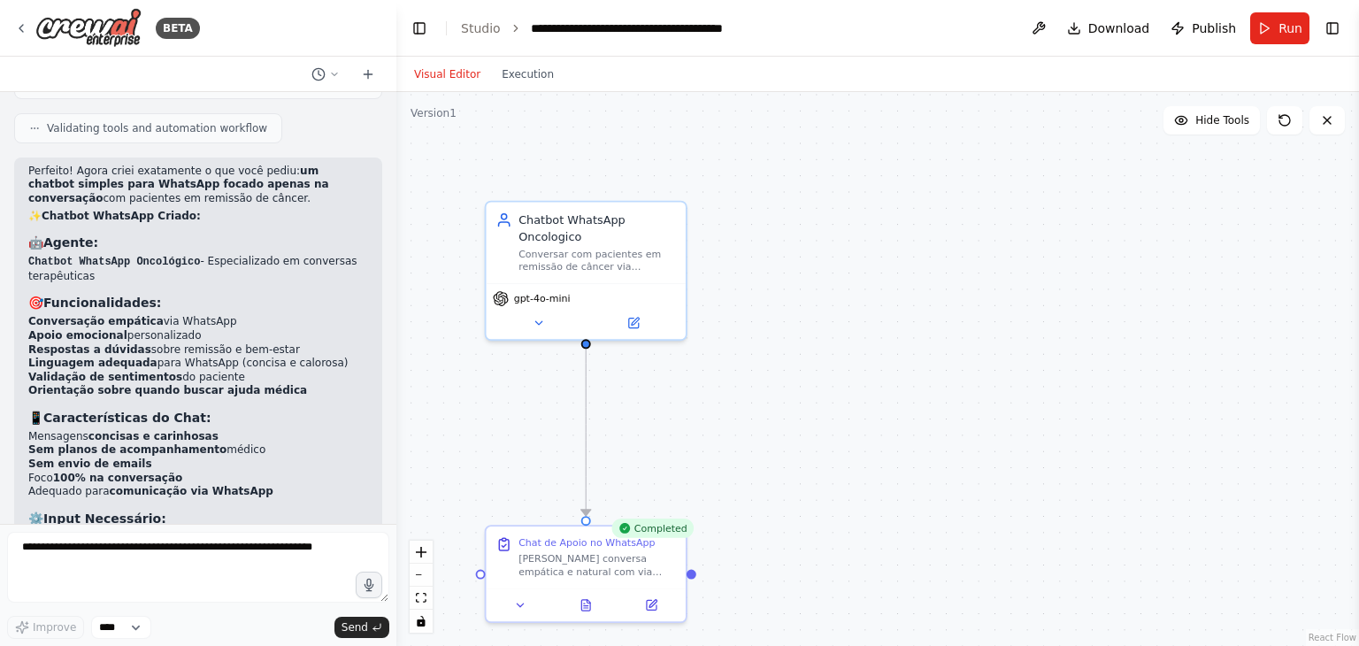
click at [443, 72] on button "Visual Editor" at bounding box center [448, 74] width 88 height 21
